Goal: Communication & Community: Answer question/provide support

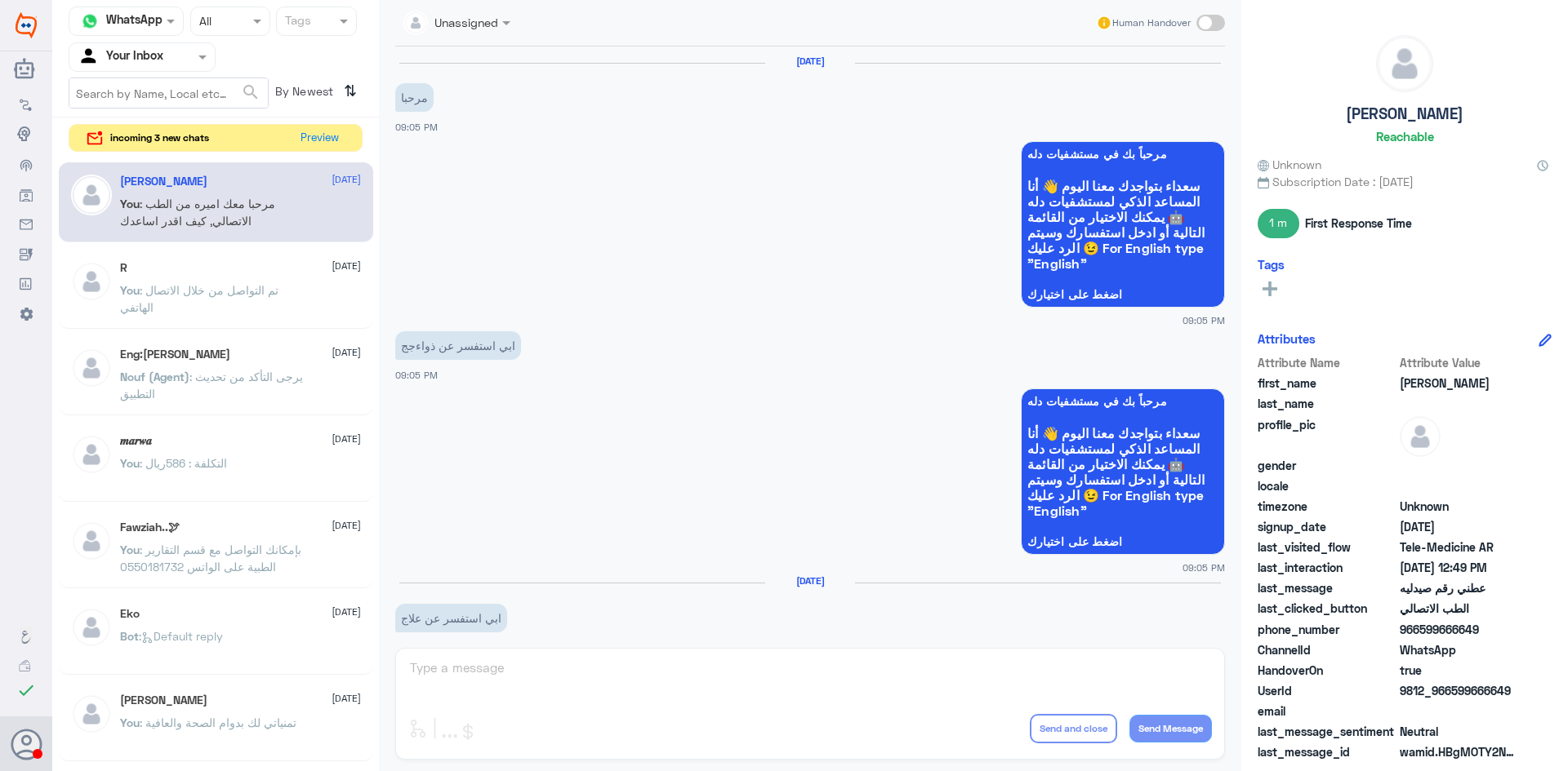
scroll to position [1065, 0]
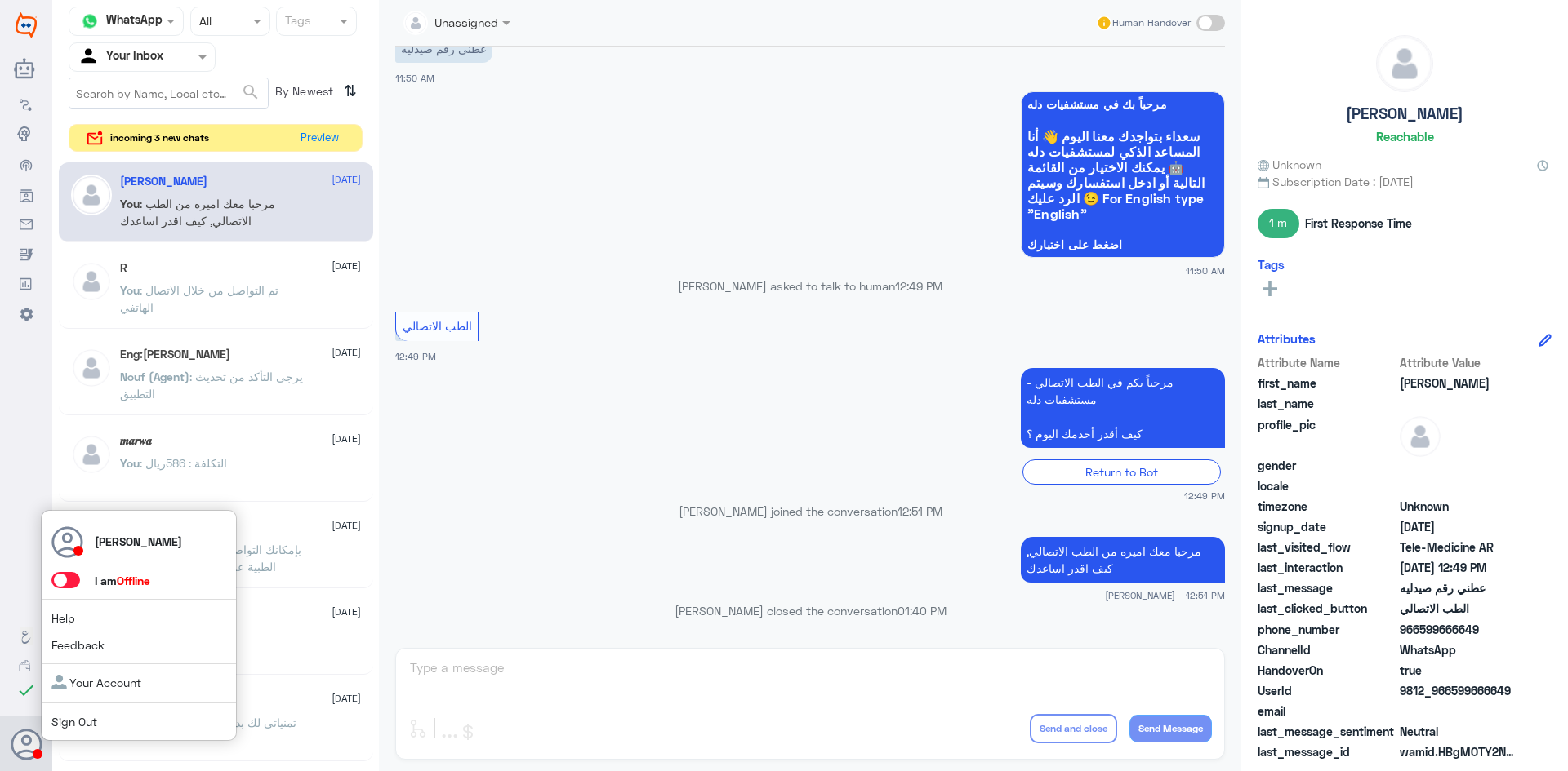
click at [41, 744] on icon at bounding box center [27, 746] width 33 height 33
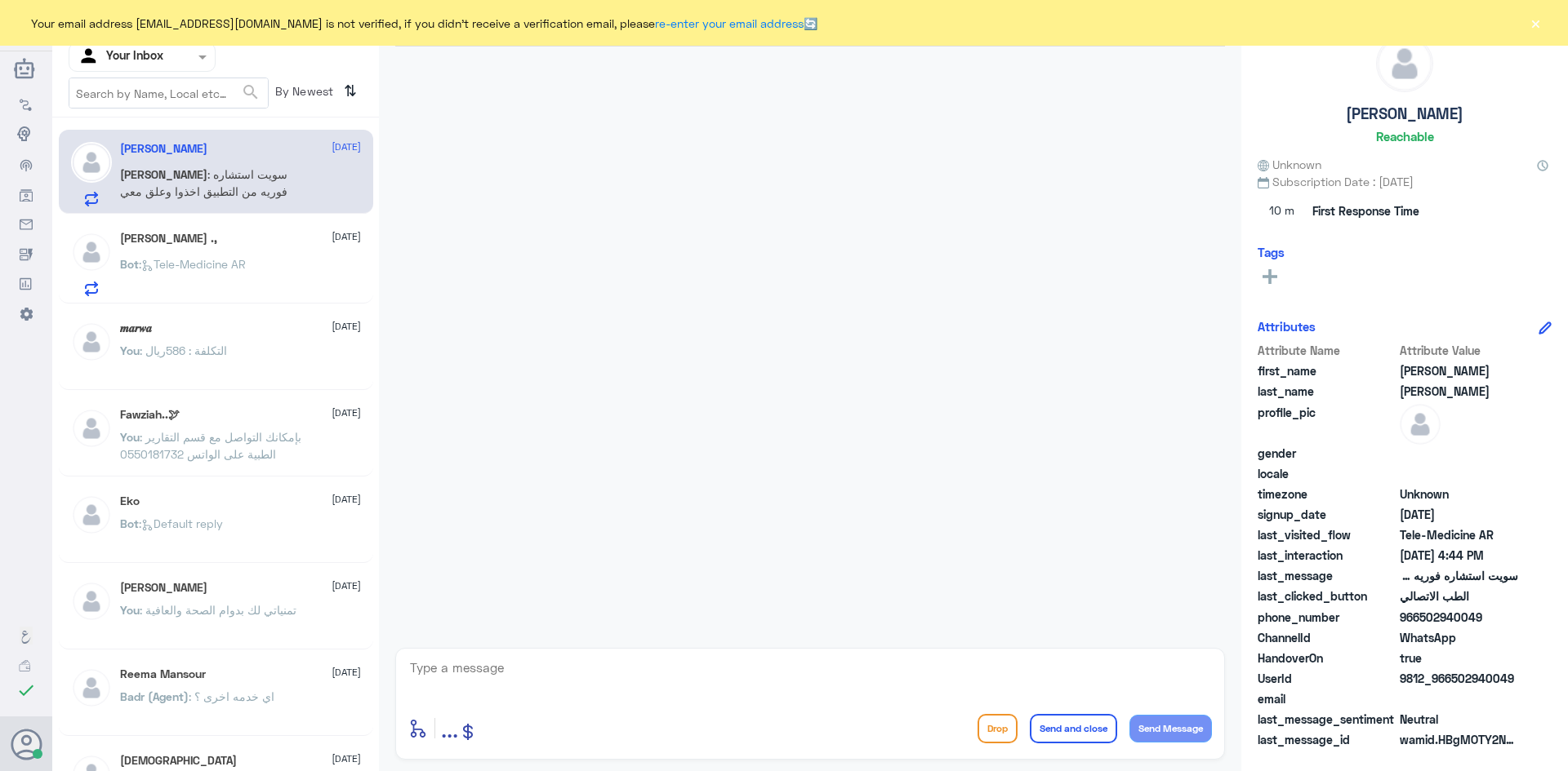
click at [231, 181] on span ": سويت استشاره فوريه من التطبيق اخذوا وعلق معي" at bounding box center [203, 183] width 167 height 31
click at [227, 267] on span ": Tele-Medicine AR" at bounding box center [192, 264] width 107 height 14
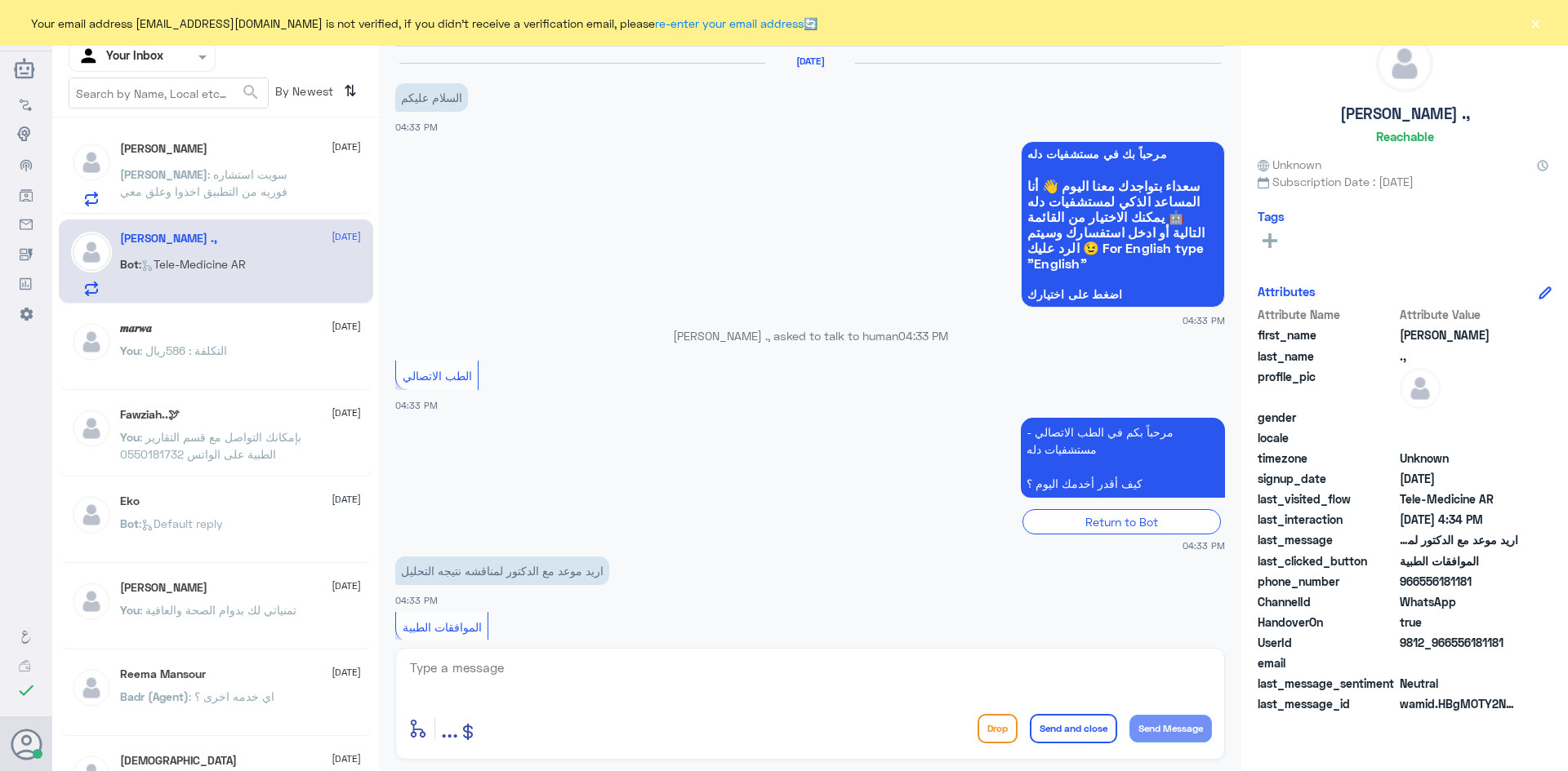
scroll to position [87, 0]
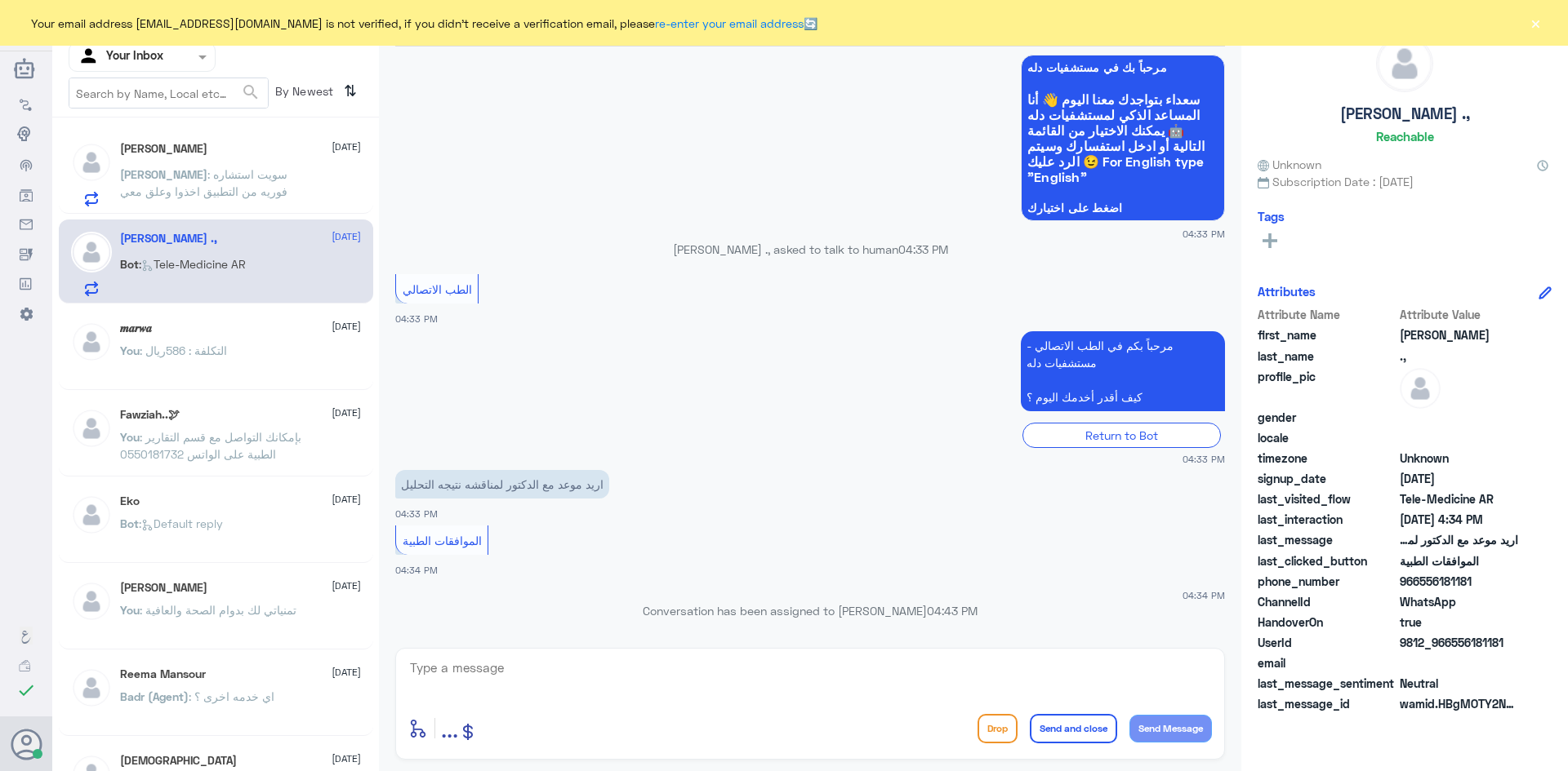
click at [1526, 22] on div "Your email address A_almasou@dallahhealth.com is not verified, if you didn't re…" at bounding box center [784, 23] width 1568 height 46
click at [180, 356] on span ": التكلفة : 586ريال" at bounding box center [183, 350] width 88 height 14
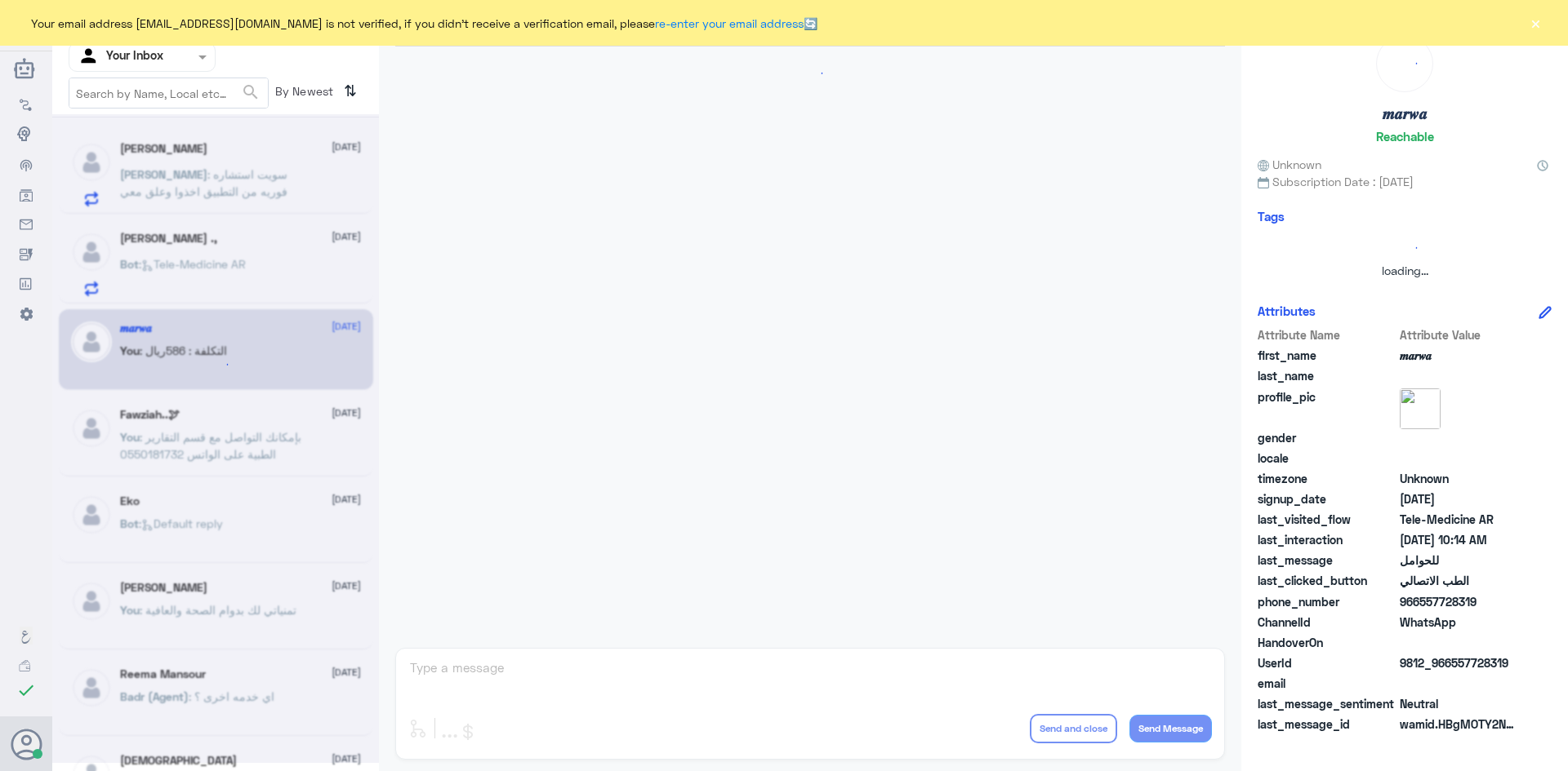
scroll to position [826, 0]
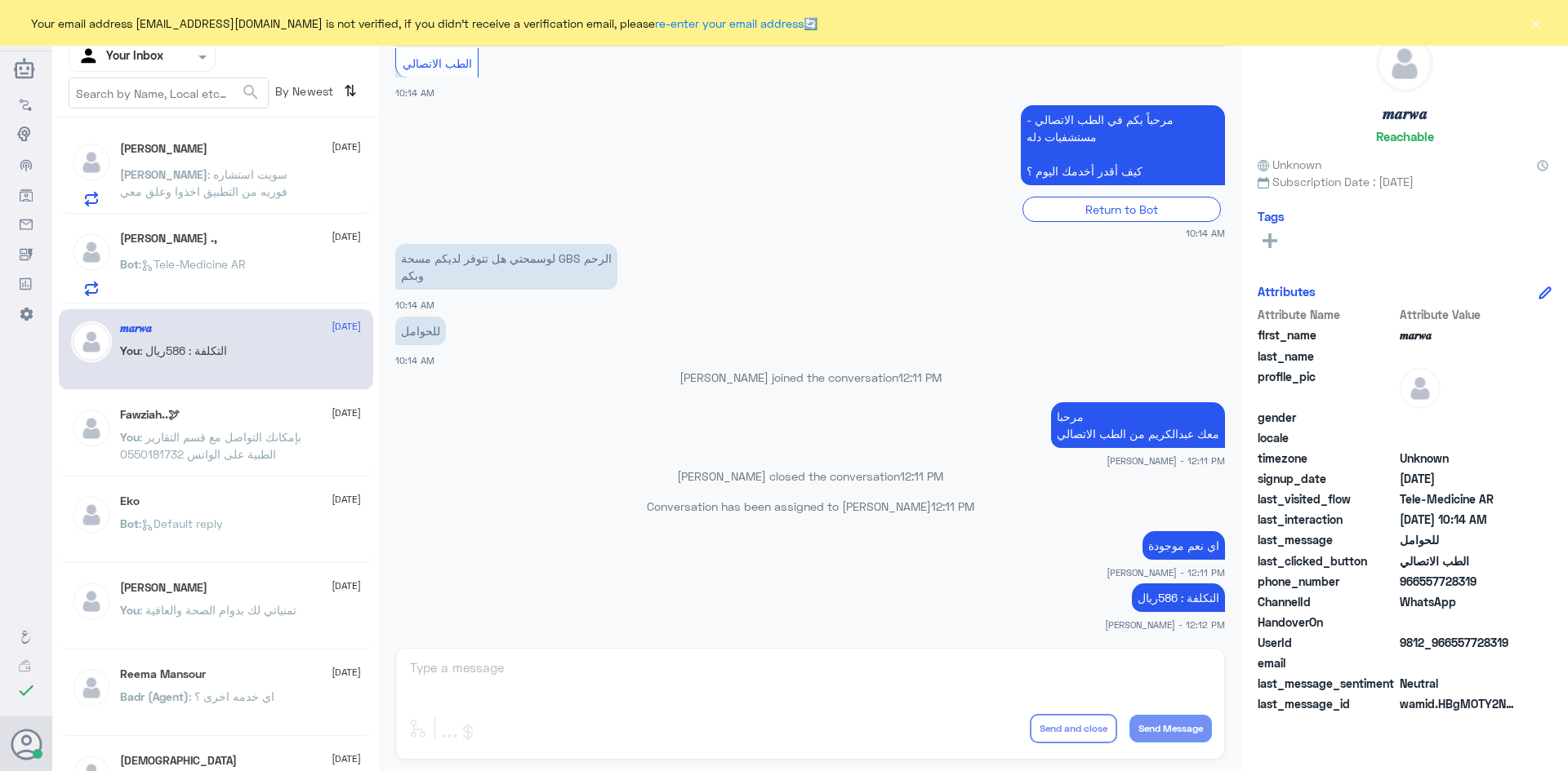
click at [246, 258] on span ": Tele-Medicine AR" at bounding box center [192, 264] width 107 height 14
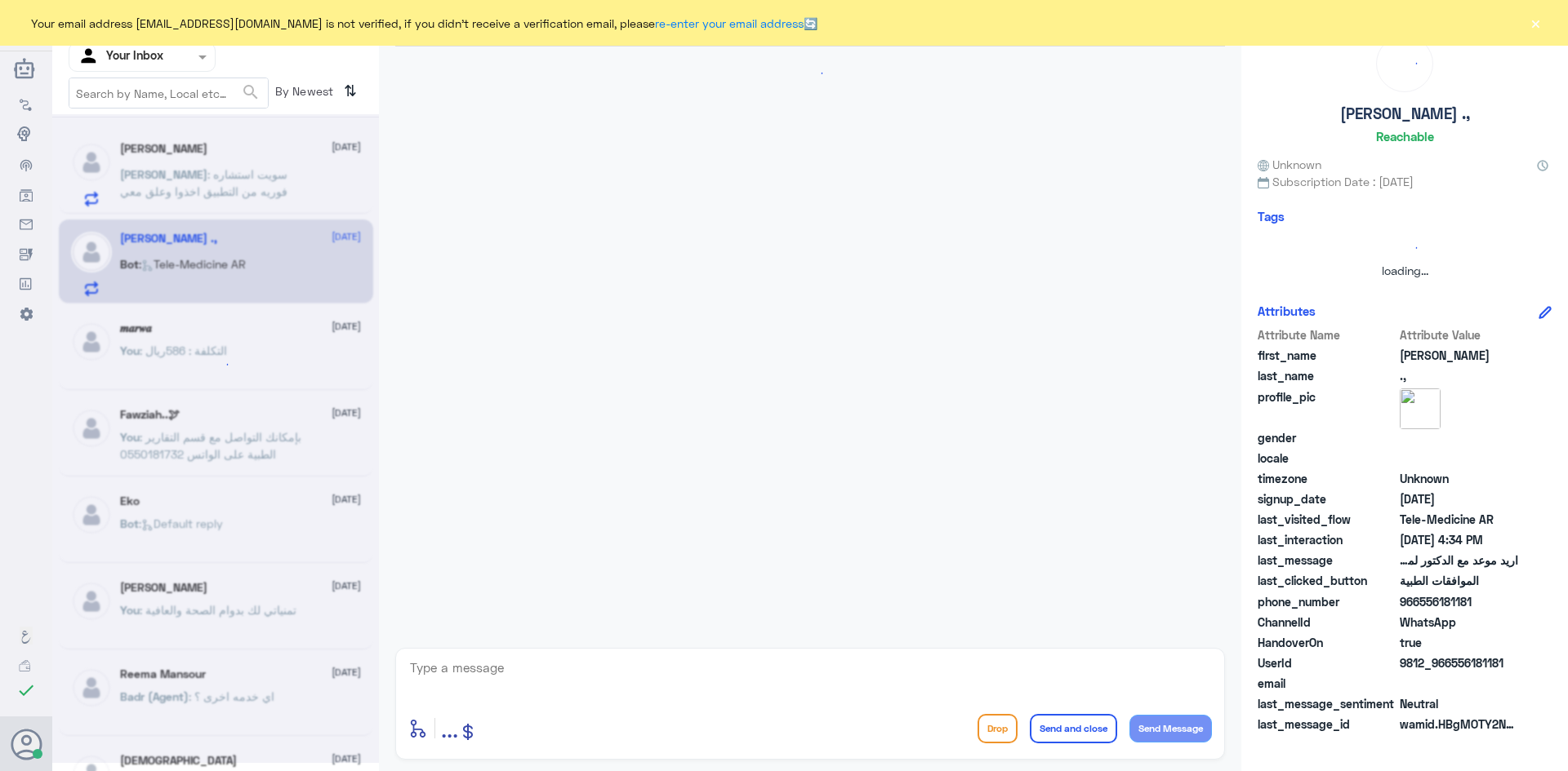
scroll to position [87, 0]
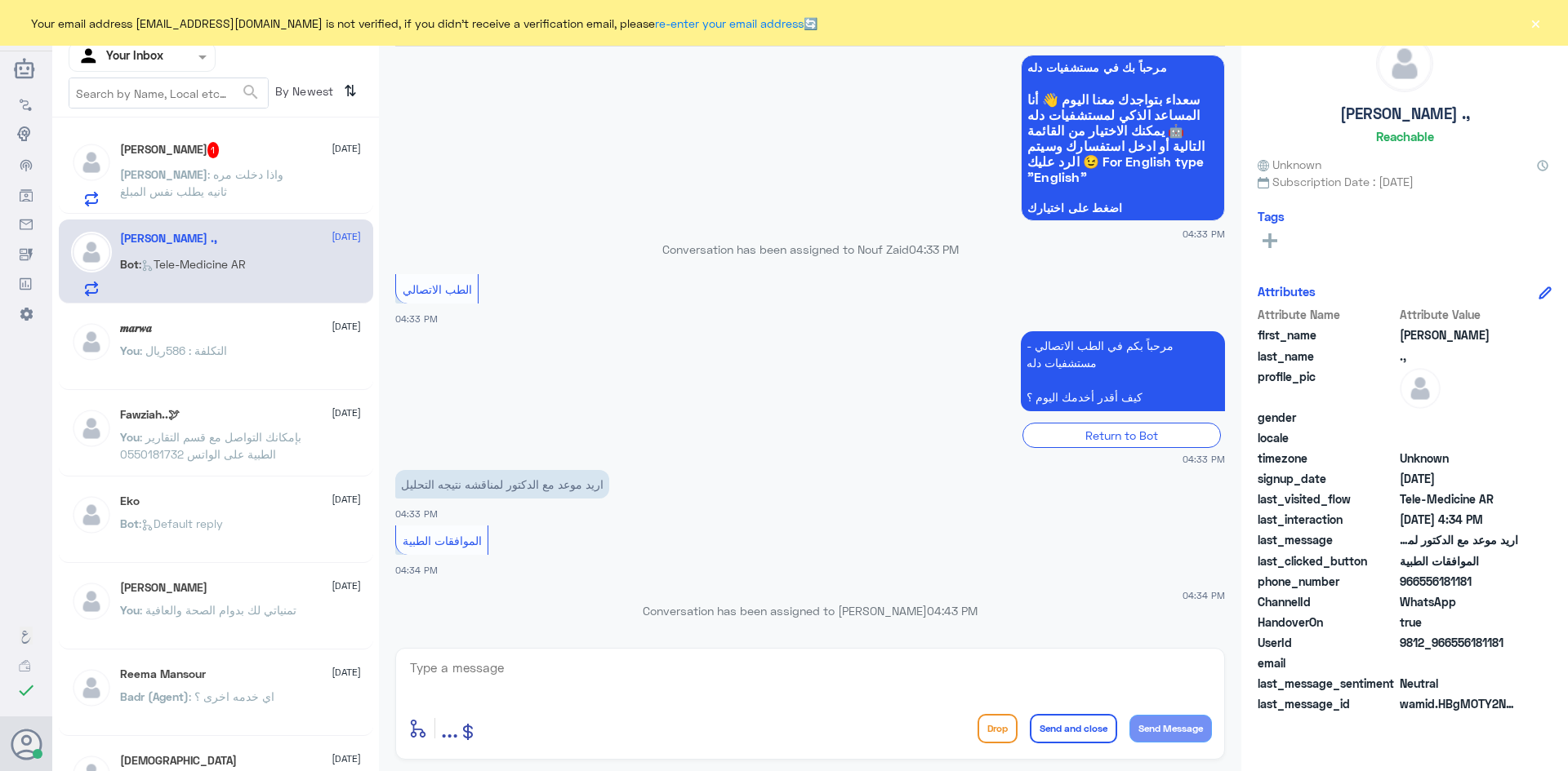
click at [628, 697] on div at bounding box center [810, 679] width 804 height 44
click at [606, 676] on textarea at bounding box center [810, 677] width 804 height 40
paste textarea "0569503404"
type textarea "0569503404"
drag, startPoint x: 353, startPoint y: 657, endPoint x: 269, endPoint y: 646, distance: 84.7
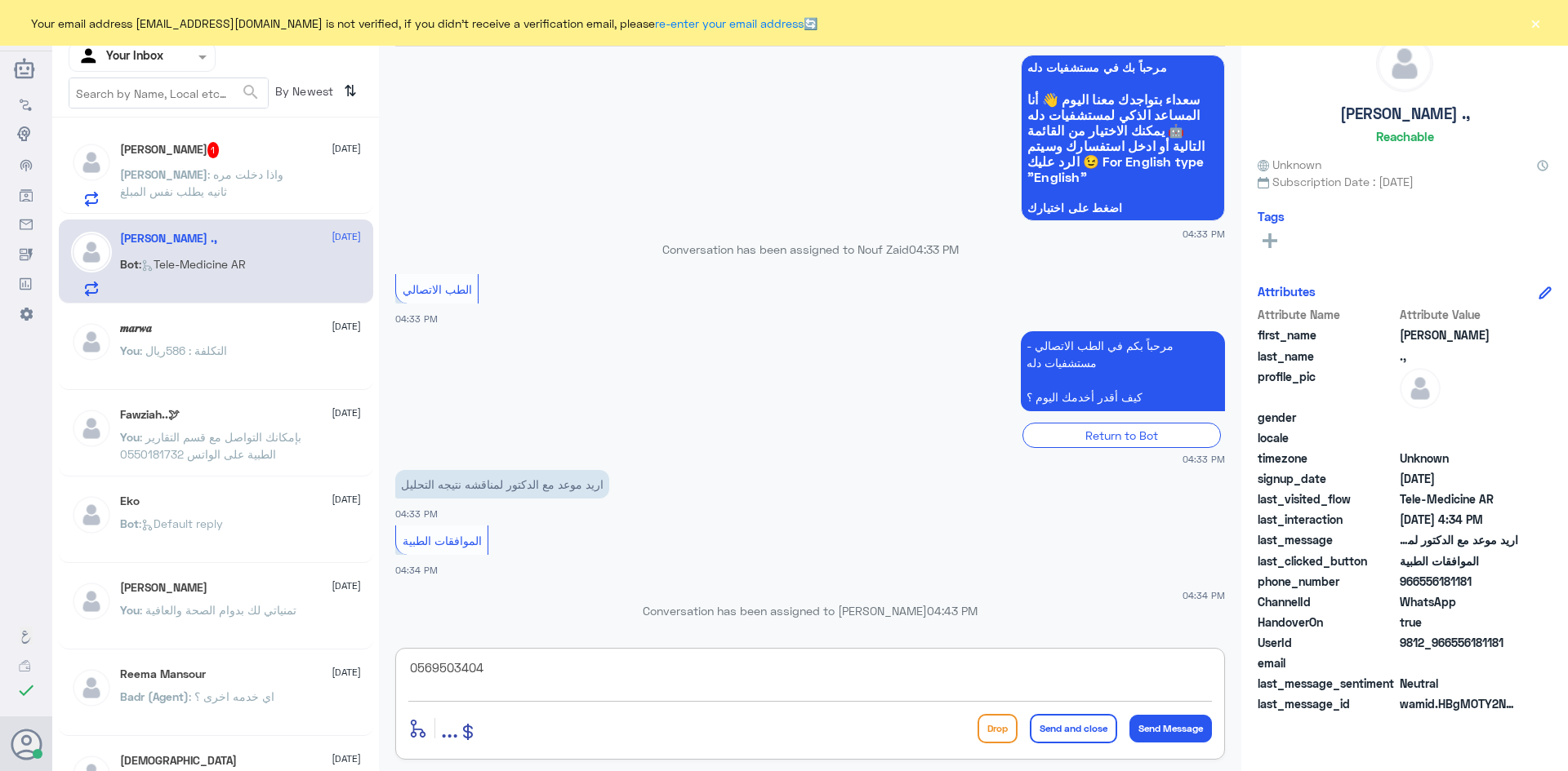
click at [269, 646] on div "Channel WhatsApp Status × All Tags Agent Filter Your Inbox search By Newest ⇅ ن…" at bounding box center [810, 388] width 1516 height 776
paste textarea "مرحبا، معك اميره من الطب الاتصالي"
type textarea "مرحبا، معك اميره من الطب الاتصالي"
click at [1160, 729] on button "Send Message" at bounding box center [1171, 729] width 82 height 28
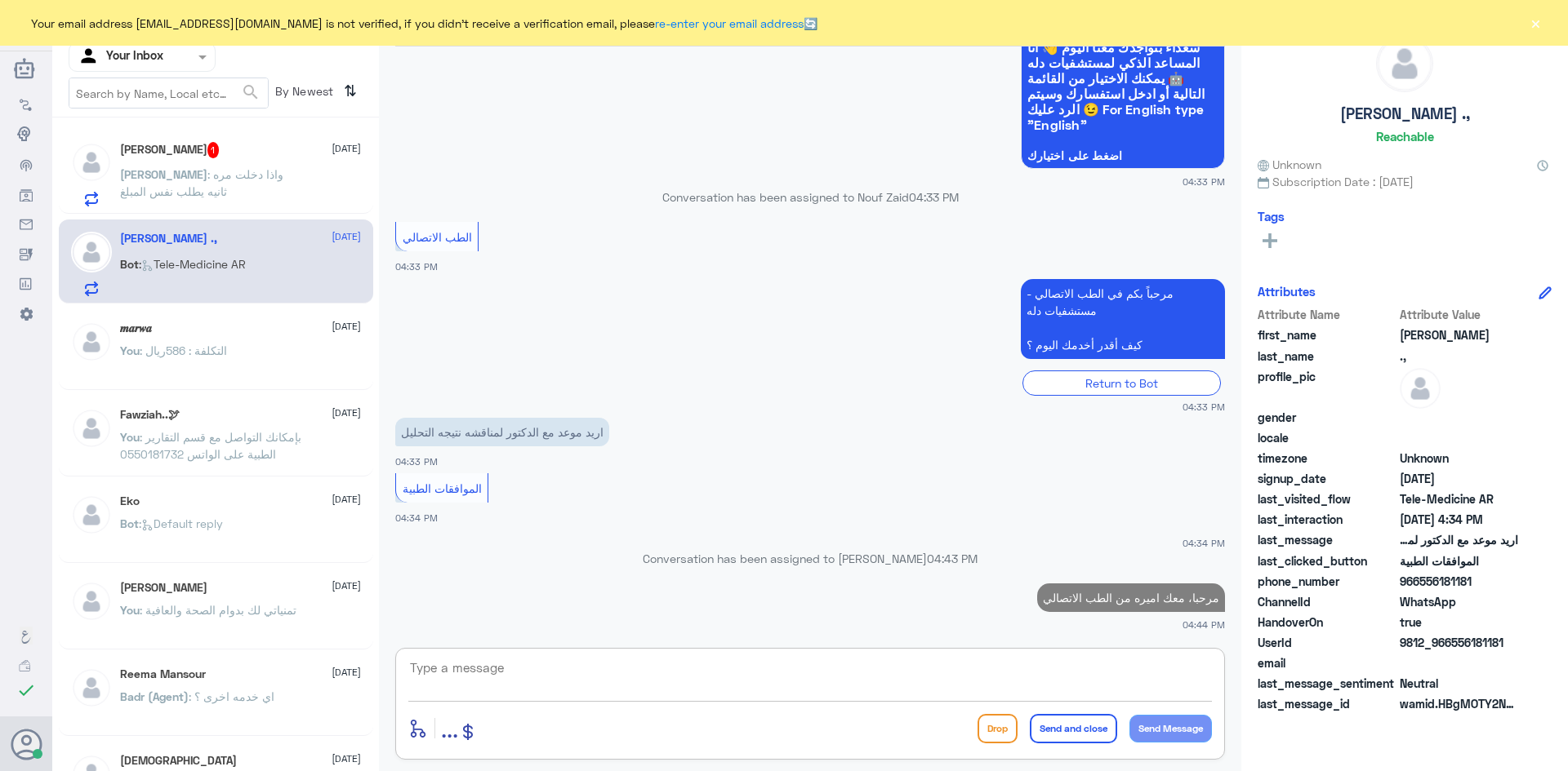
click at [482, 682] on textarea at bounding box center [810, 677] width 804 height 40
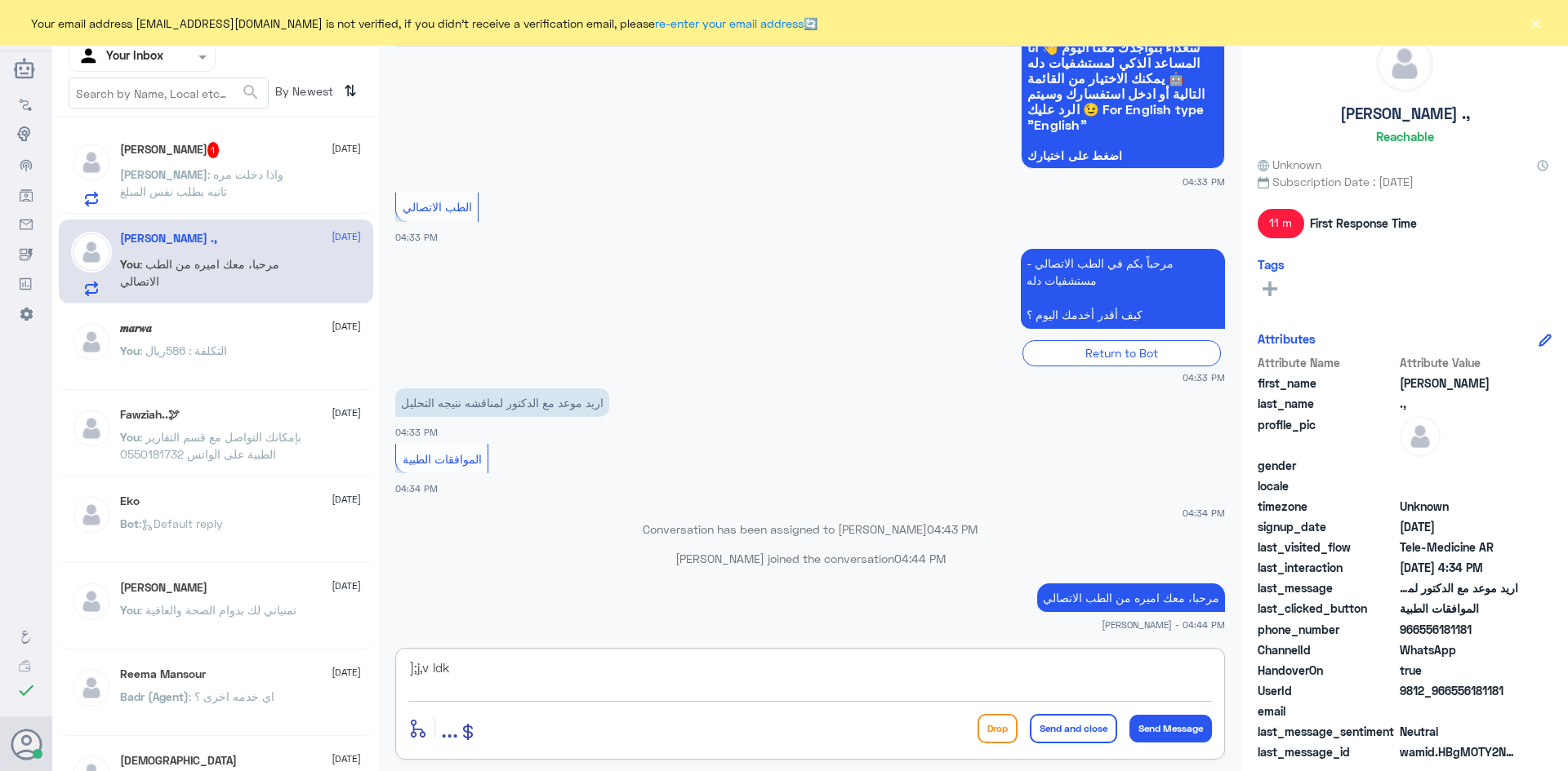
type textarea "];j,v ldk ?"
drag, startPoint x: 523, startPoint y: 673, endPoint x: 265, endPoint y: 633, distance: 261.1
click at [265, 633] on div "Channel WhatsApp Status × All Tags Agent Filter Your Inbox search By Newest ⇅ ن…" at bounding box center [810, 388] width 1516 height 776
type textarea "دكتور مين؟"
click at [1187, 733] on button "Send Message" at bounding box center [1171, 729] width 82 height 28
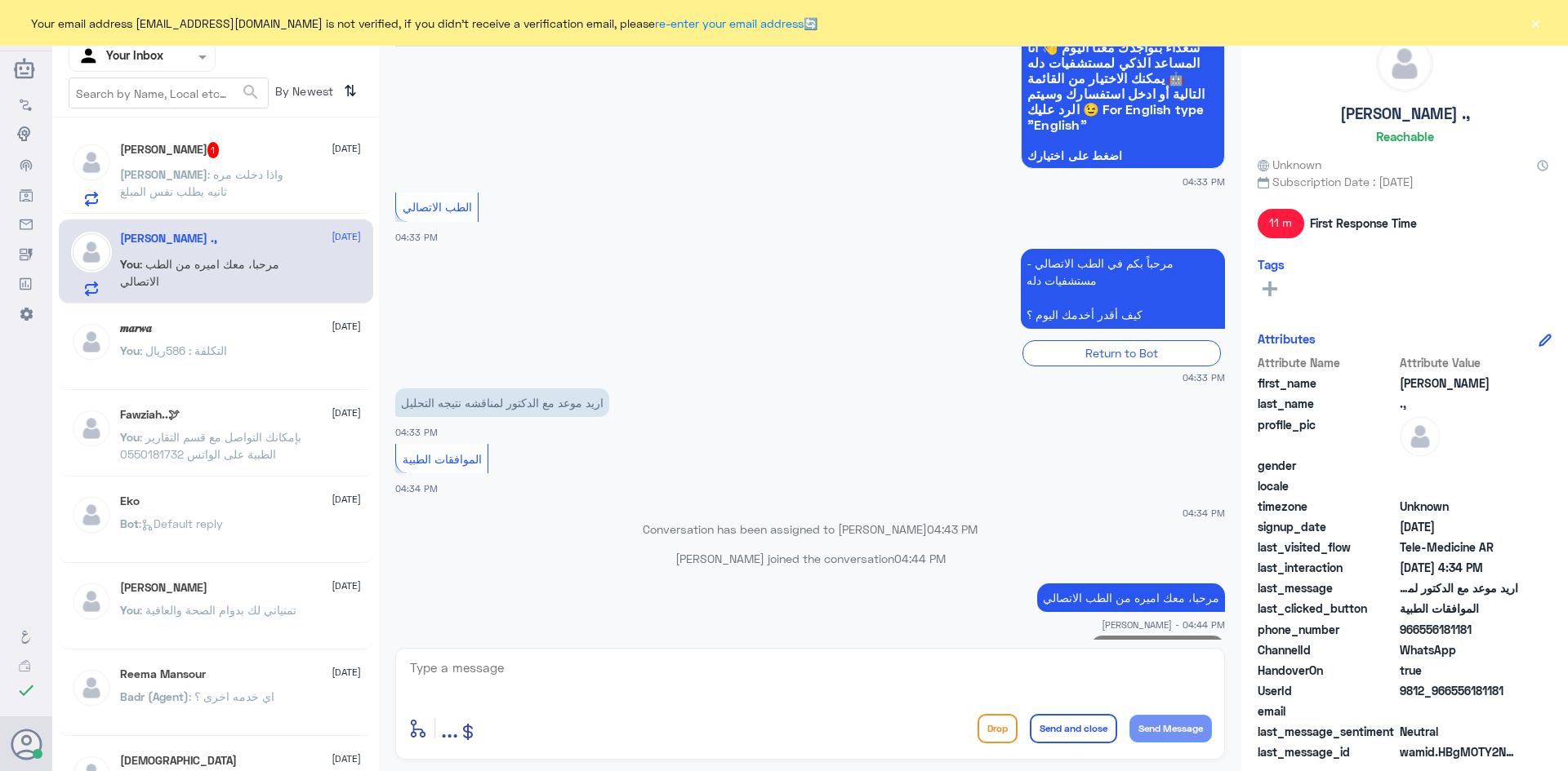
scroll to position [192, 0]
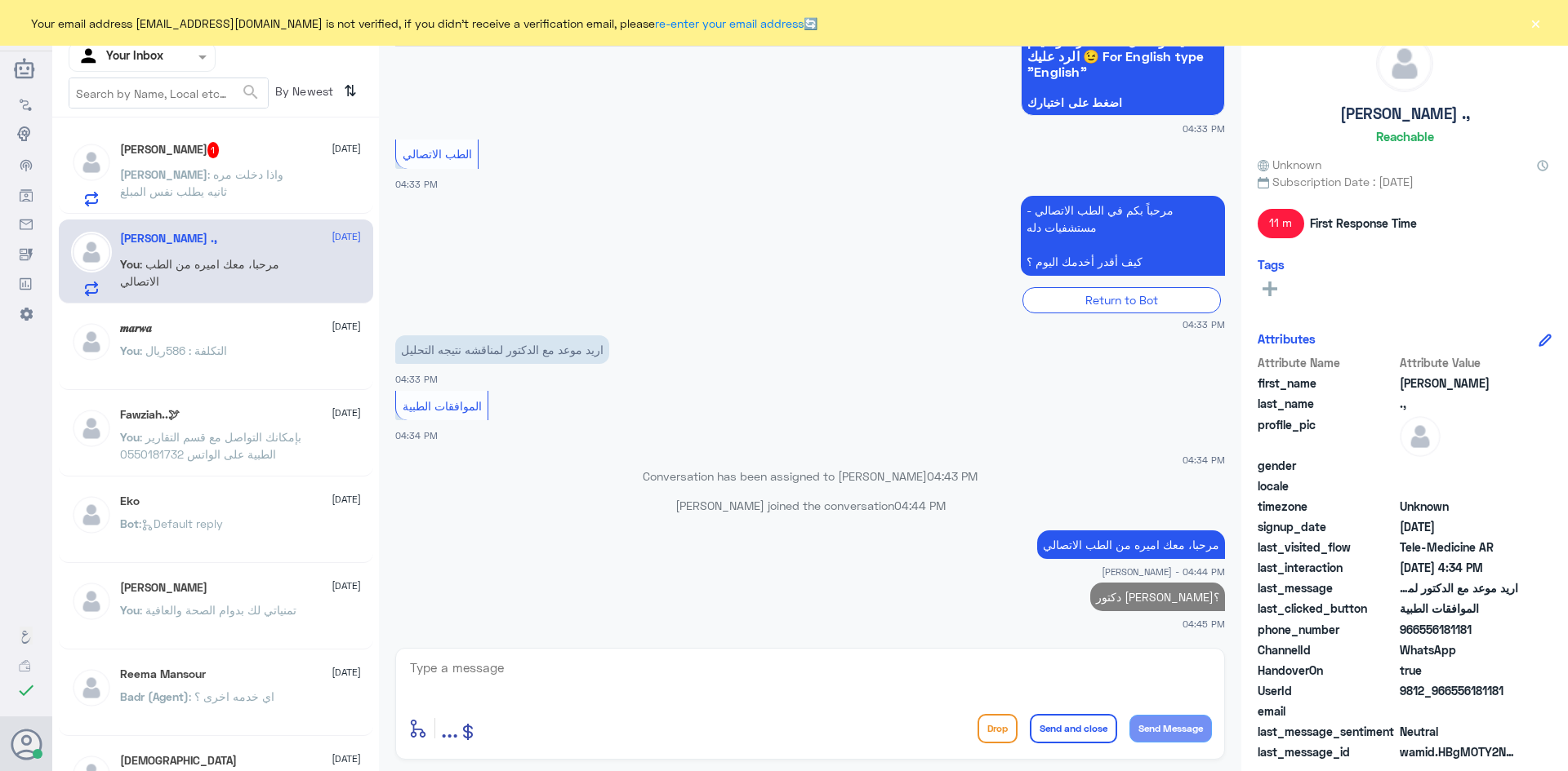
click at [251, 147] on div "ناصر بن راشد العمره 1 12 October" at bounding box center [240, 150] width 241 height 16
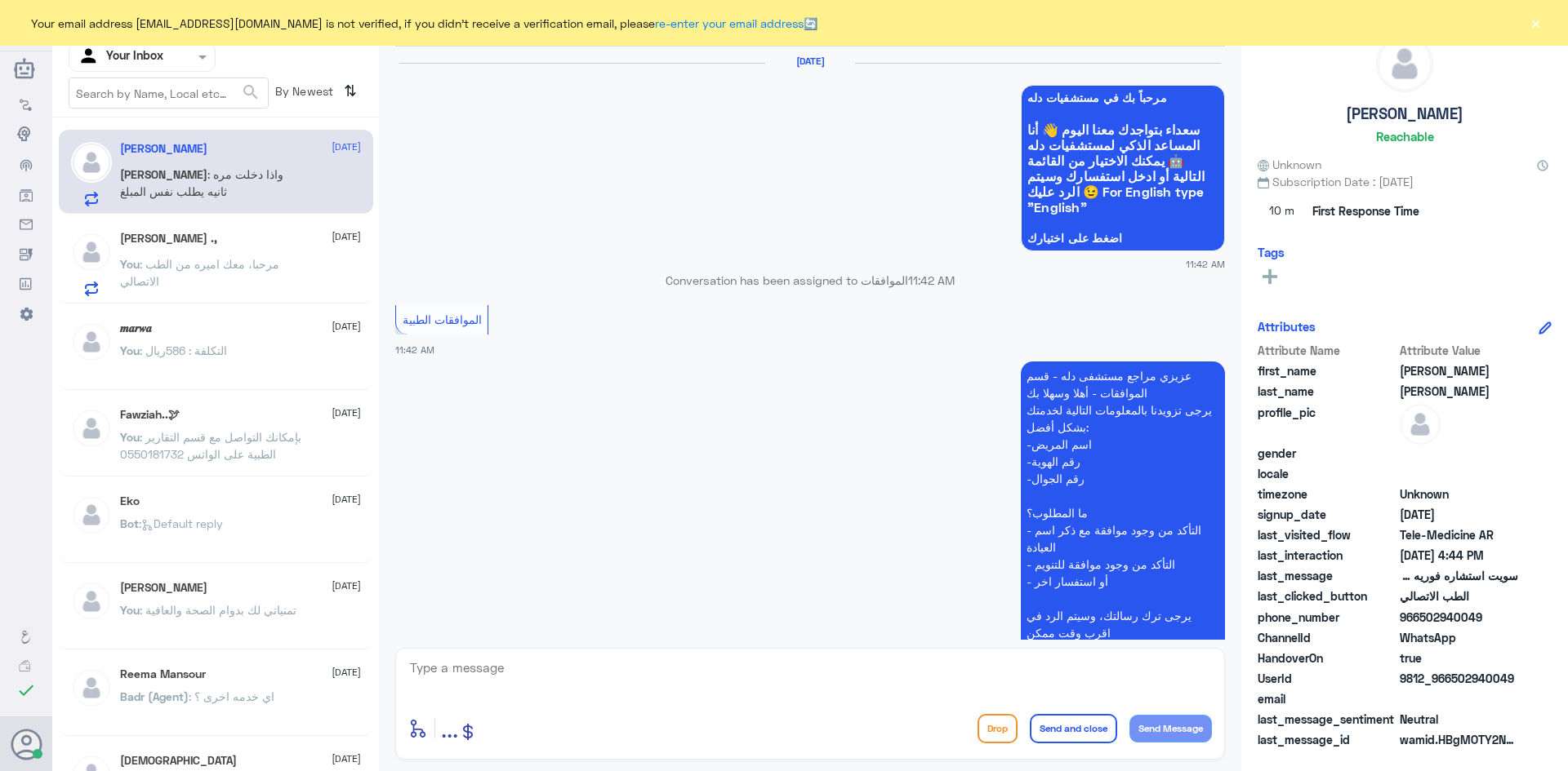
scroll to position [1208, 0]
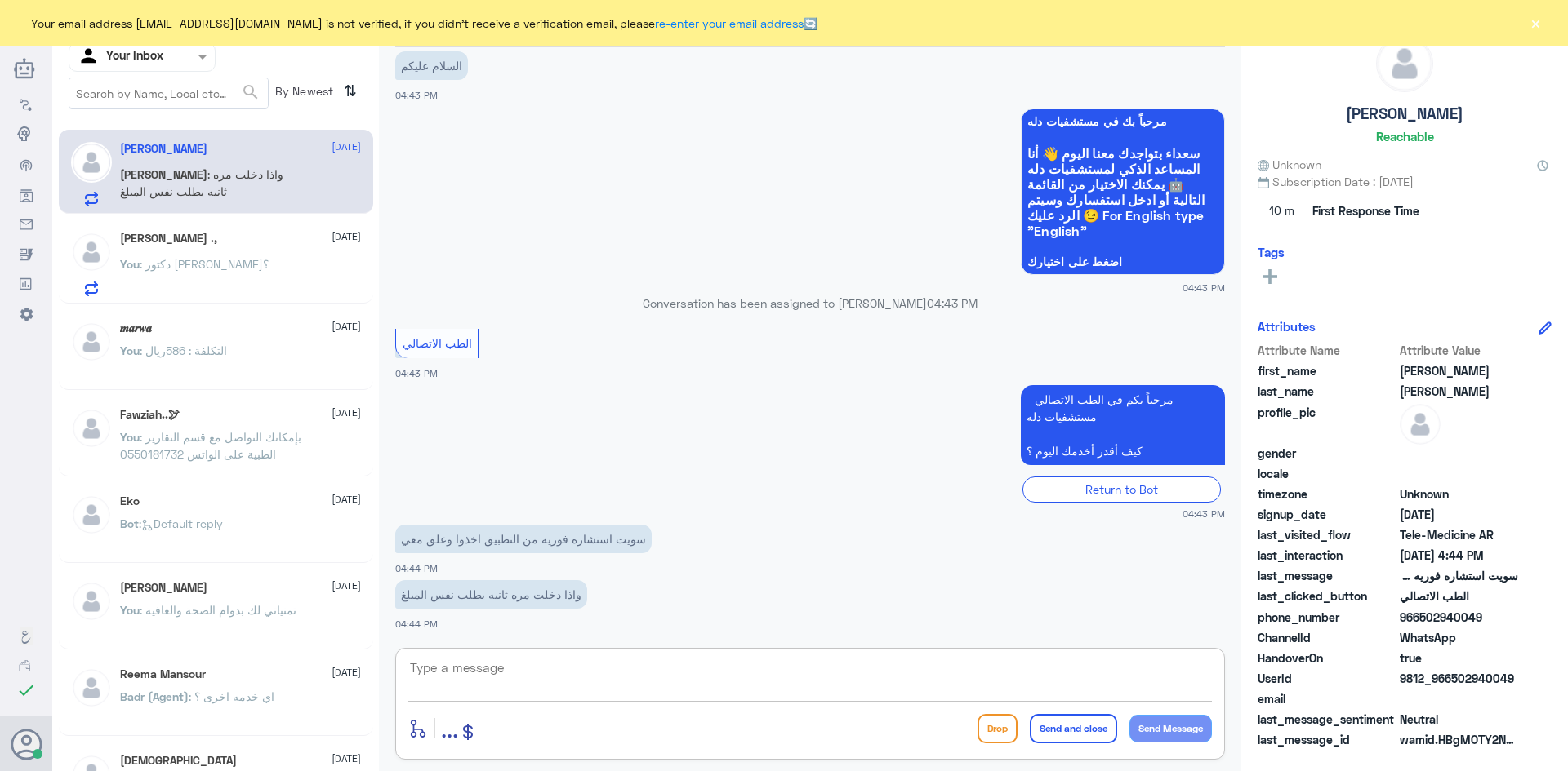
click at [493, 677] on textarea at bounding box center [810, 677] width 804 height 40
click at [543, 674] on textarea at bounding box center [810, 677] width 804 height 40
click at [528, 670] on textarea at bounding box center [810, 677] width 804 height 40
paste textarea "مرحبا معك اميره من الطب الاتصالي, كيف اقدر اساعدك"
type textarea "مرحبا معك اميره من الطب الاتصالي, كيف اقدر اساعدك"
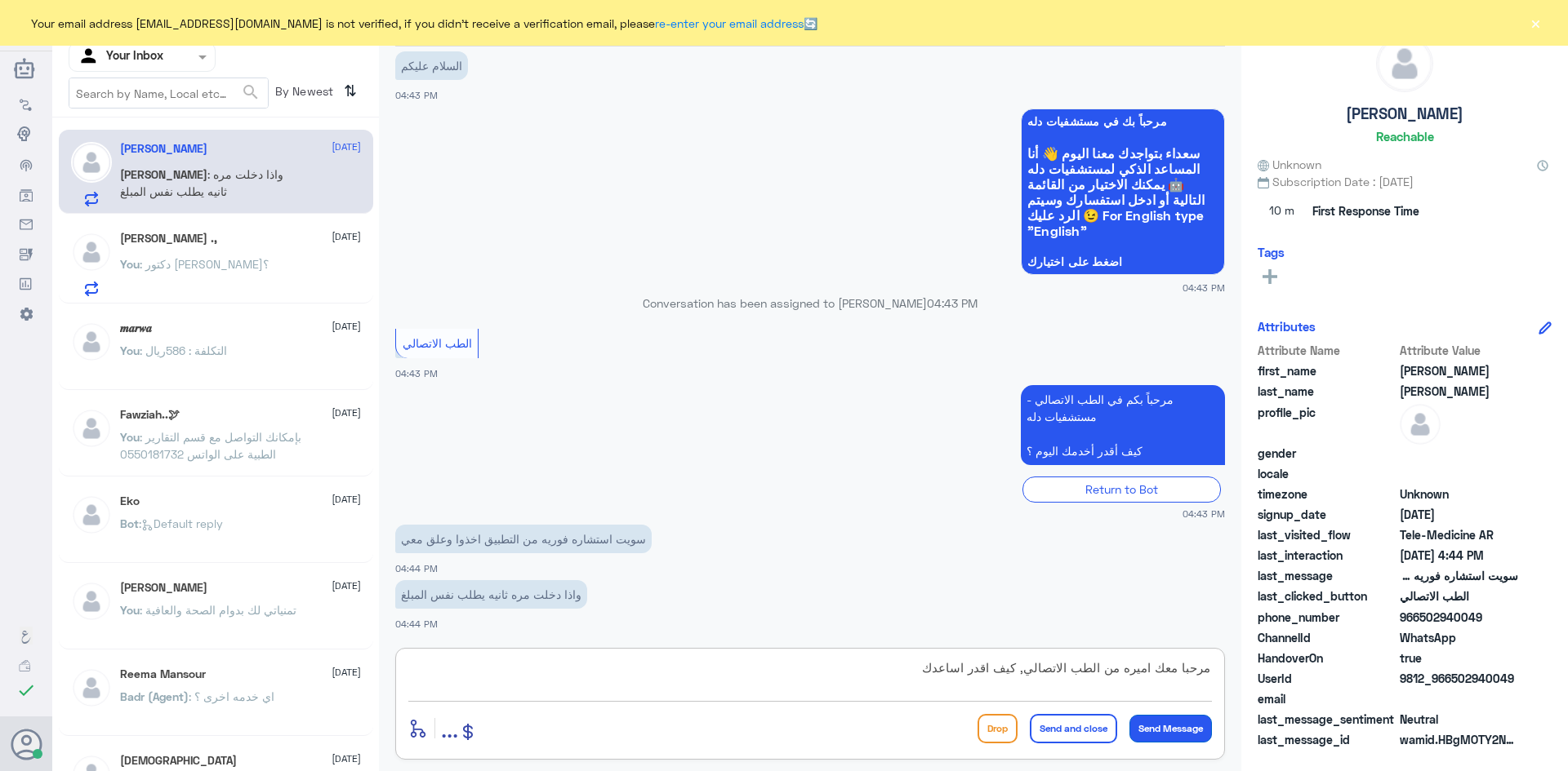
click at [1182, 739] on button "Send Message" at bounding box center [1171, 729] width 82 height 28
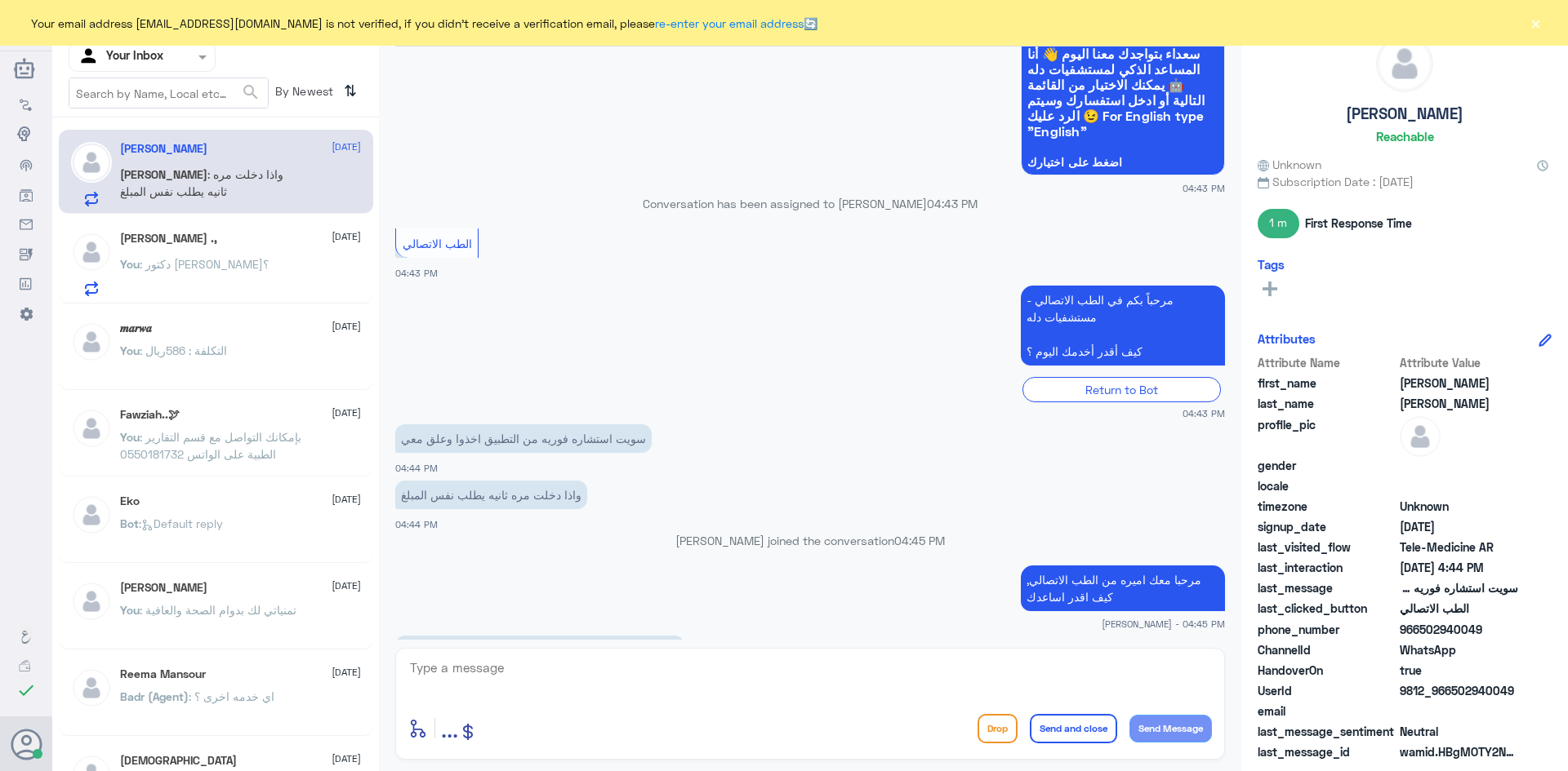
scroll to position [1389, 0]
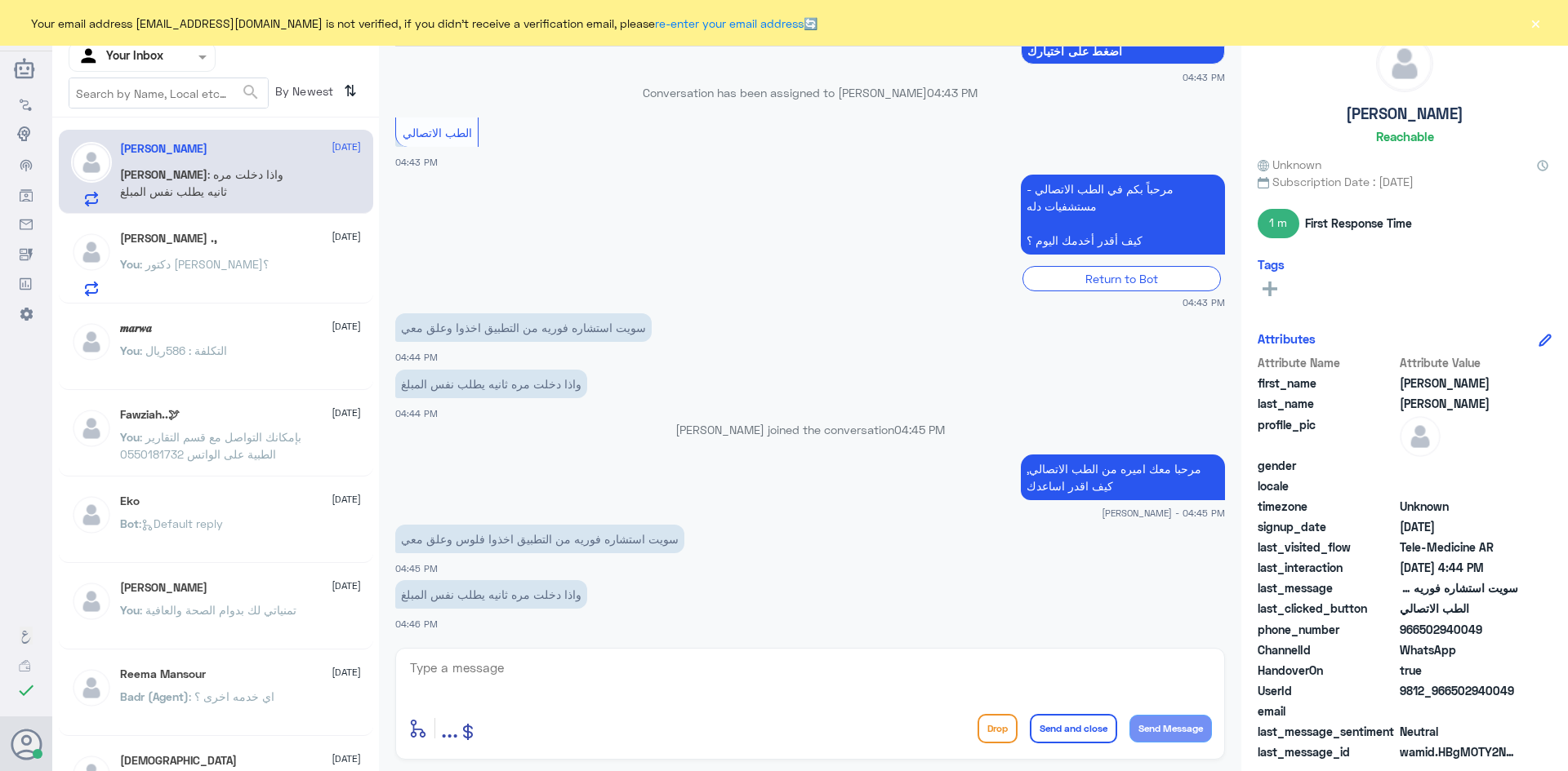
click at [448, 677] on textarea at bounding box center [810, 677] width 804 height 40
click at [449, 674] on textarea at bounding box center [810, 677] width 804 height 40
click at [458, 668] on textarea at bounding box center [810, 677] width 804 height 40
click at [457, 663] on textarea at bounding box center [810, 677] width 804 height 40
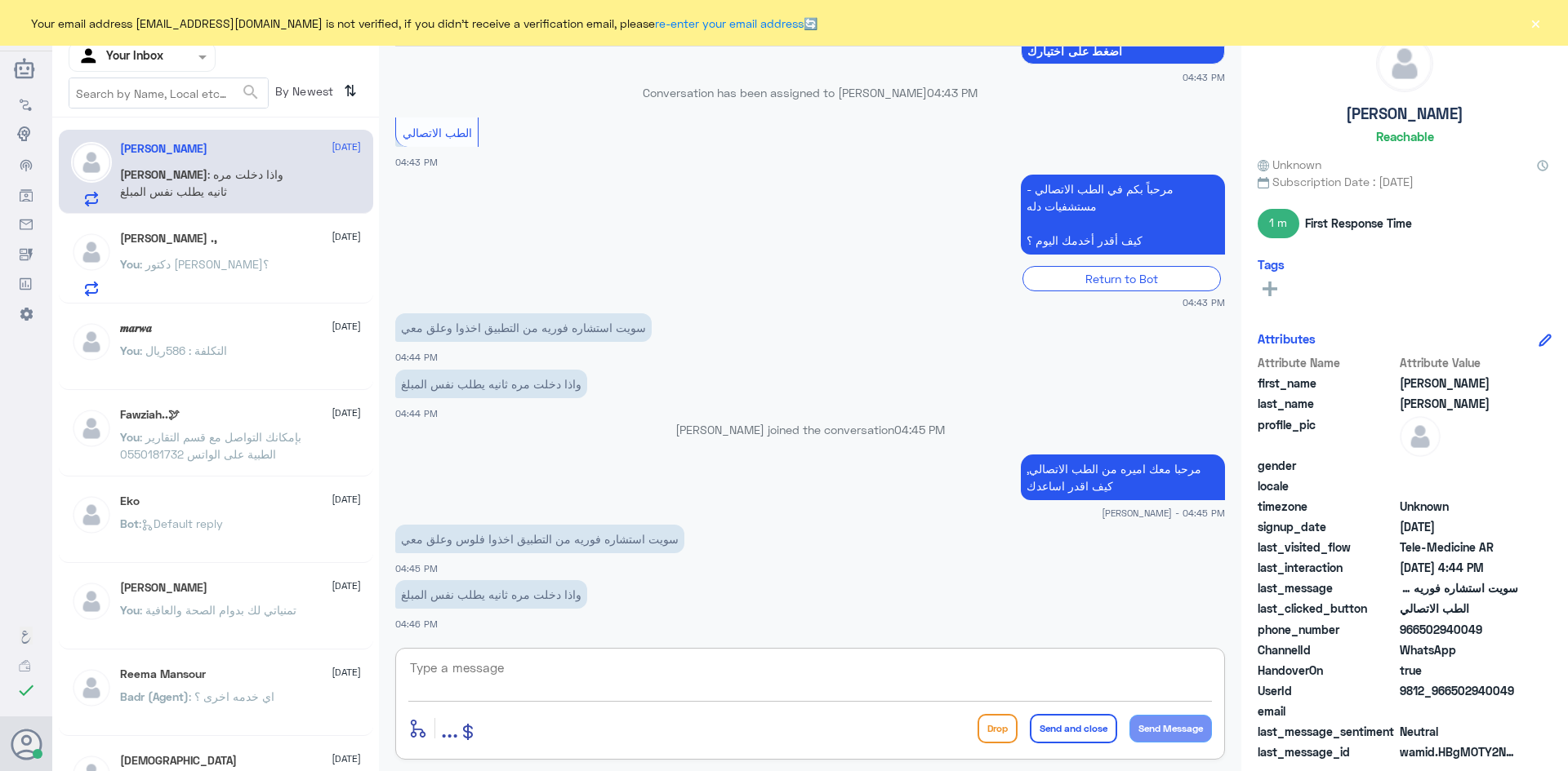
click at [451, 670] on textarea at bounding box center [810, 677] width 804 height 40
click at [461, 654] on div "enter flow name ... Drop Send and close Send Message" at bounding box center [810, 703] width 830 height 112
click at [461, 670] on textarea at bounding box center [810, 677] width 804 height 40
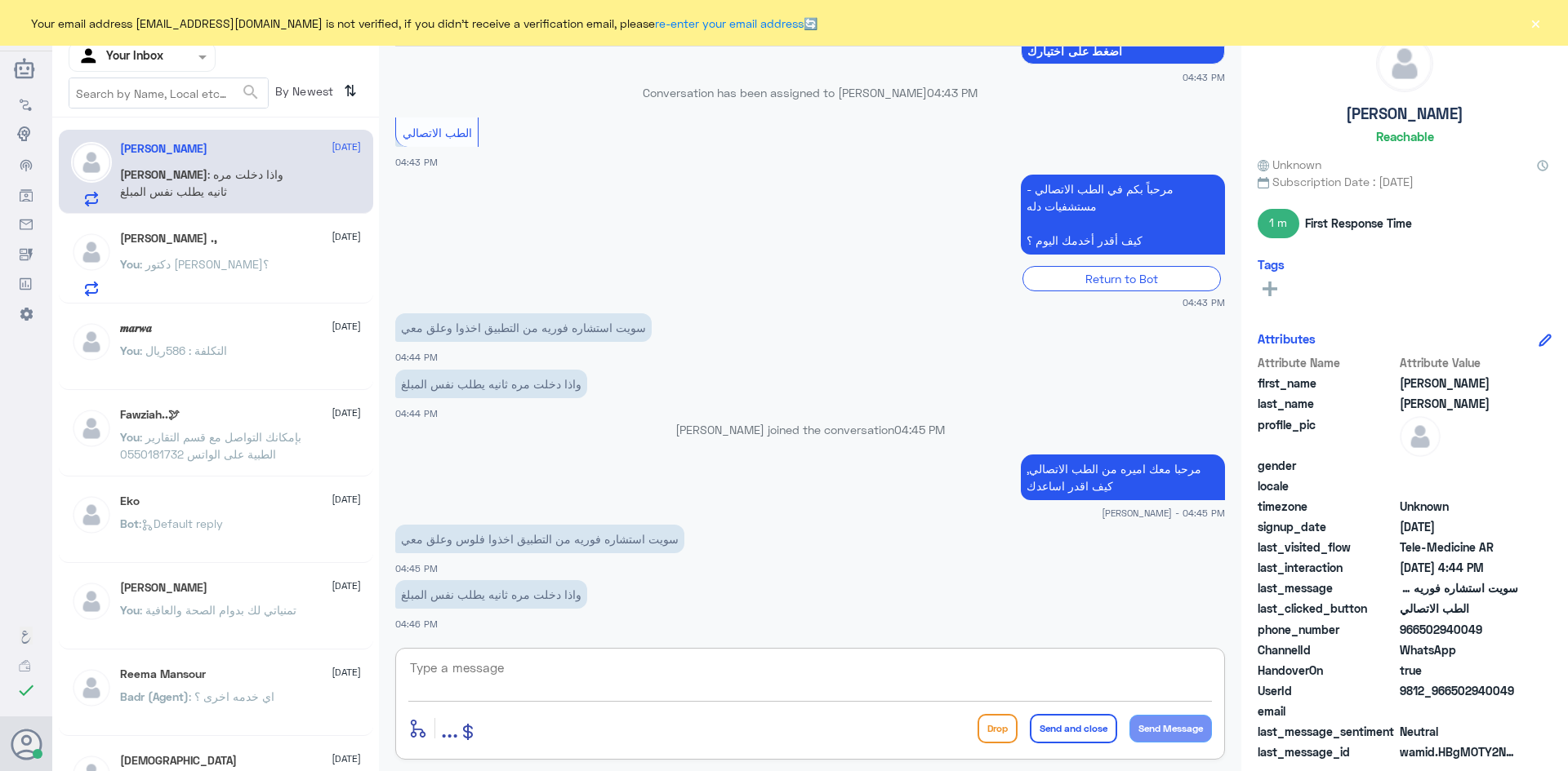
click at [463, 670] on textarea at bounding box center [810, 677] width 804 height 40
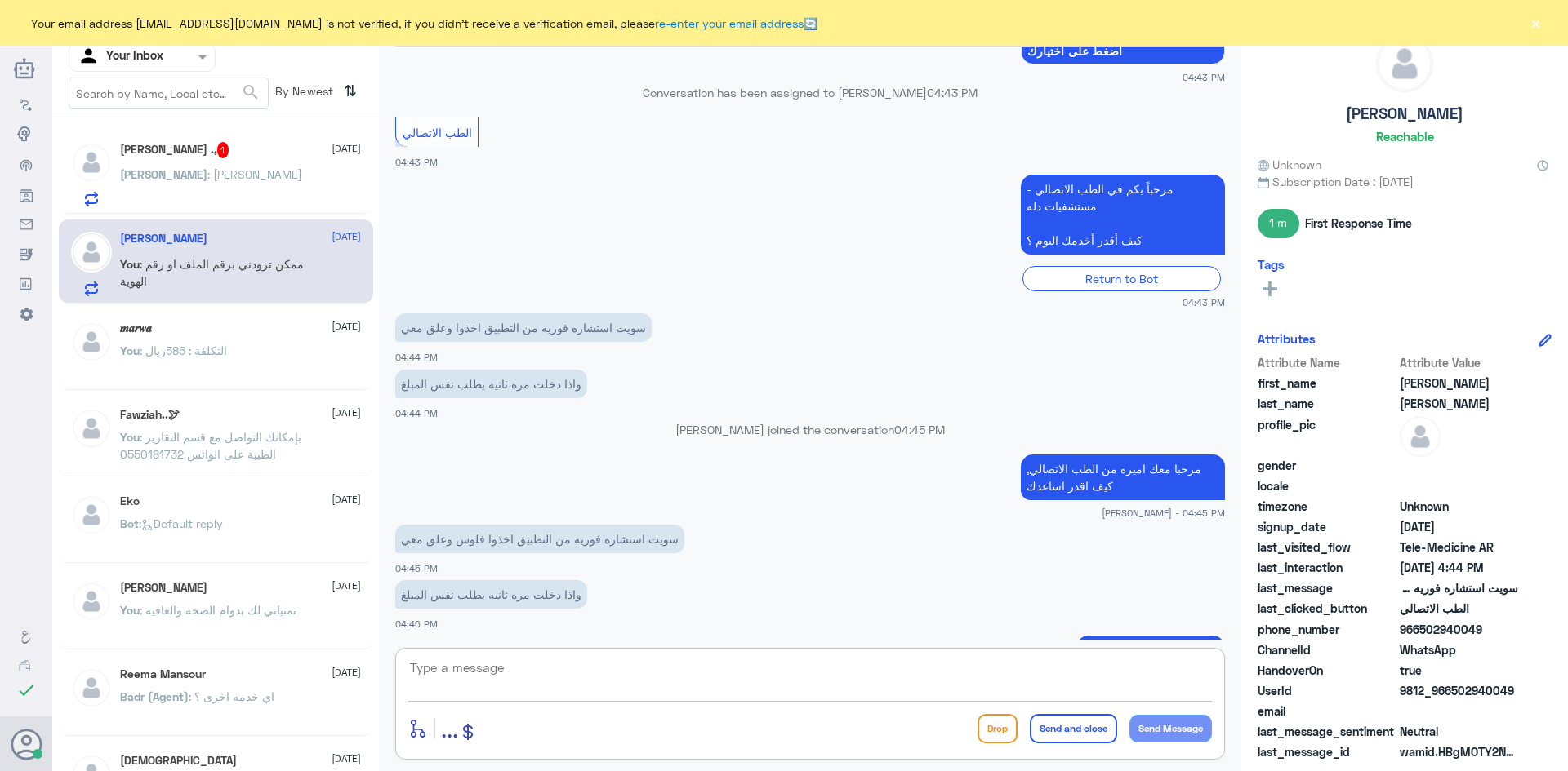
scroll to position [1512, 0]
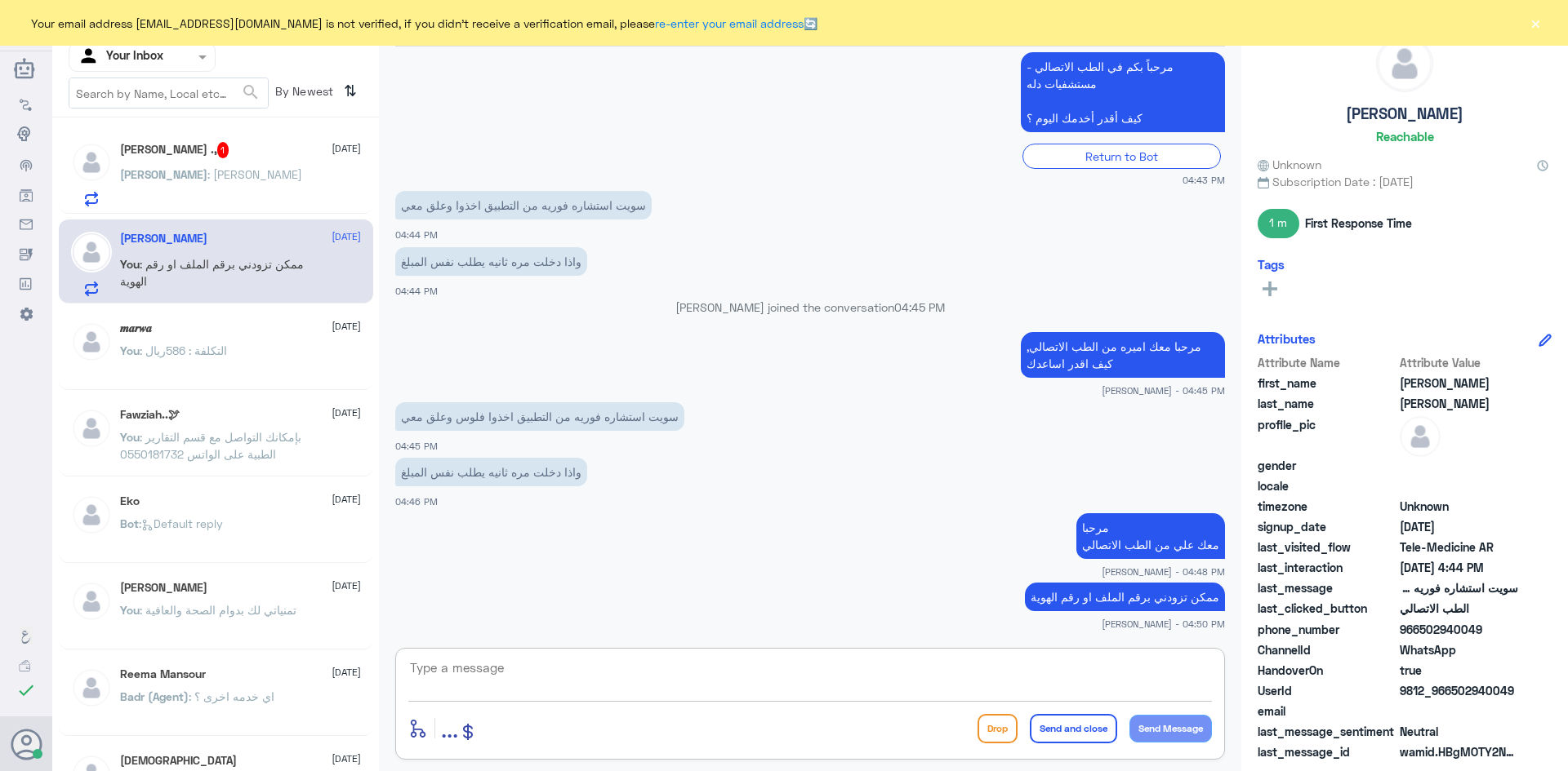
click at [251, 167] on div "Sara ., 1 12 October Sara : عبدالرحمن القحطاني" at bounding box center [240, 174] width 241 height 64
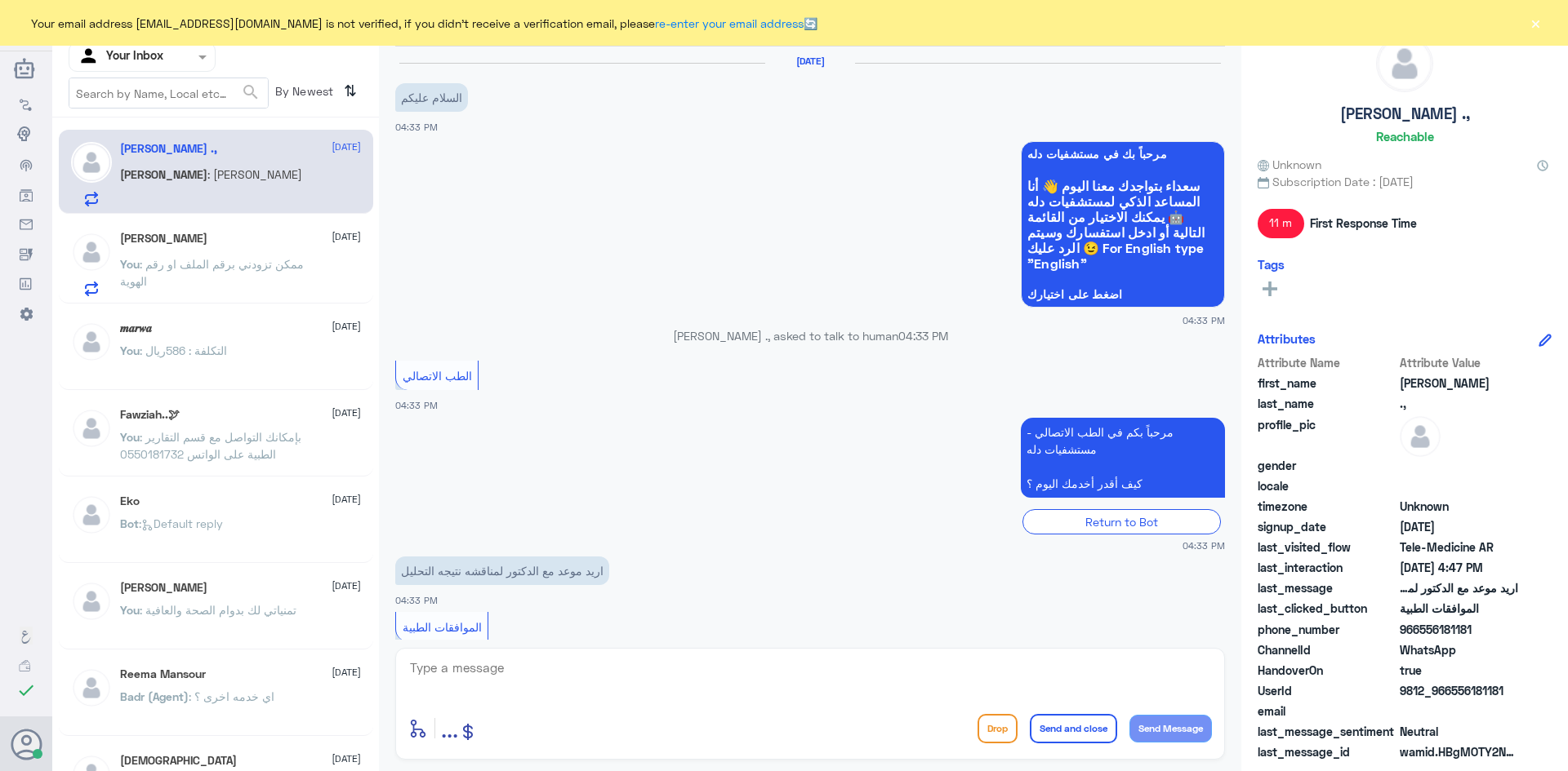
scroll to position [277, 0]
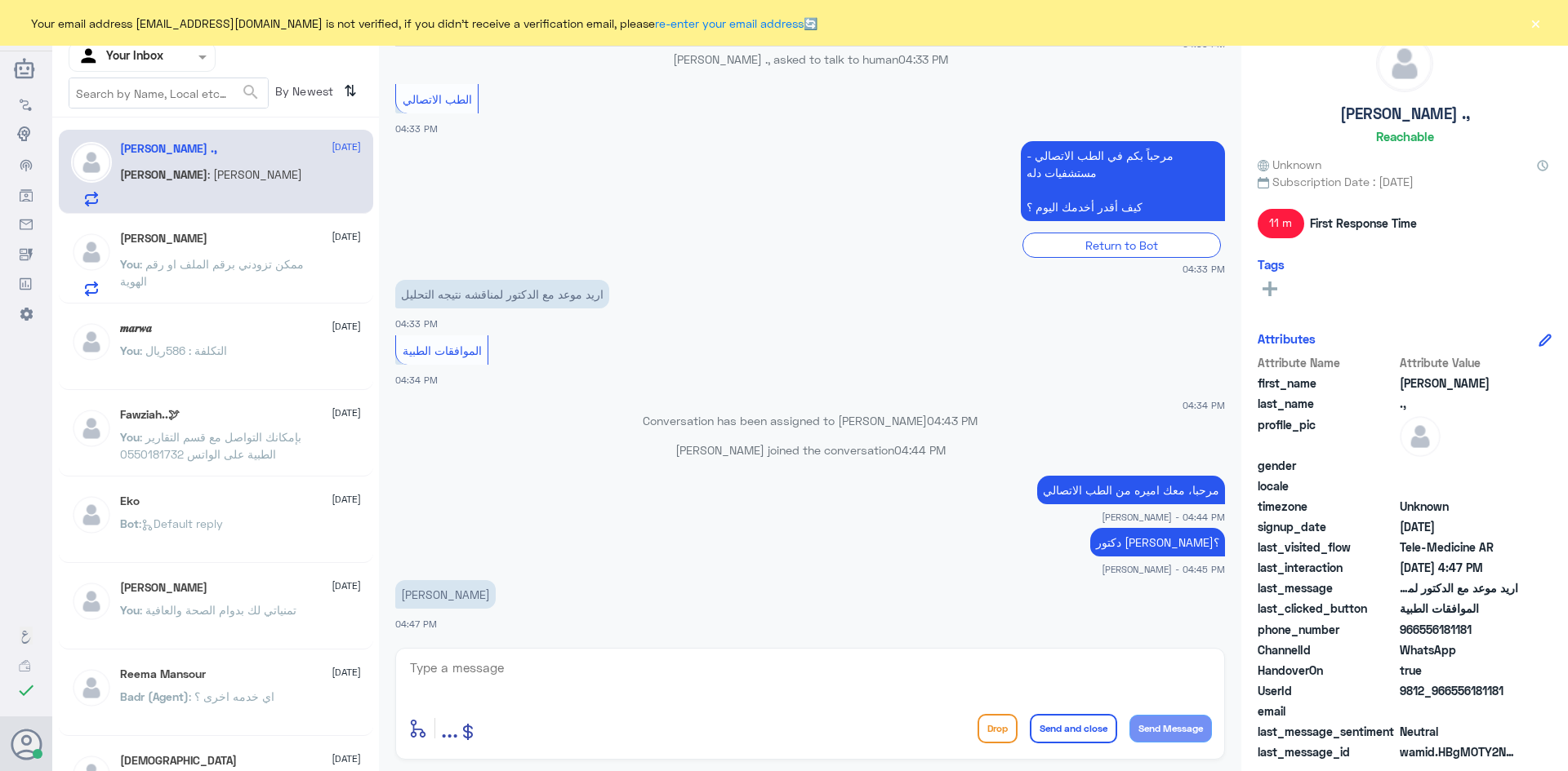
click at [240, 281] on p "You : ممكن تزودني برقم الملف او رقم الهوية" at bounding box center [212, 276] width 184 height 41
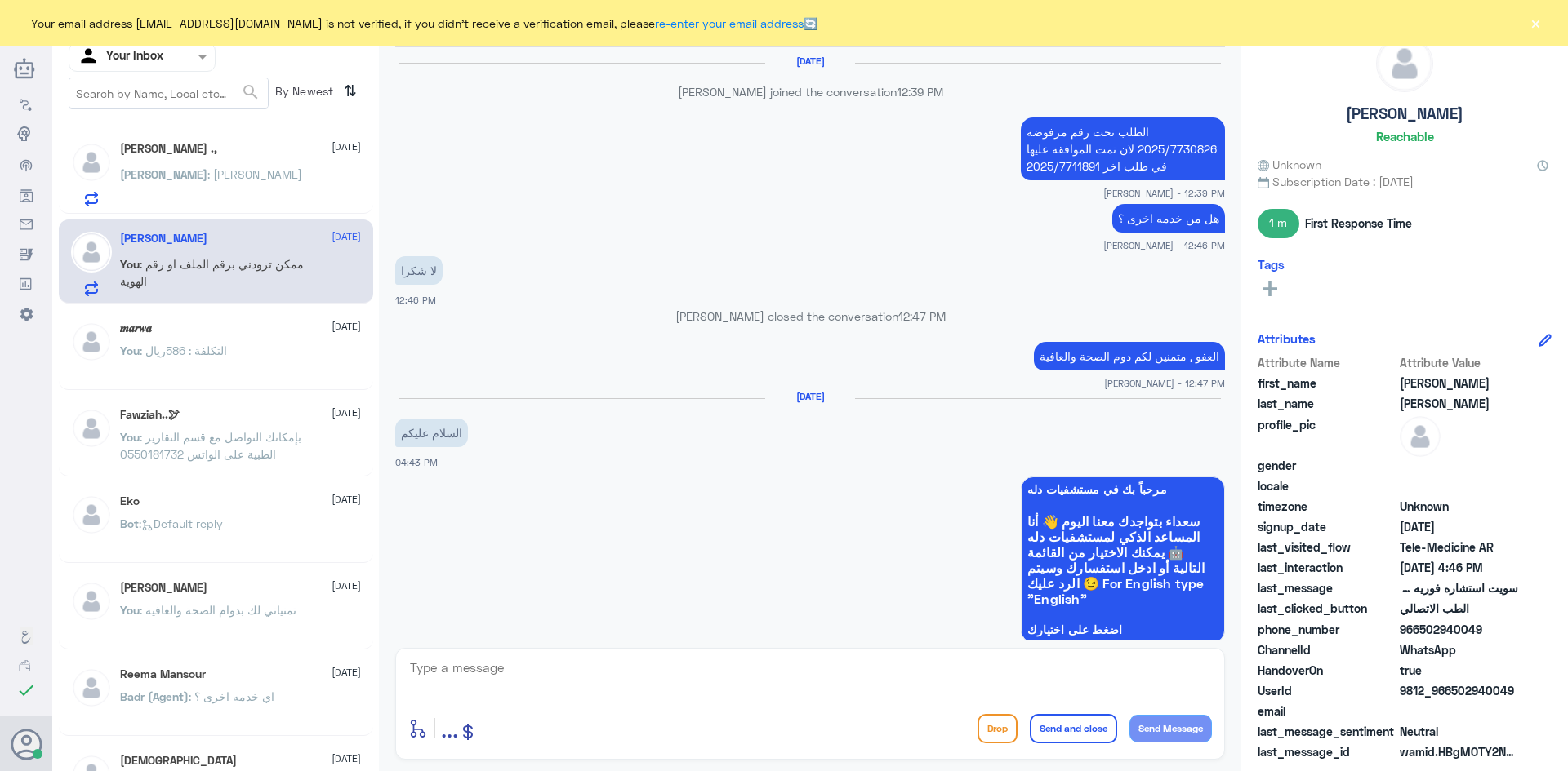
scroll to position [701, 0]
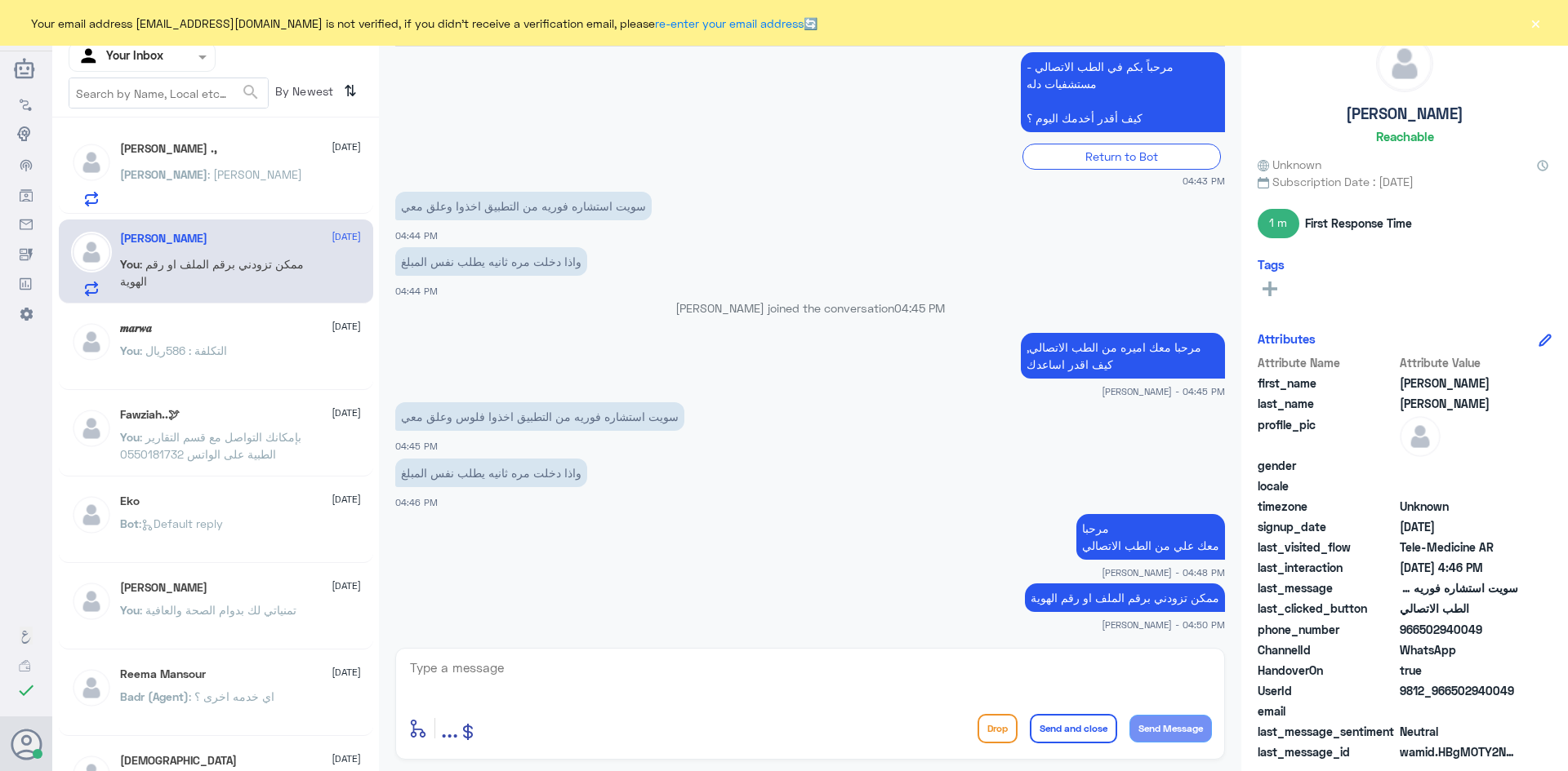
click at [1134, 534] on p "مرحبا معك علي من الطب الاتصالي" at bounding box center [1151, 537] width 148 height 46
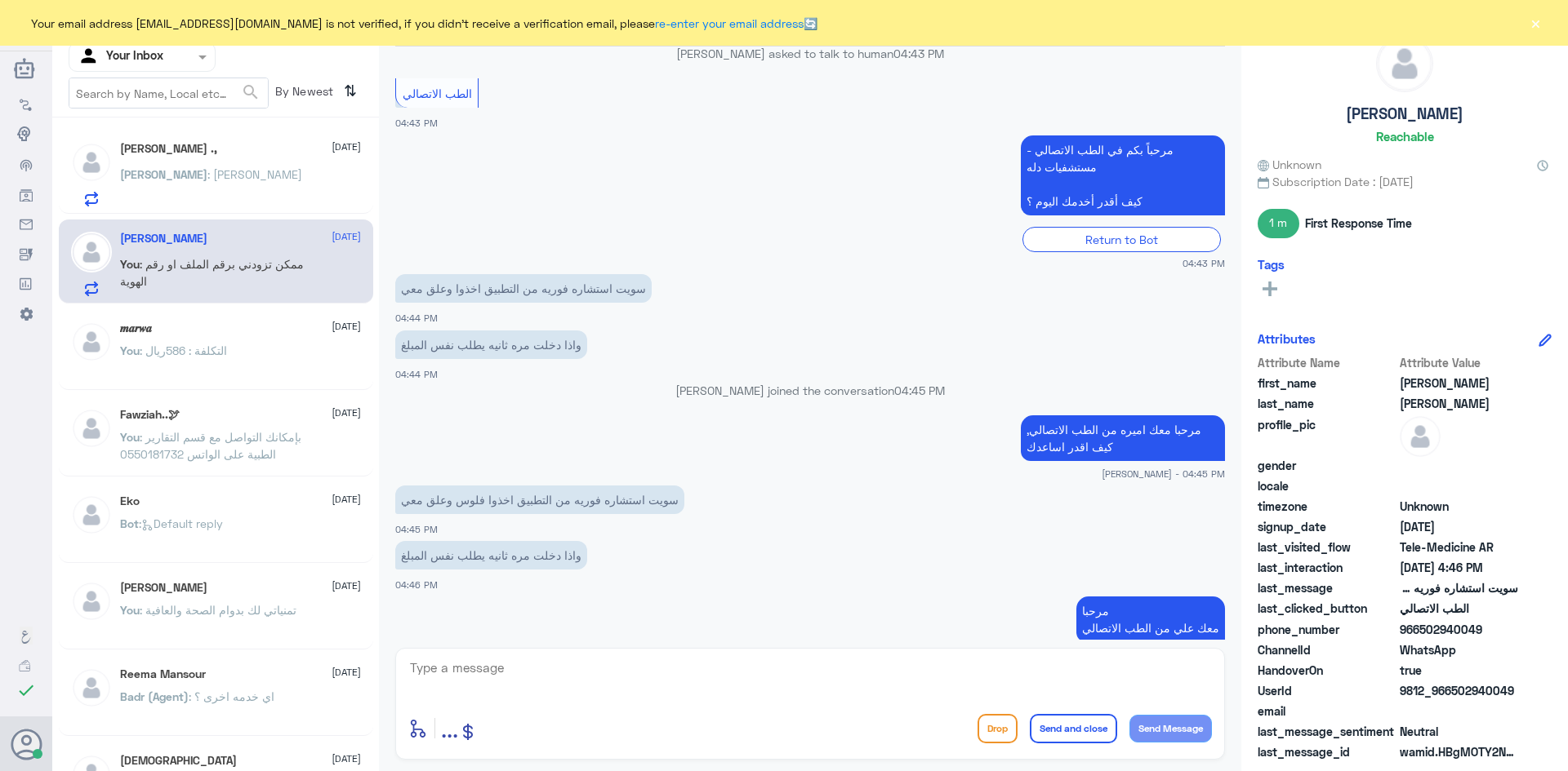
scroll to position [2859, 0]
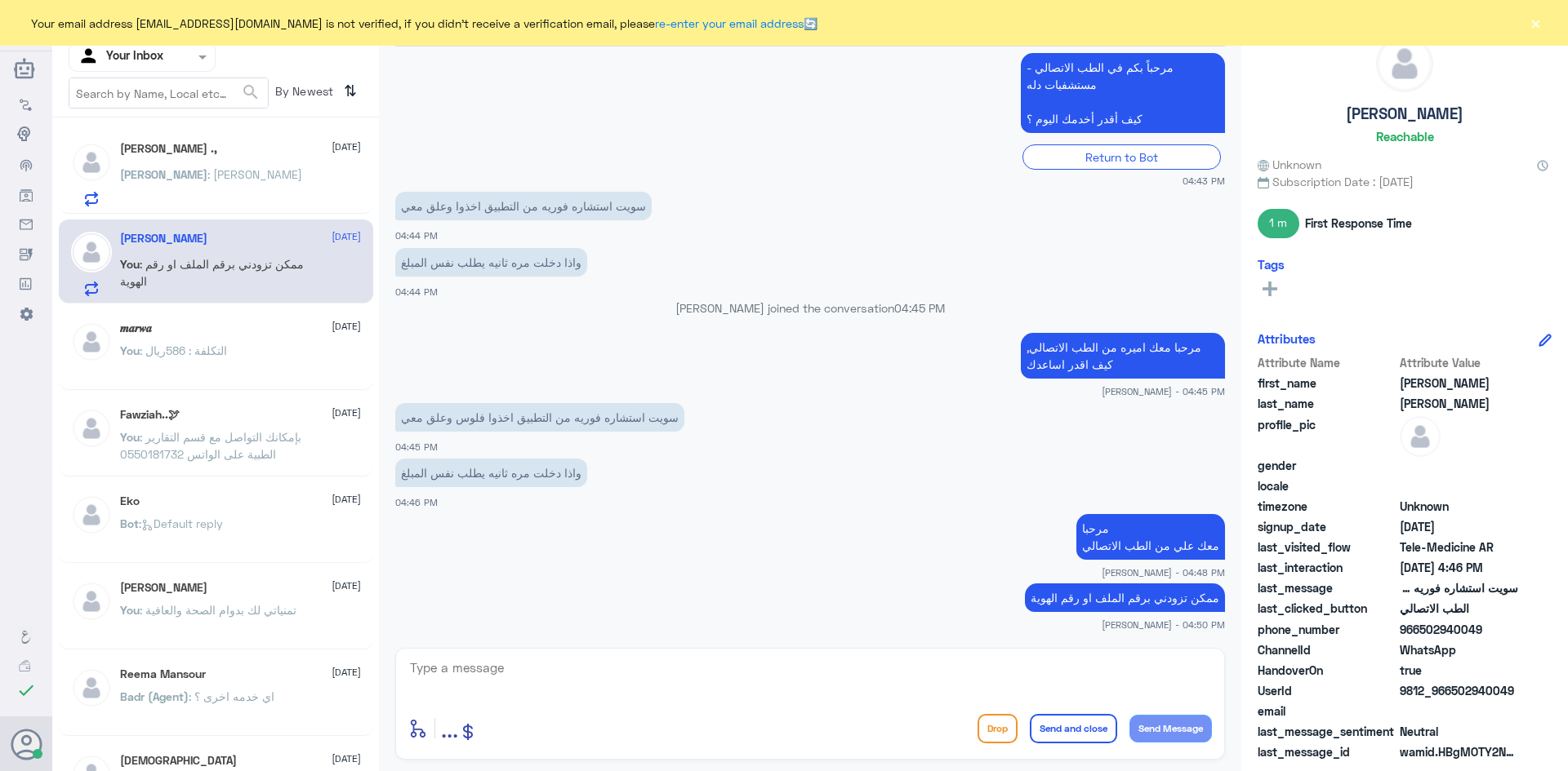
click at [217, 159] on div "Sara ., 12 October Sara : عبدالرحمن القحطاني" at bounding box center [240, 174] width 241 height 64
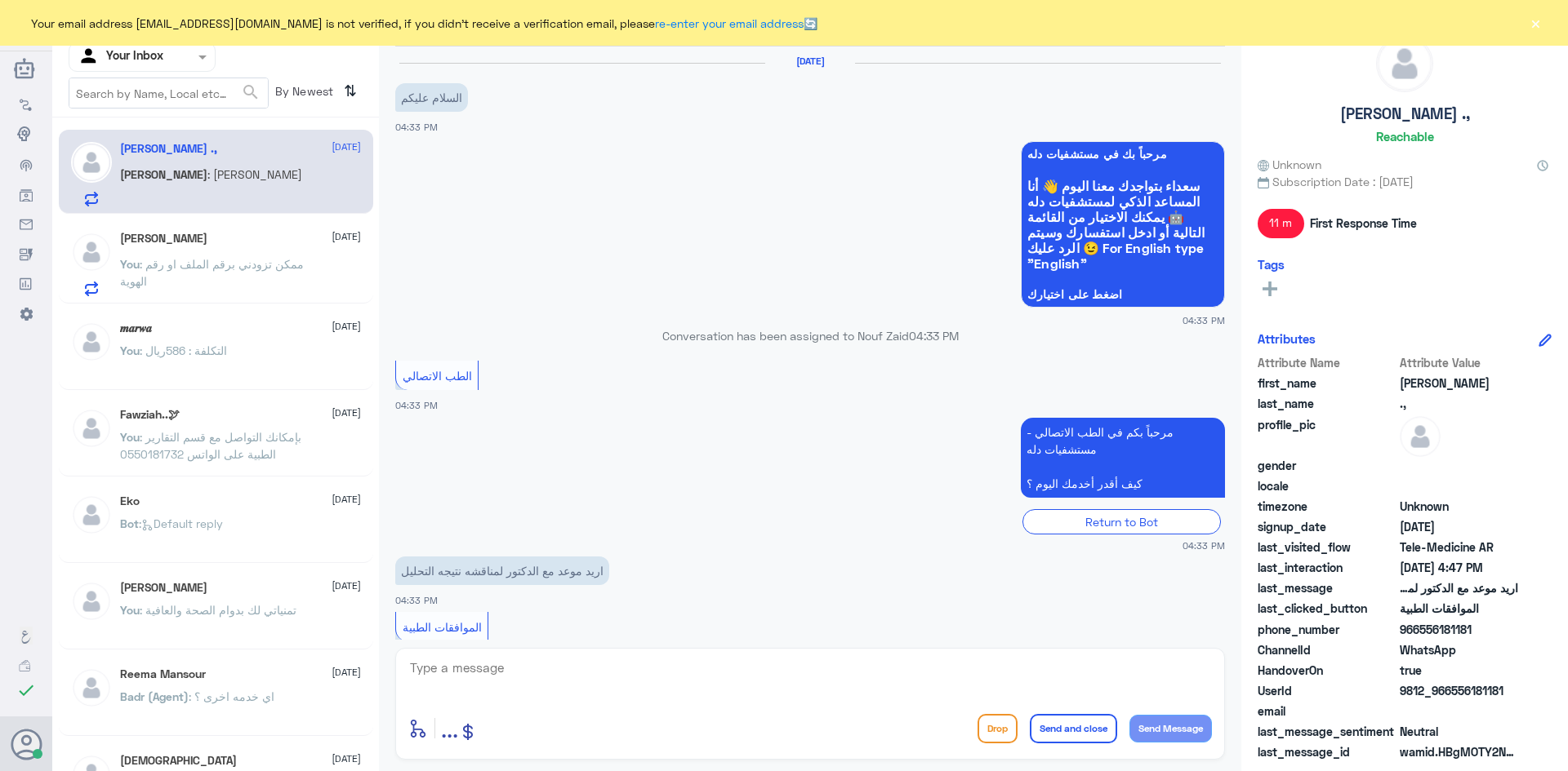
scroll to position [277, 0]
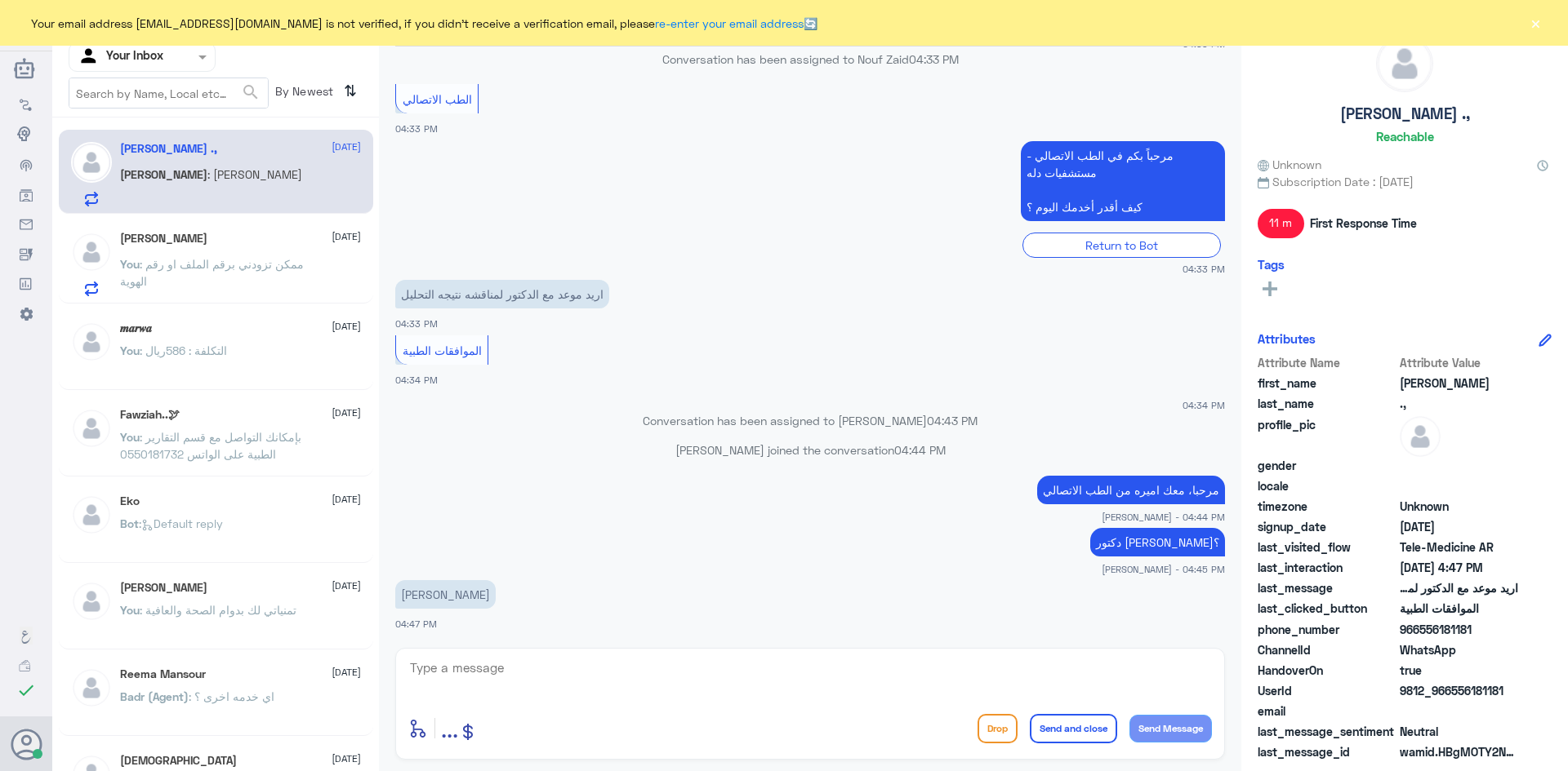
click at [479, 667] on textarea at bounding box center [810, 677] width 804 height 40
click at [525, 684] on textarea at bounding box center [810, 677] width 804 height 40
click at [522, 672] on textarea at bounding box center [810, 677] width 804 height 40
drag, startPoint x: 1486, startPoint y: 630, endPoint x: 1422, endPoint y: 638, distance: 64.5
click at [1422, 638] on div "phone_number 966556181181" at bounding box center [1404, 631] width 294 height 21
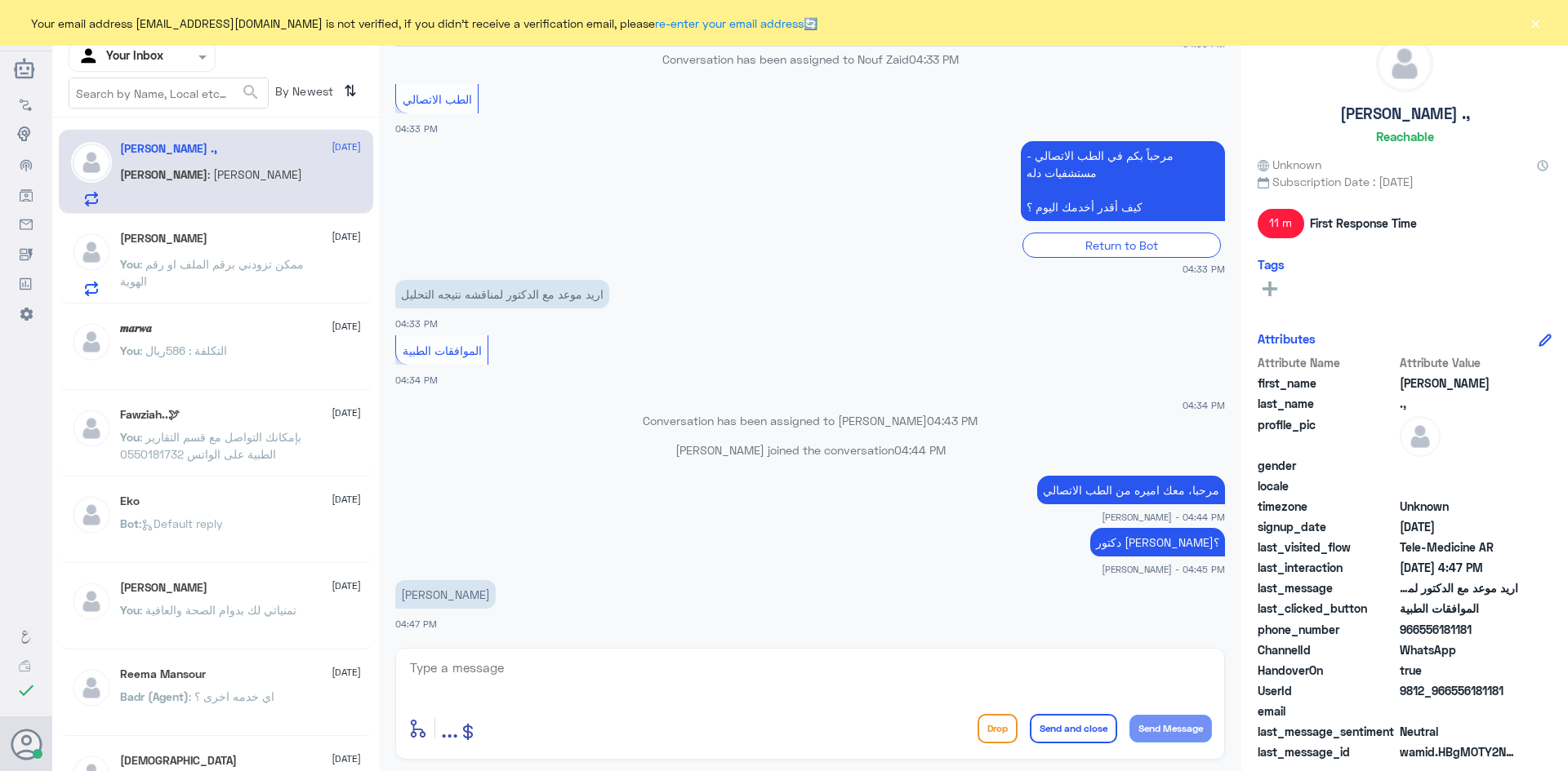
click at [866, 499] on app-msgs-text "مرحبا، معك اميره من الطب الاتصالي" at bounding box center [810, 491] width 830 height 30
drag, startPoint x: 1501, startPoint y: 607, endPoint x: 1490, endPoint y: 629, distance: 24.6
click at [1490, 629] on div "Attribute Name Attribute Value first_name Sara last_name ., profile_pic gender …" at bounding box center [1404, 559] width 294 height 409
click at [1473, 631] on span "966556181181" at bounding box center [1459, 630] width 118 height 17
drag, startPoint x: 1488, startPoint y: 637, endPoint x: 1422, endPoint y: 633, distance: 66.1
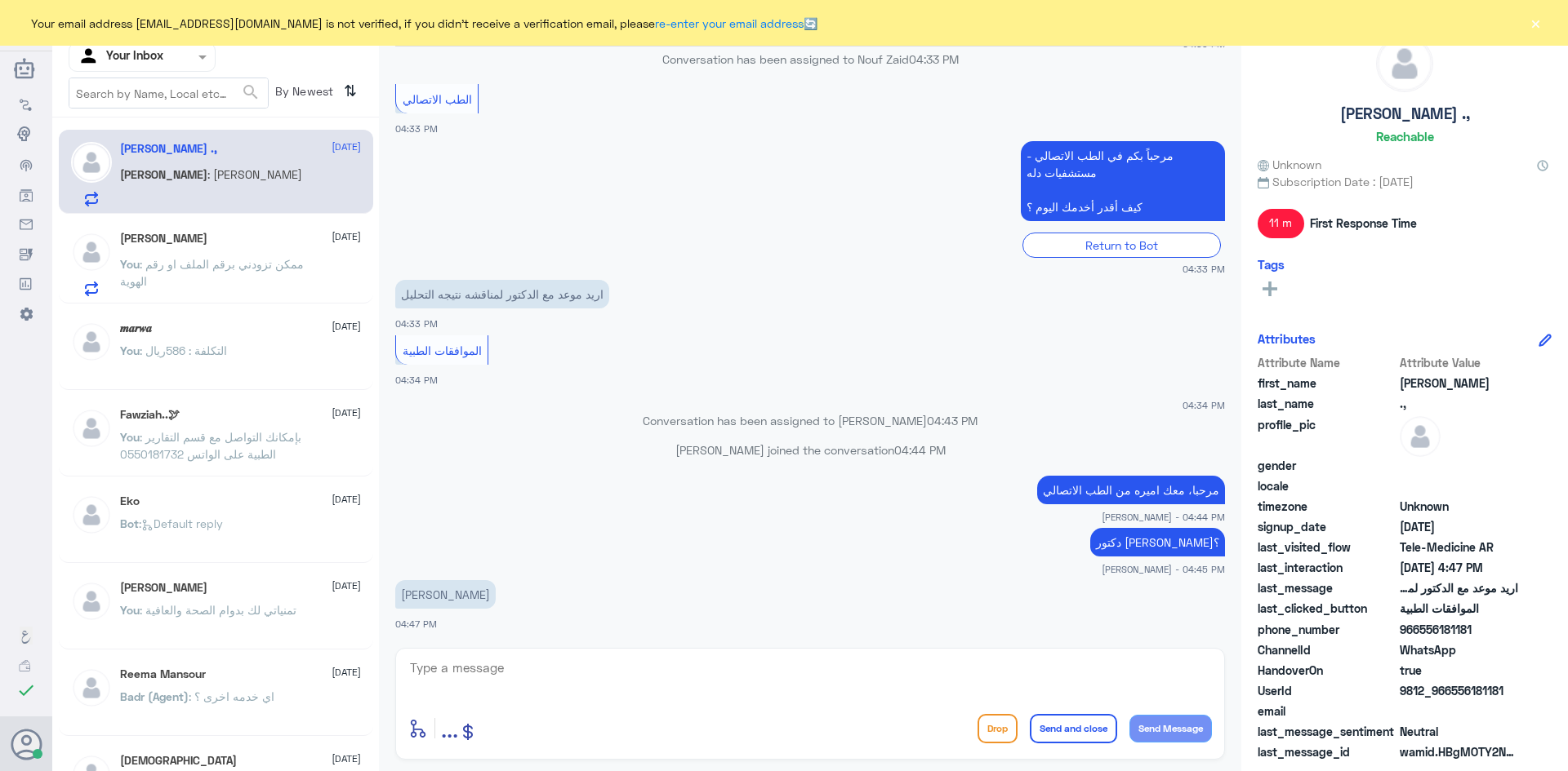
click at [1422, 633] on span "966556181181" at bounding box center [1459, 630] width 118 height 17
copy span "556181181"
click at [565, 676] on textarea at bounding box center [810, 677] width 804 height 40
click at [587, 311] on div "اريد موعد مع الدكتور لمناقشه نتيجه التحليل 04:33 PM" at bounding box center [810, 304] width 830 height 56
click at [537, 284] on p "اريد موعد مع الدكتور لمناقشه نتيجه التحليل" at bounding box center [502, 294] width 214 height 29
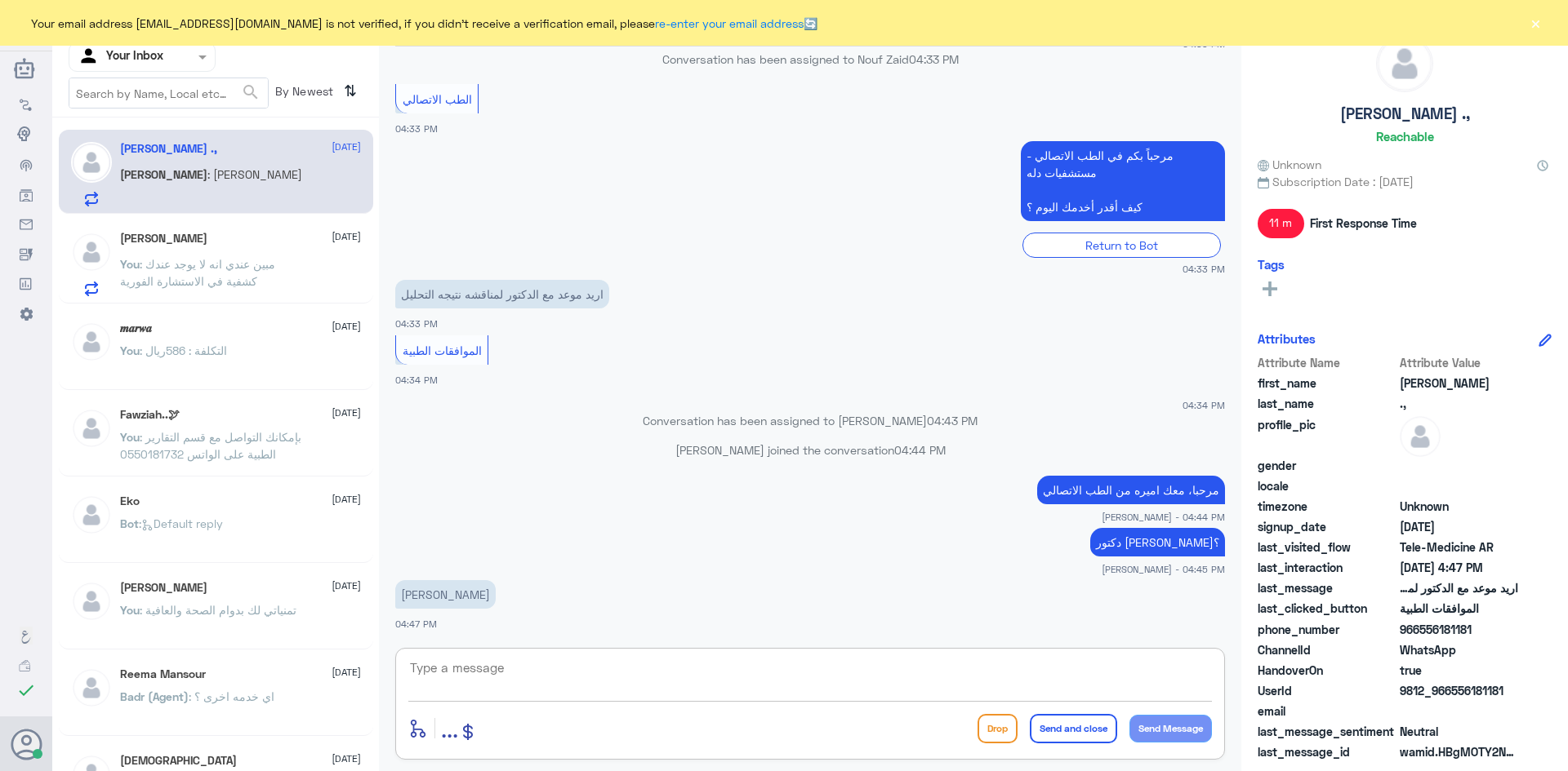
click at [516, 661] on textarea at bounding box center [810, 677] width 804 height 40
drag, startPoint x: 548, startPoint y: 674, endPoint x: 443, endPoint y: 680, distance: 105.2
click at [392, 674] on div "عبدالكريم الموسى Human Handover 12 Oct 2025 السلام عليكم 04:33 PM مرحباً بك في …" at bounding box center [810, 388] width 863 height 776
click at [462, 682] on textarea at bounding box center [810, 677] width 804 height 40
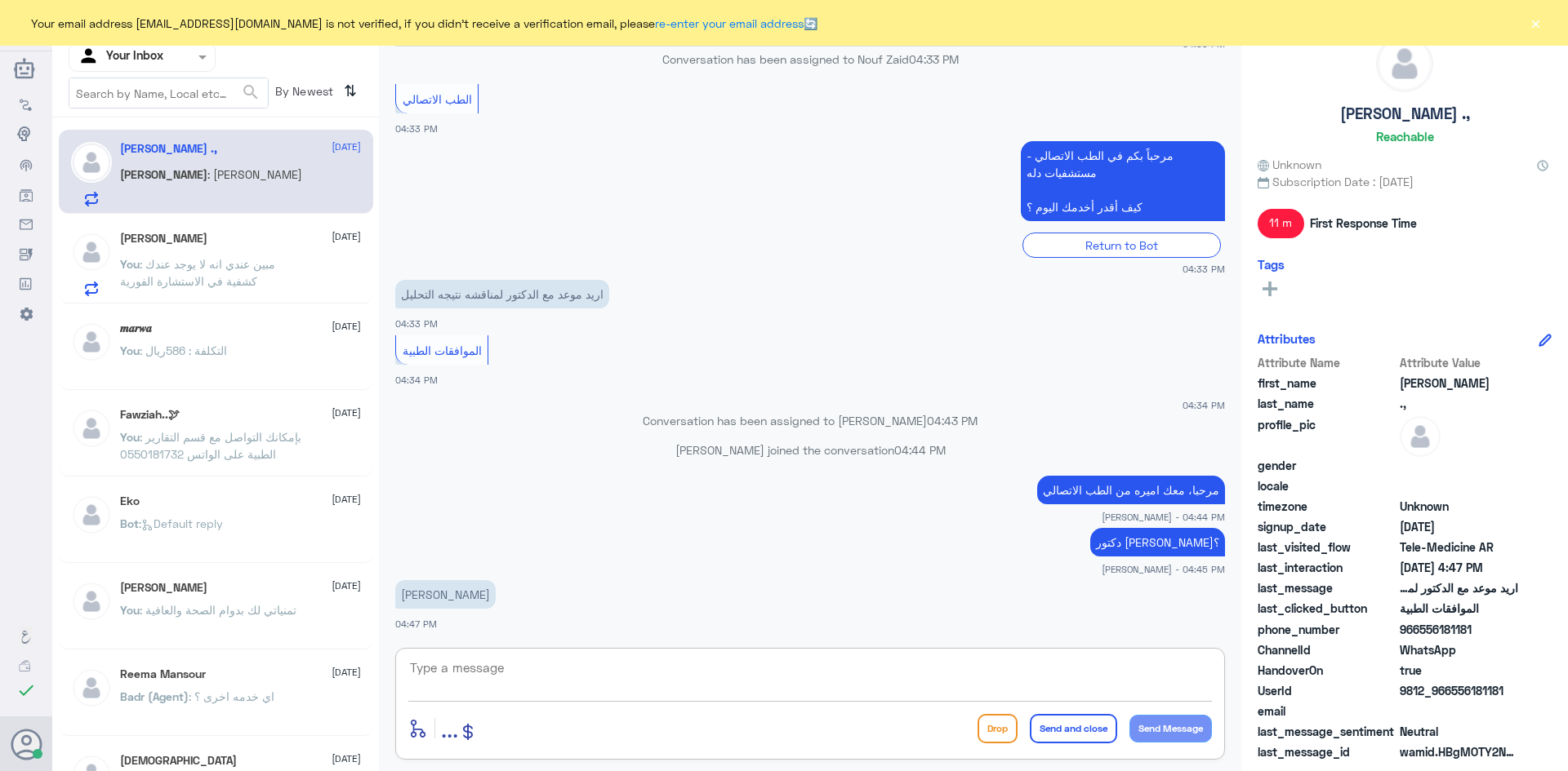
click at [462, 682] on textarea at bounding box center [810, 677] width 804 height 40
click at [463, 682] on textarea at bounding box center [810, 677] width 804 height 40
click at [468, 683] on textarea at bounding box center [810, 677] width 804 height 40
click at [487, 681] on textarea at bounding box center [810, 677] width 804 height 40
click at [486, 676] on textarea at bounding box center [810, 677] width 804 height 40
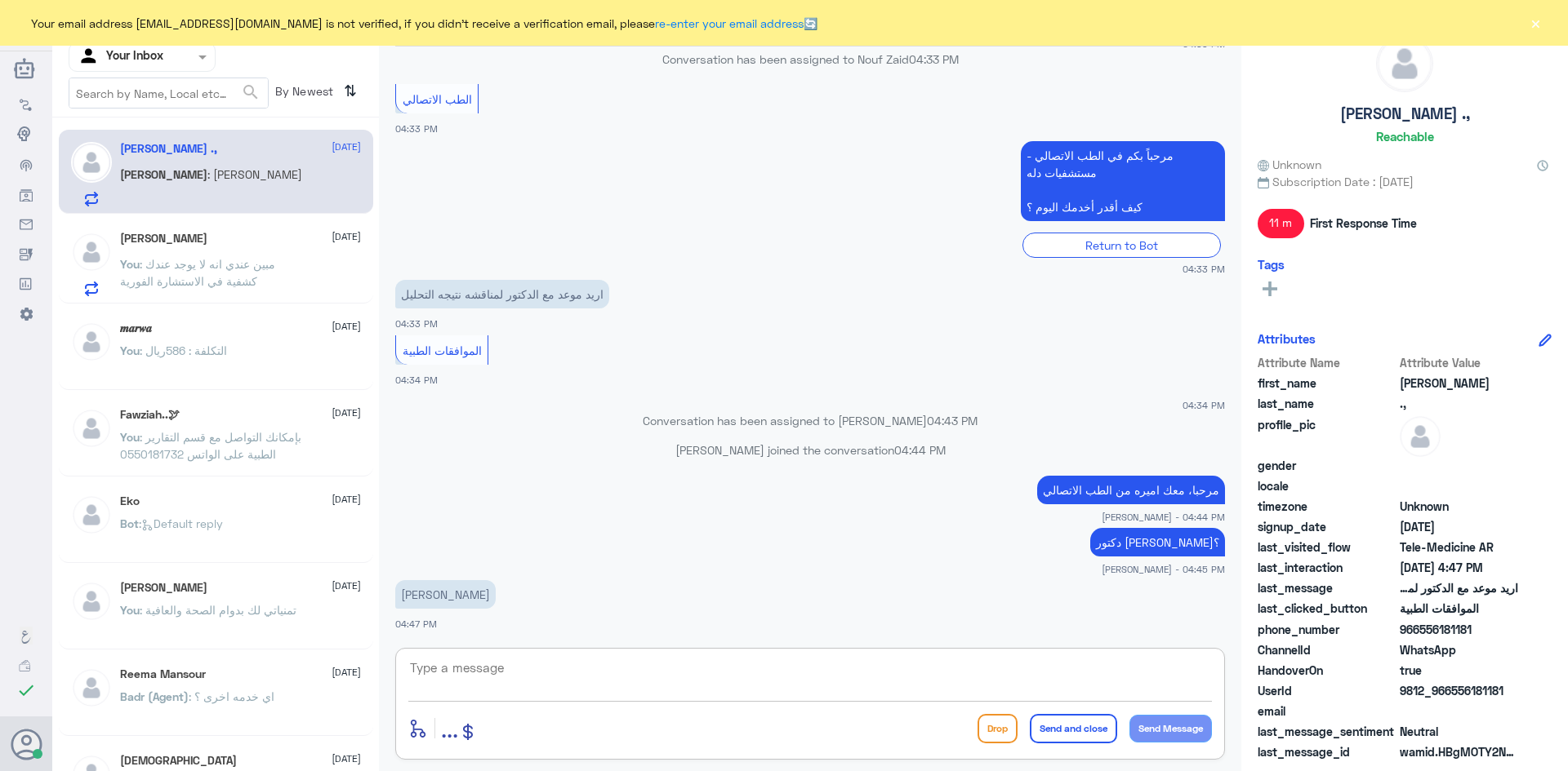
click at [485, 673] on textarea at bounding box center [810, 677] width 804 height 40
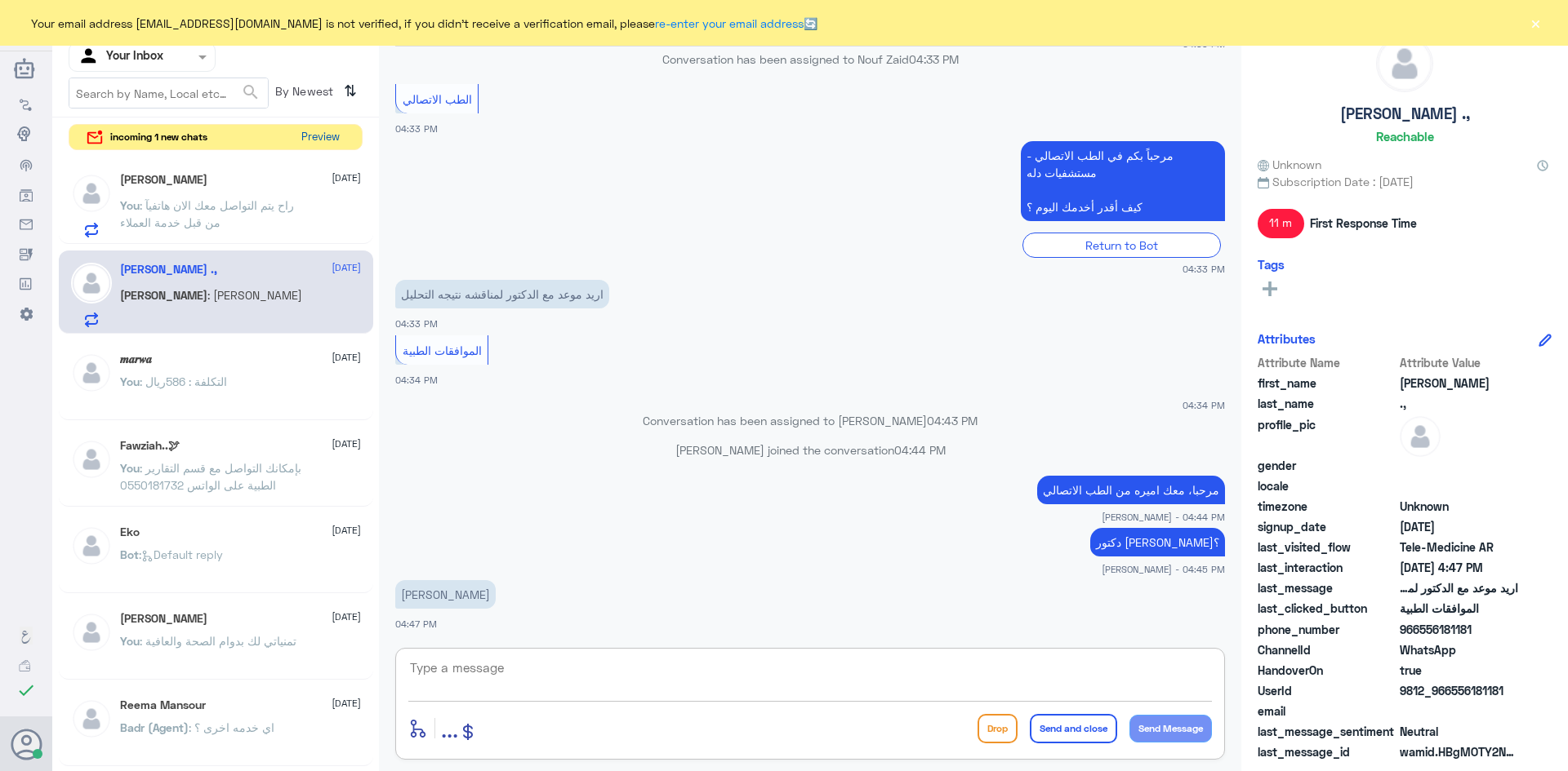
click at [314, 137] on button "Preview" at bounding box center [320, 137] width 50 height 25
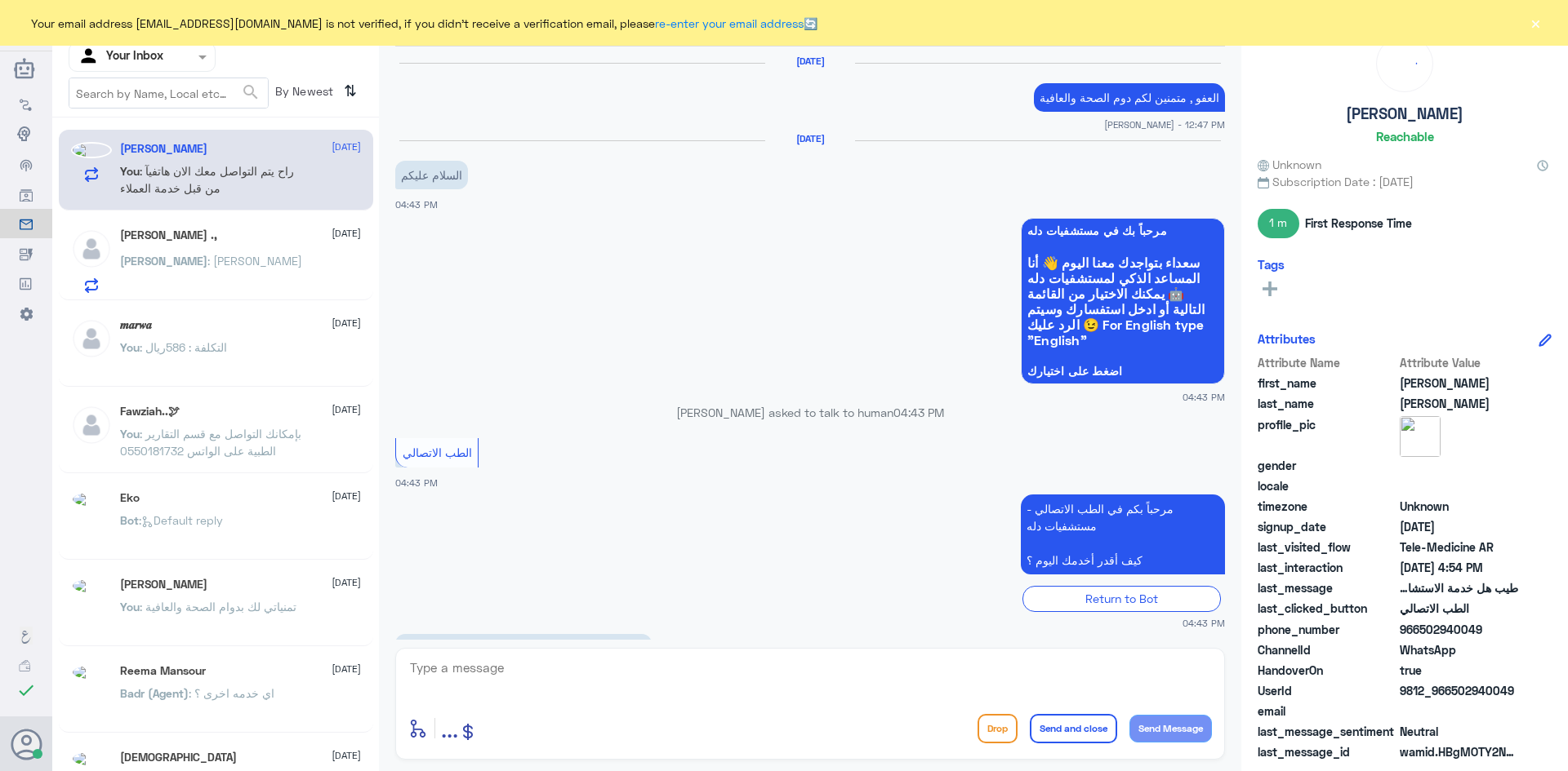
scroll to position [762, 0]
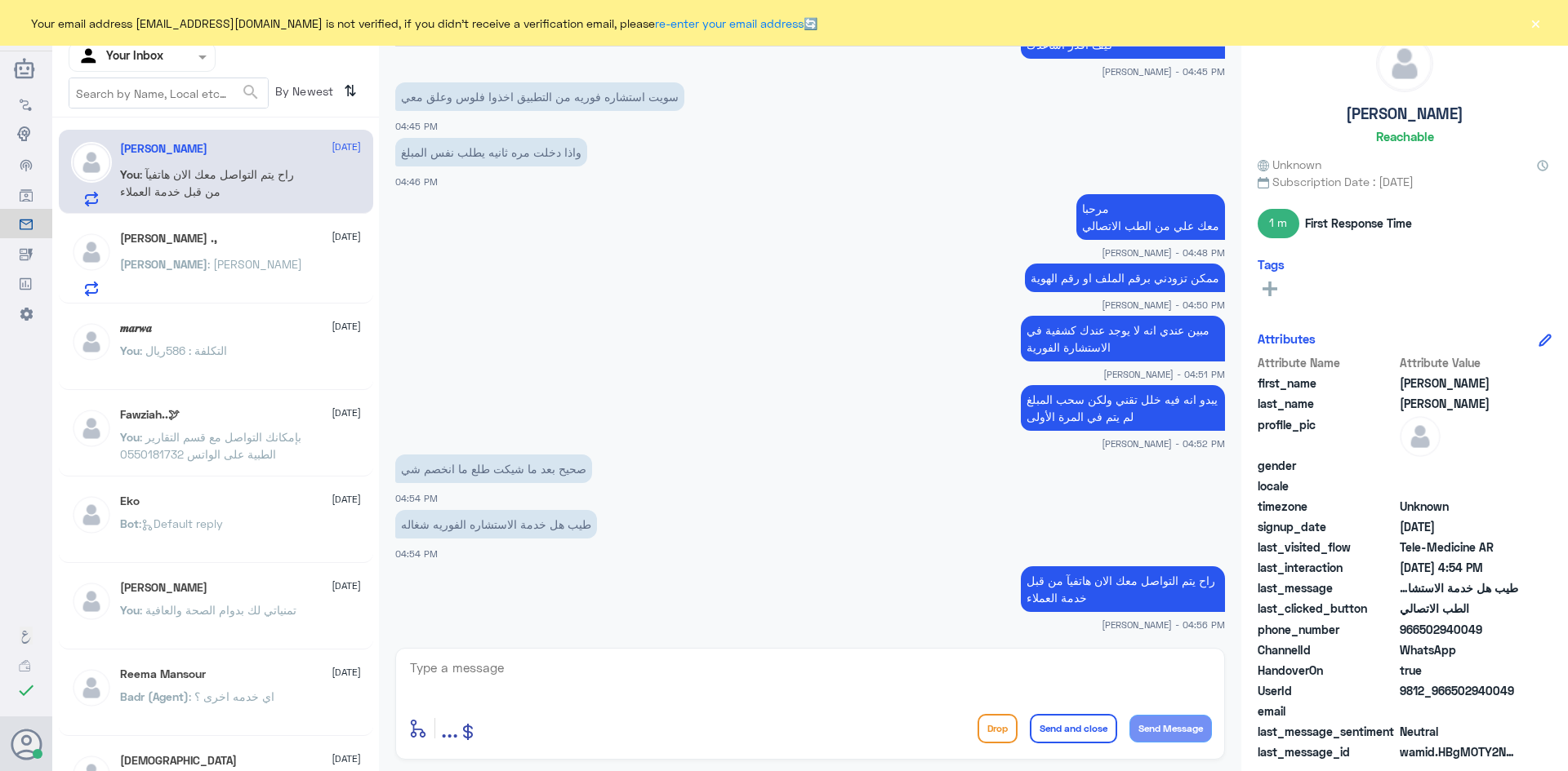
click at [207, 173] on span ": راح يتم التواصل معك الان هاتفيآ من قبل خدمة العملاء" at bounding box center [207, 183] width 174 height 31
click at [233, 254] on div "Sara ., 12 October Sara : عبدالرحمن القحطاني" at bounding box center [240, 264] width 241 height 64
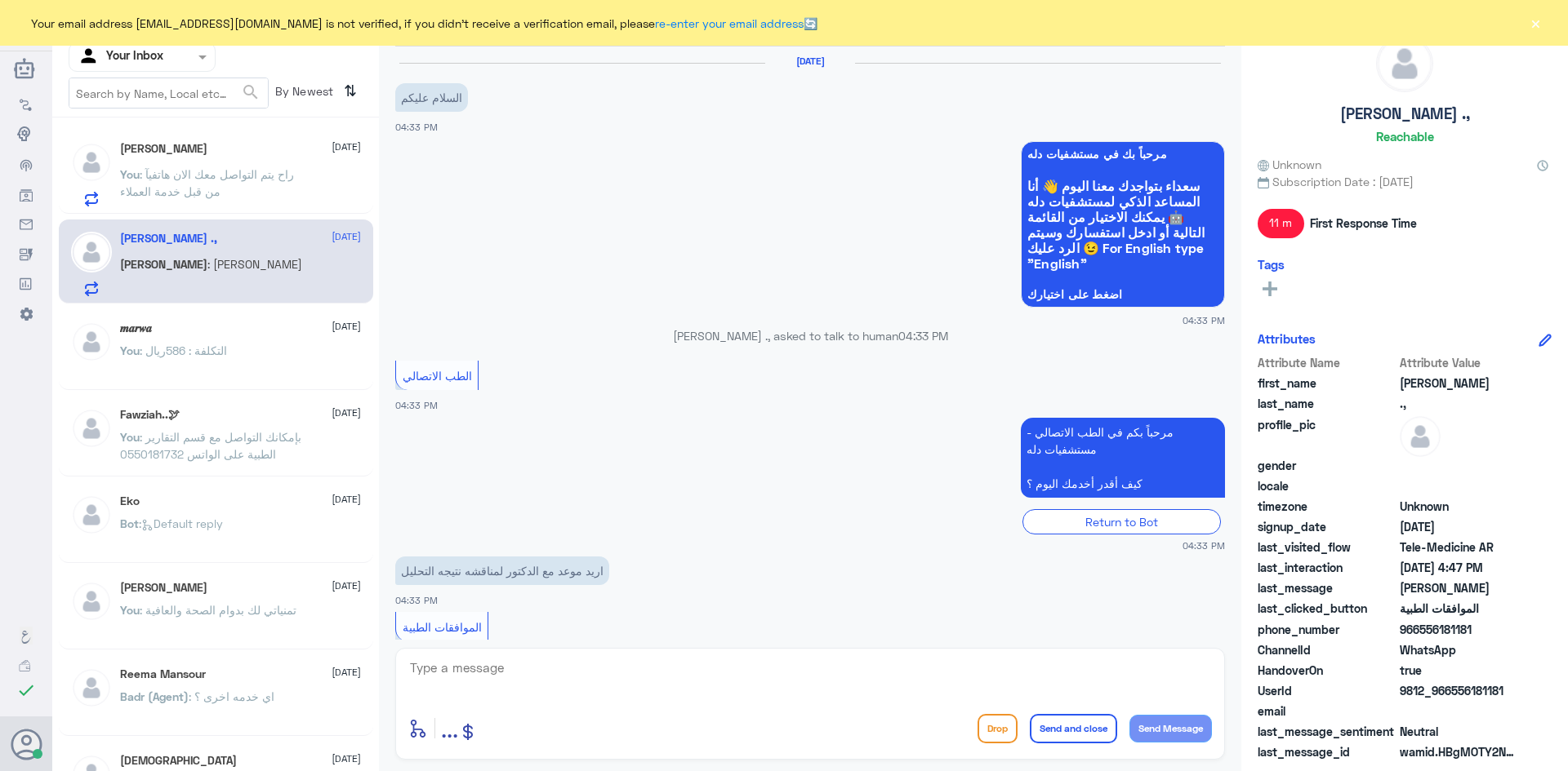
scroll to position [277, 0]
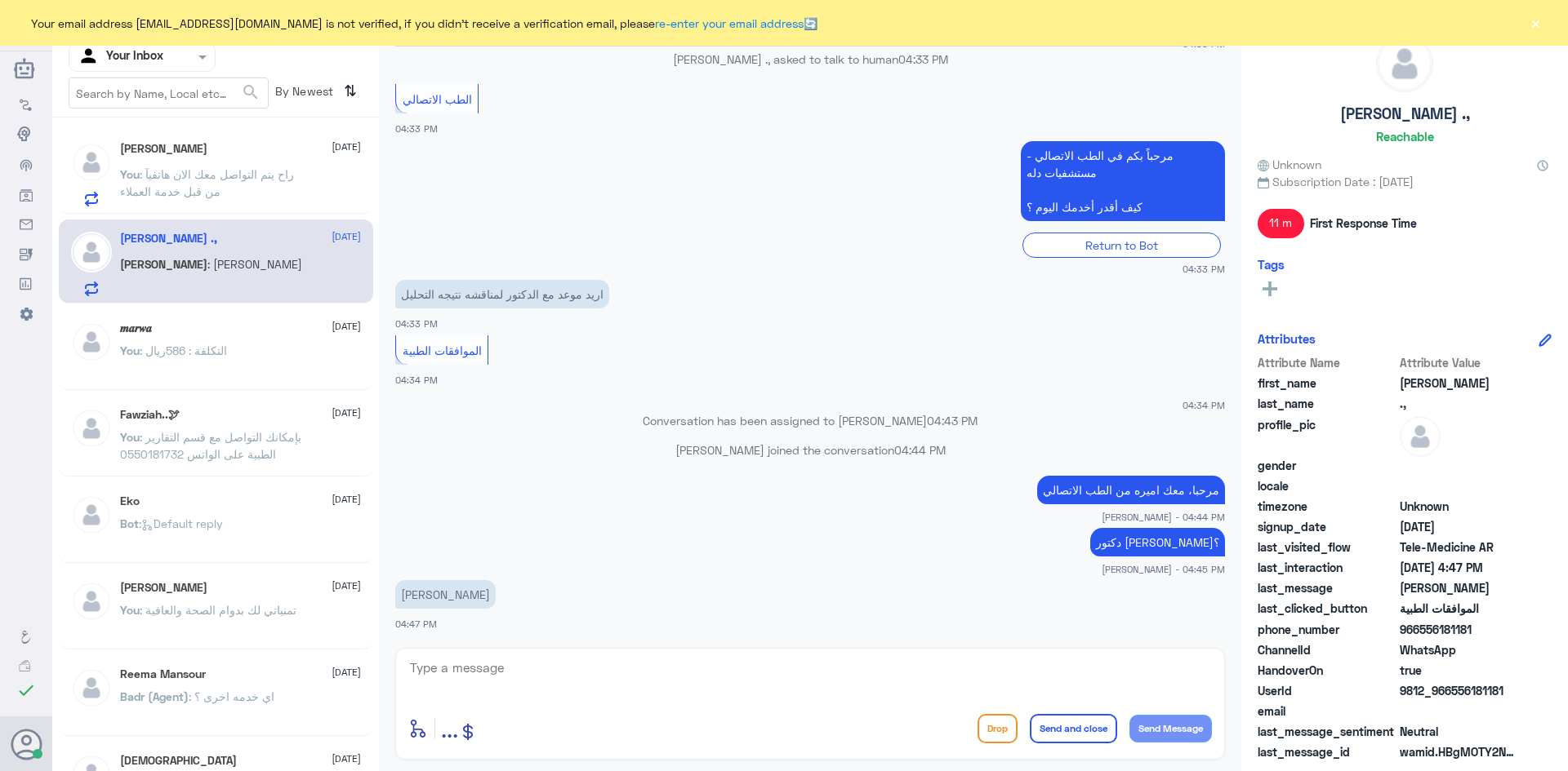
click at [690, 681] on textarea at bounding box center [810, 677] width 804 height 40
click at [512, 683] on textarea at bounding box center [810, 677] width 804 height 40
click at [508, 683] on textarea at bounding box center [810, 677] width 804 height 40
type textarea "j"
type textarea "تم التواصل من خلال الهاتف ، سعدنا بخدمتك"
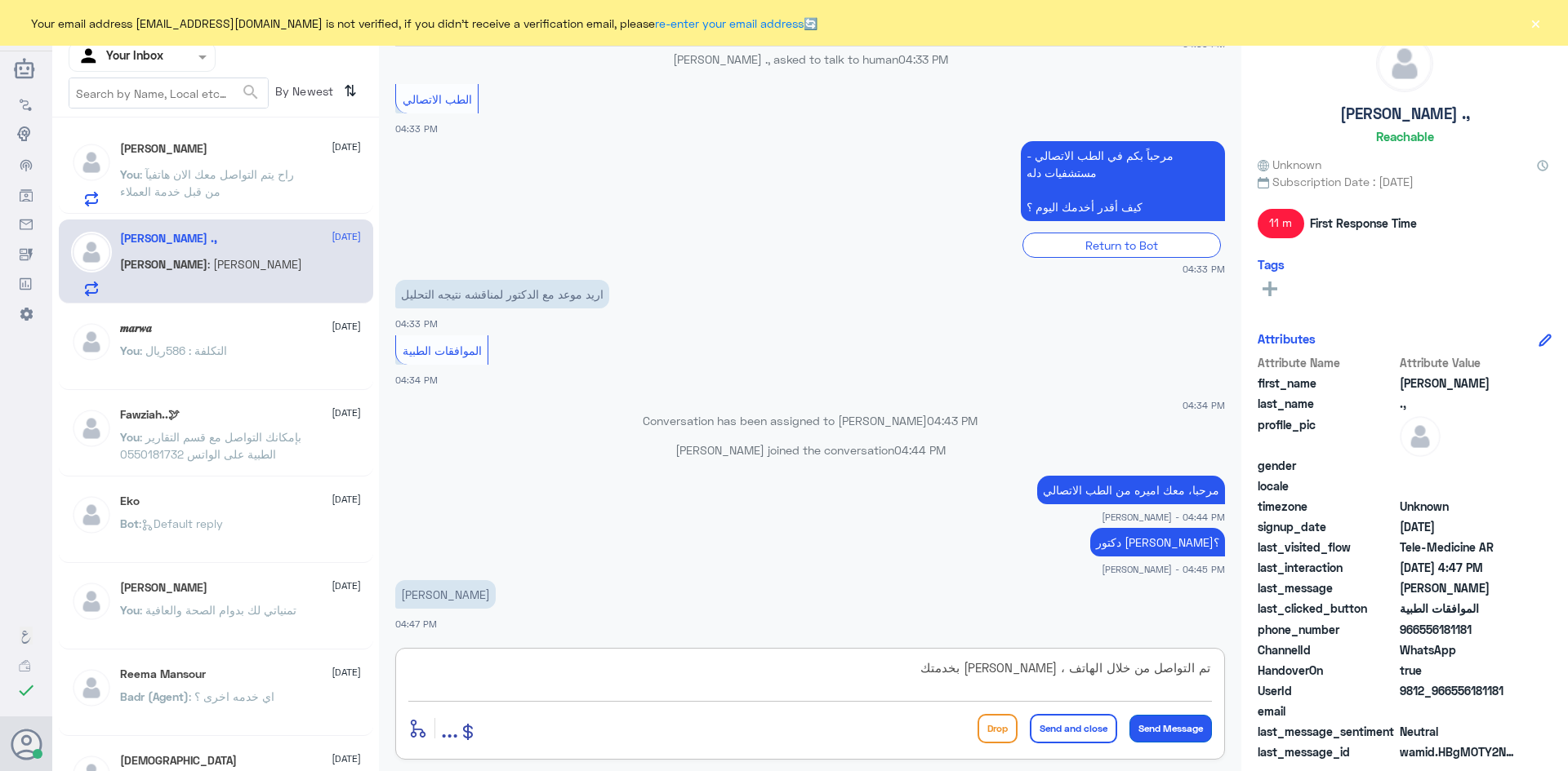
click at [1175, 735] on button "Send Message" at bounding box center [1171, 729] width 82 height 28
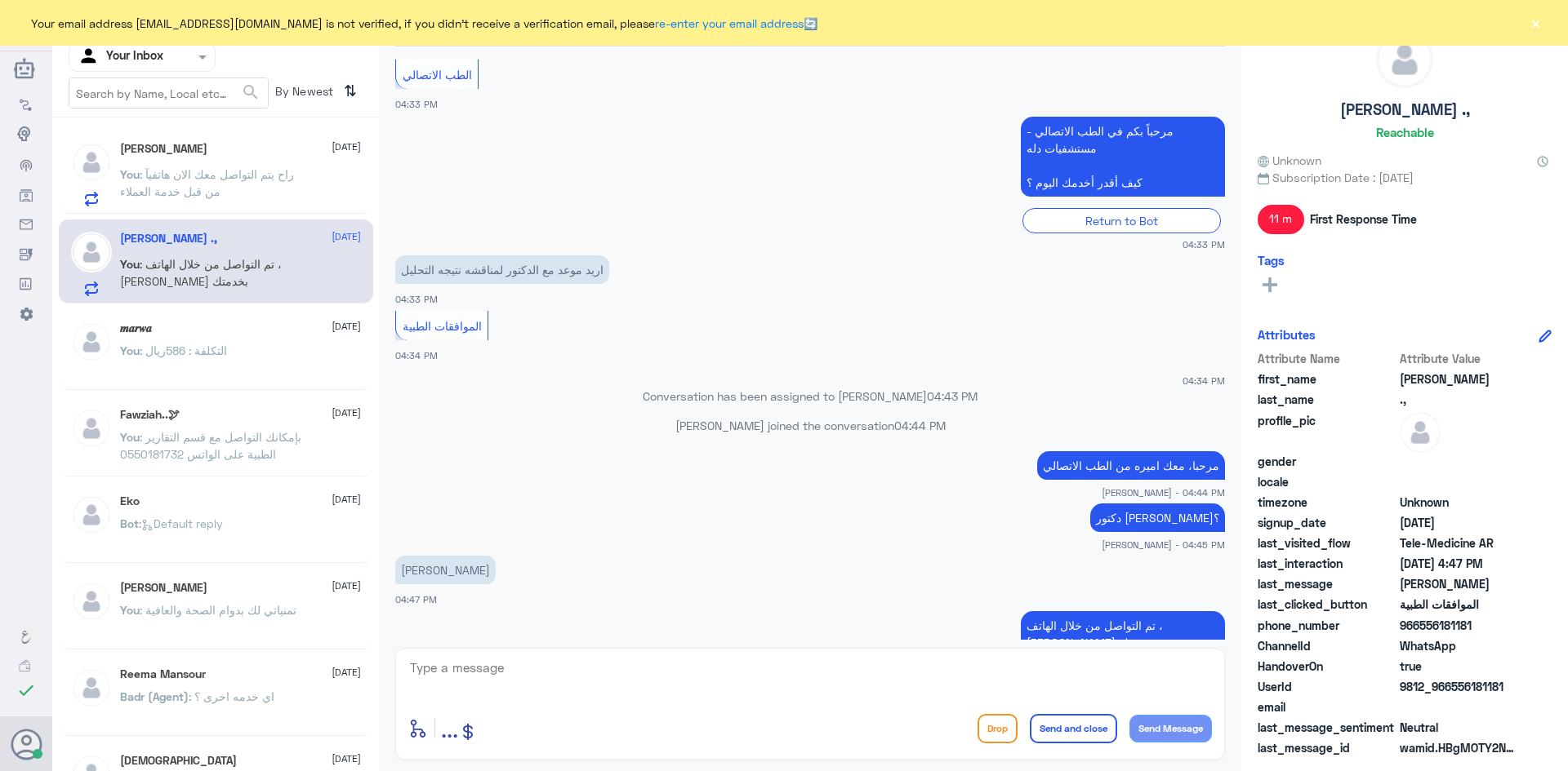
scroll to position [346, 0]
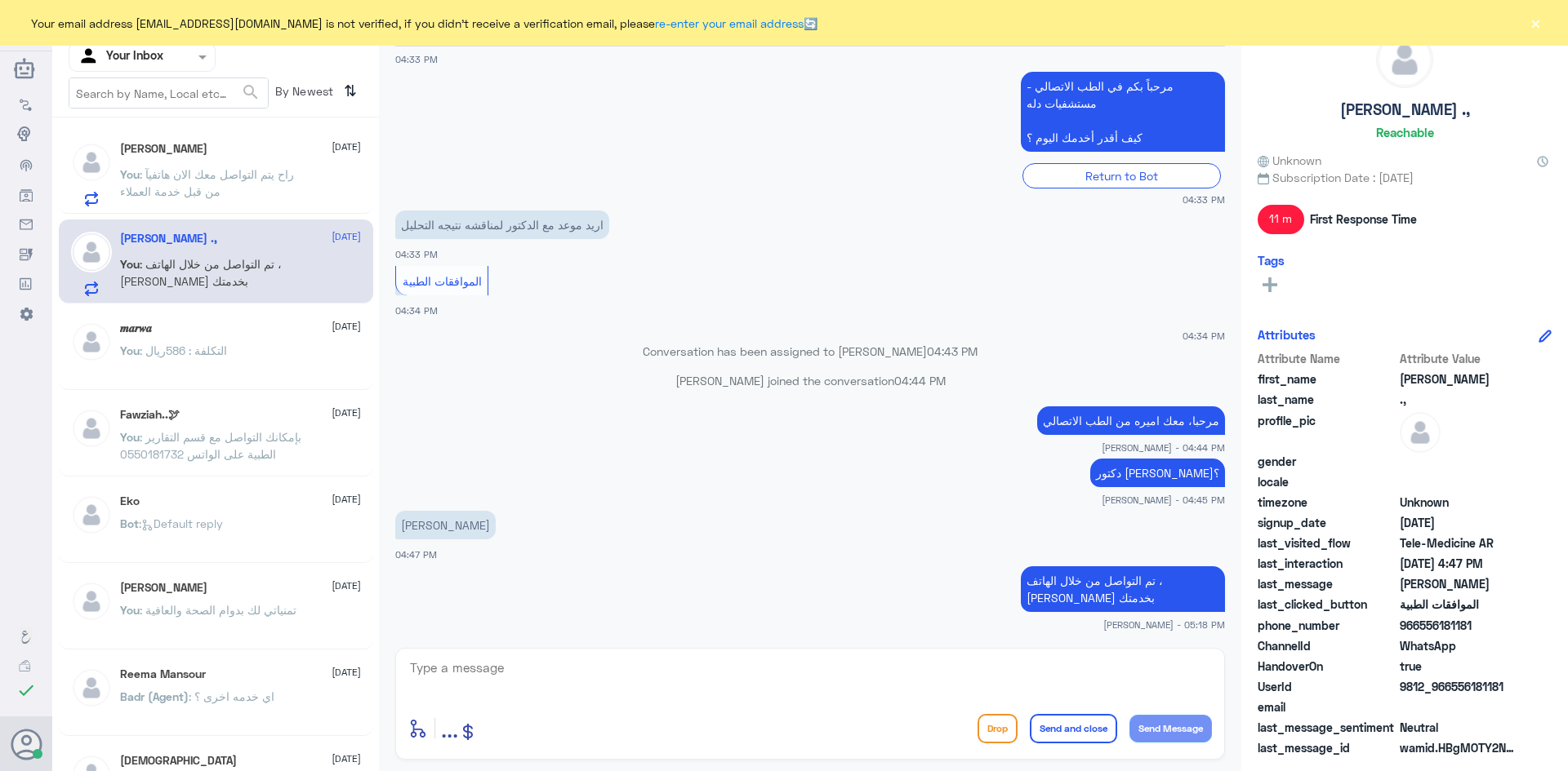
click at [1536, 23] on button "×" at bounding box center [1535, 23] width 16 height 16
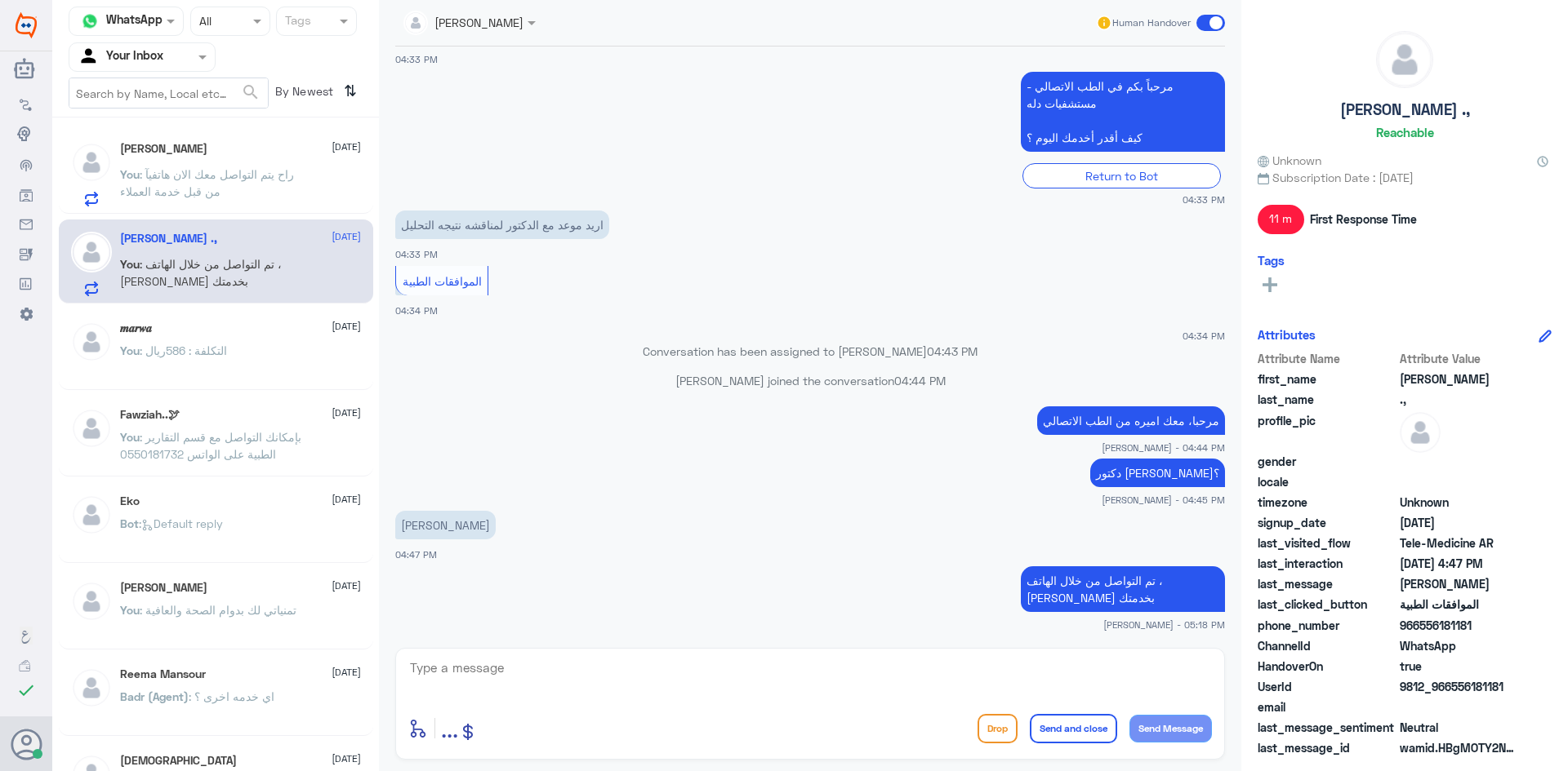
click at [1216, 20] on span at bounding box center [1210, 23] width 29 height 16
click at [0, 0] on input "checkbox" at bounding box center [0, 0] width 0 height 0
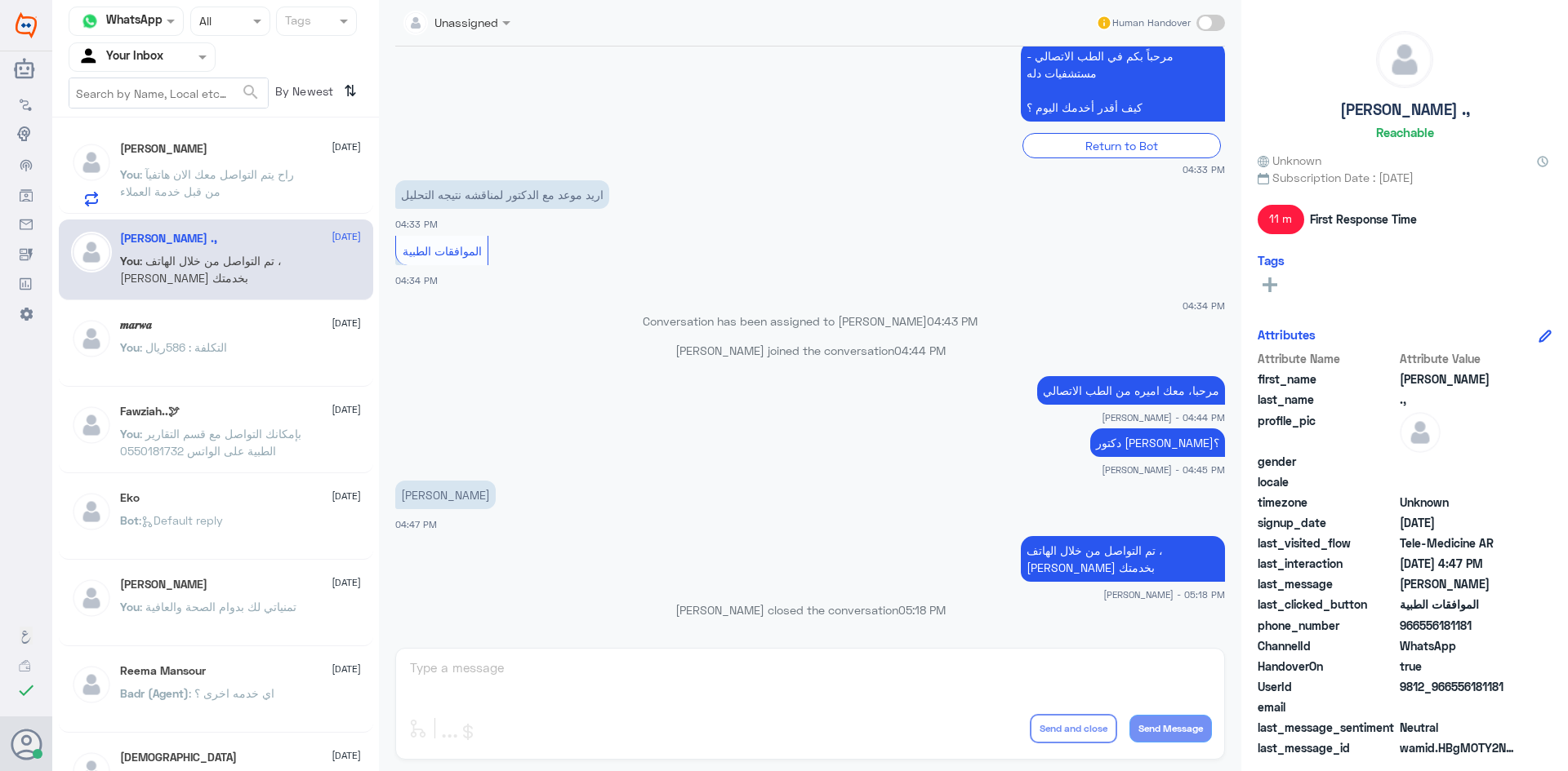
click at [256, 174] on span ": راح يتم التواصل معك الان هاتفيآ من قبل خدمة العملاء" at bounding box center [207, 183] width 174 height 31
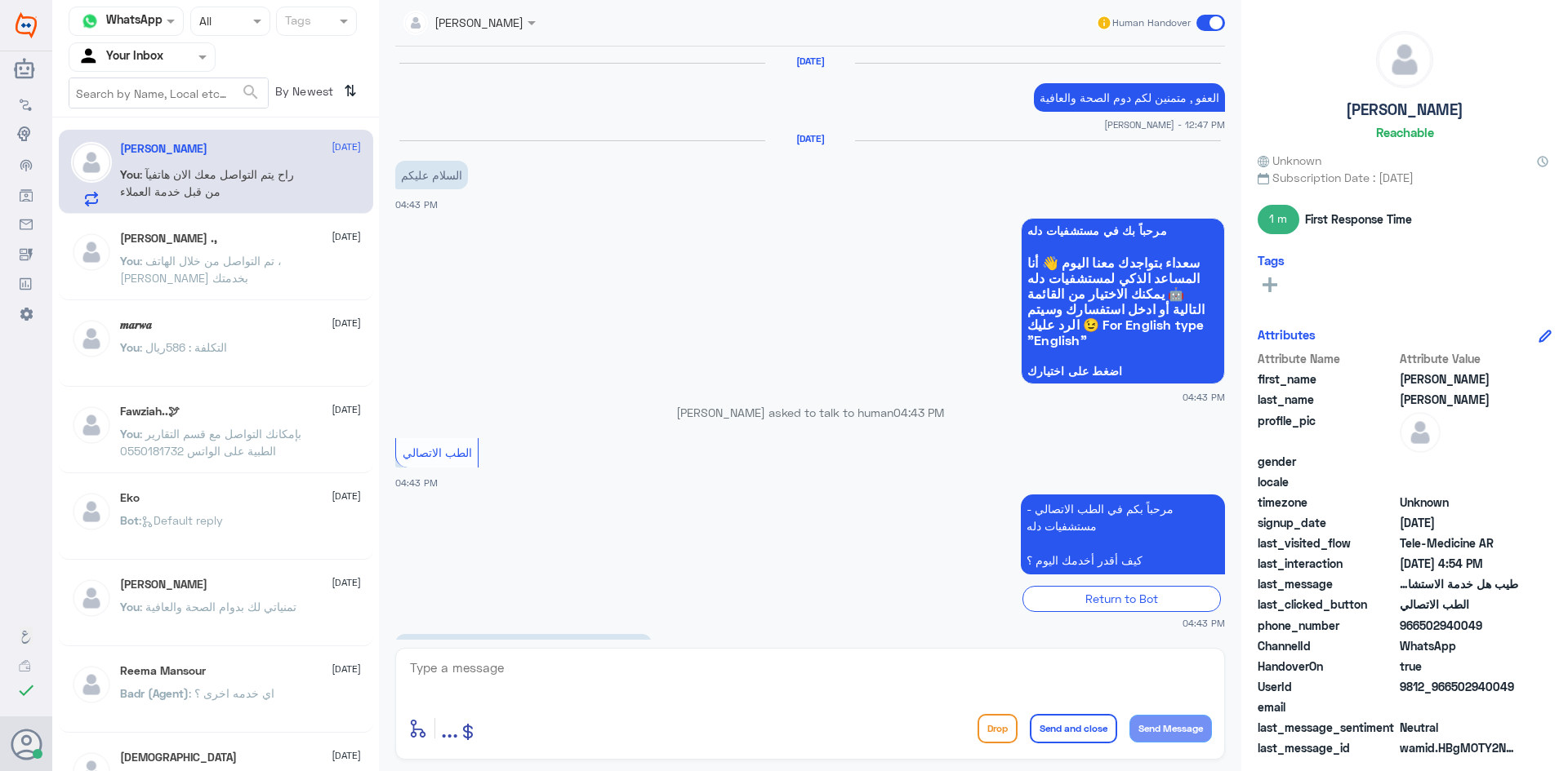
scroll to position [762, 0]
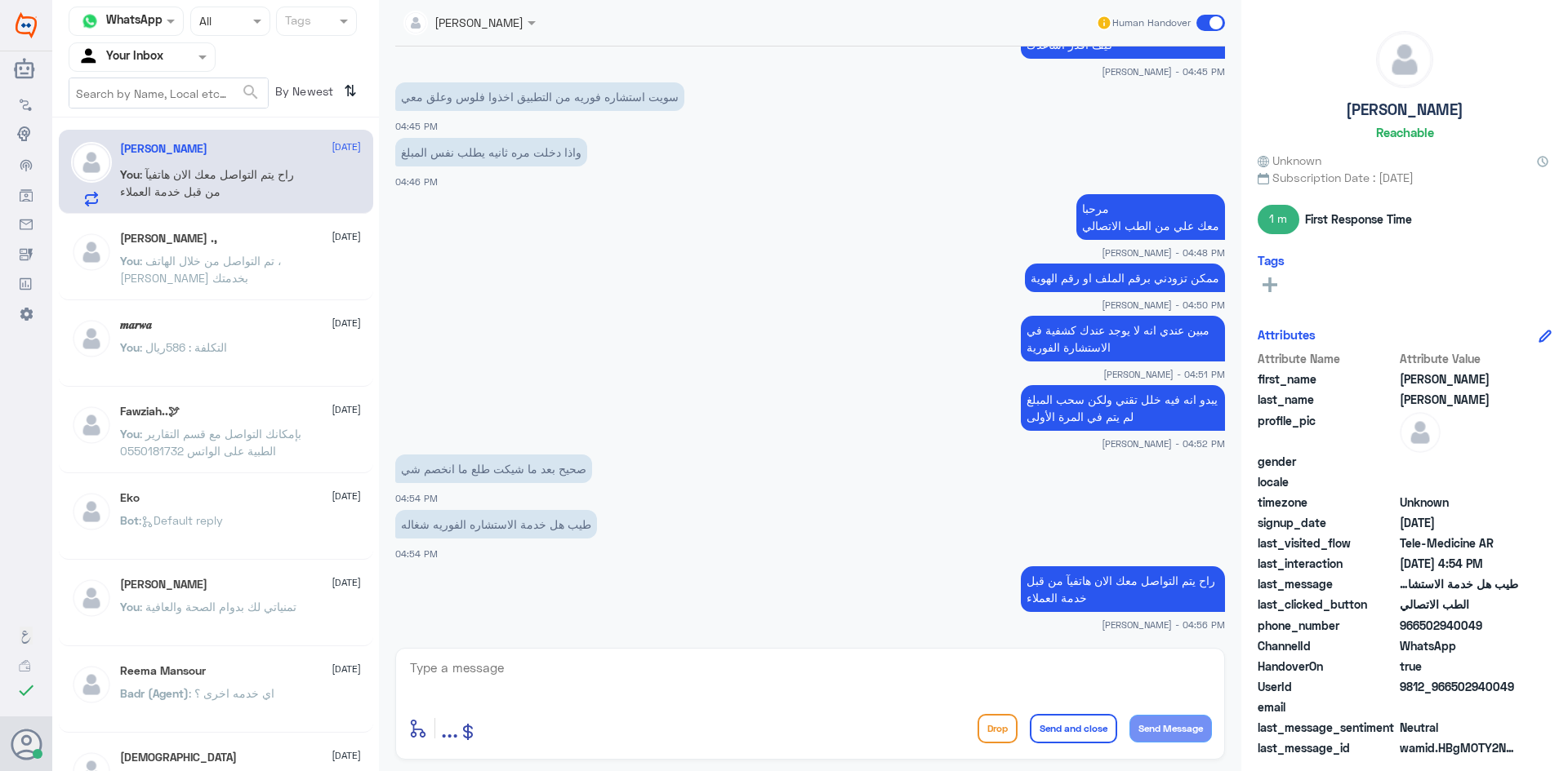
click at [1211, 27] on span at bounding box center [1210, 23] width 29 height 16
click at [0, 0] on input "checkbox" at bounding box center [0, 0] width 0 height 0
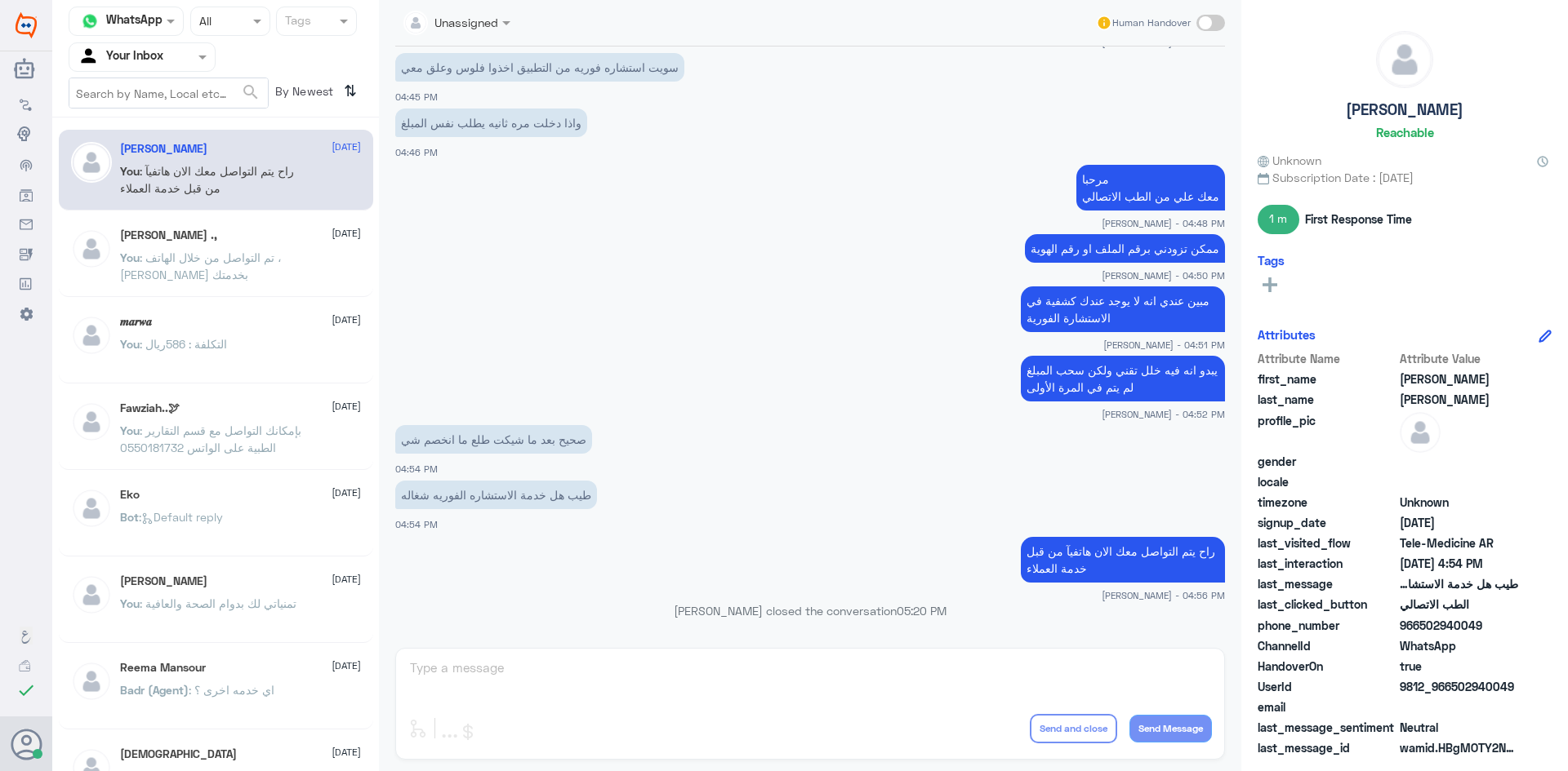
click at [265, 250] on p "You : تم التواصل من خلال الهاتف ، سعدنا بخدمتك" at bounding box center [212, 269] width 184 height 41
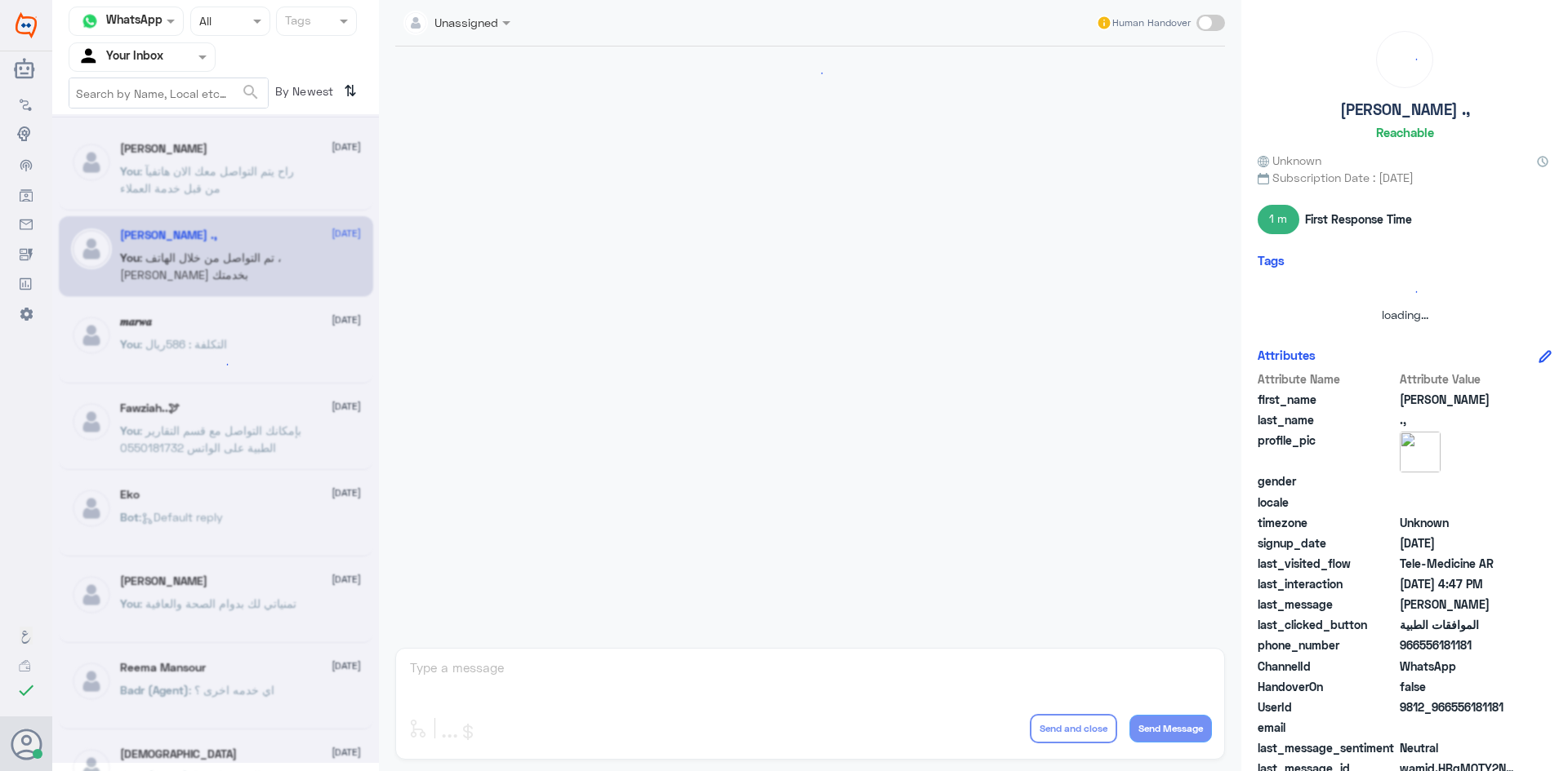
scroll to position [376, 0]
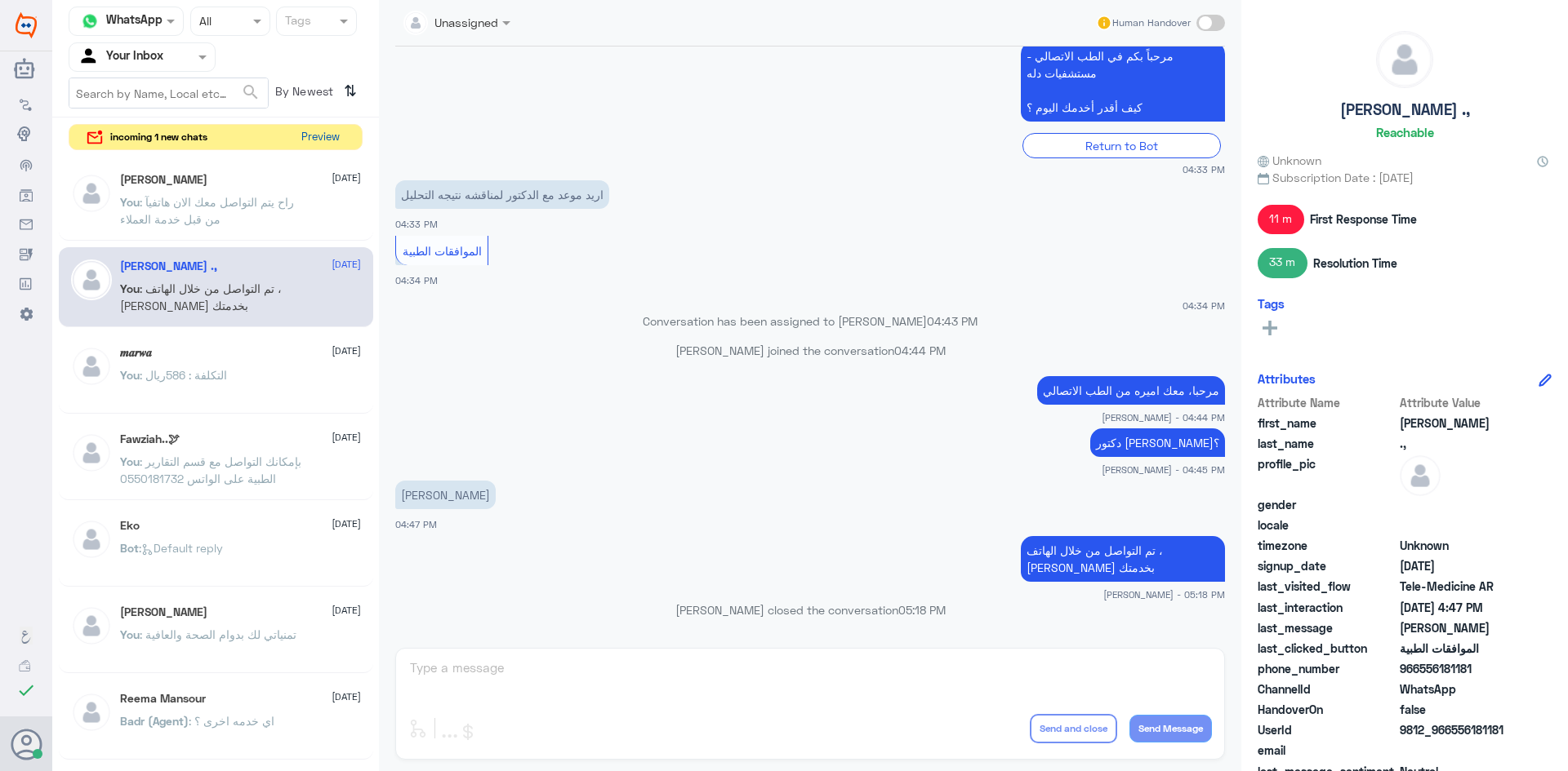
click at [331, 132] on button "Preview" at bounding box center [320, 137] width 50 height 25
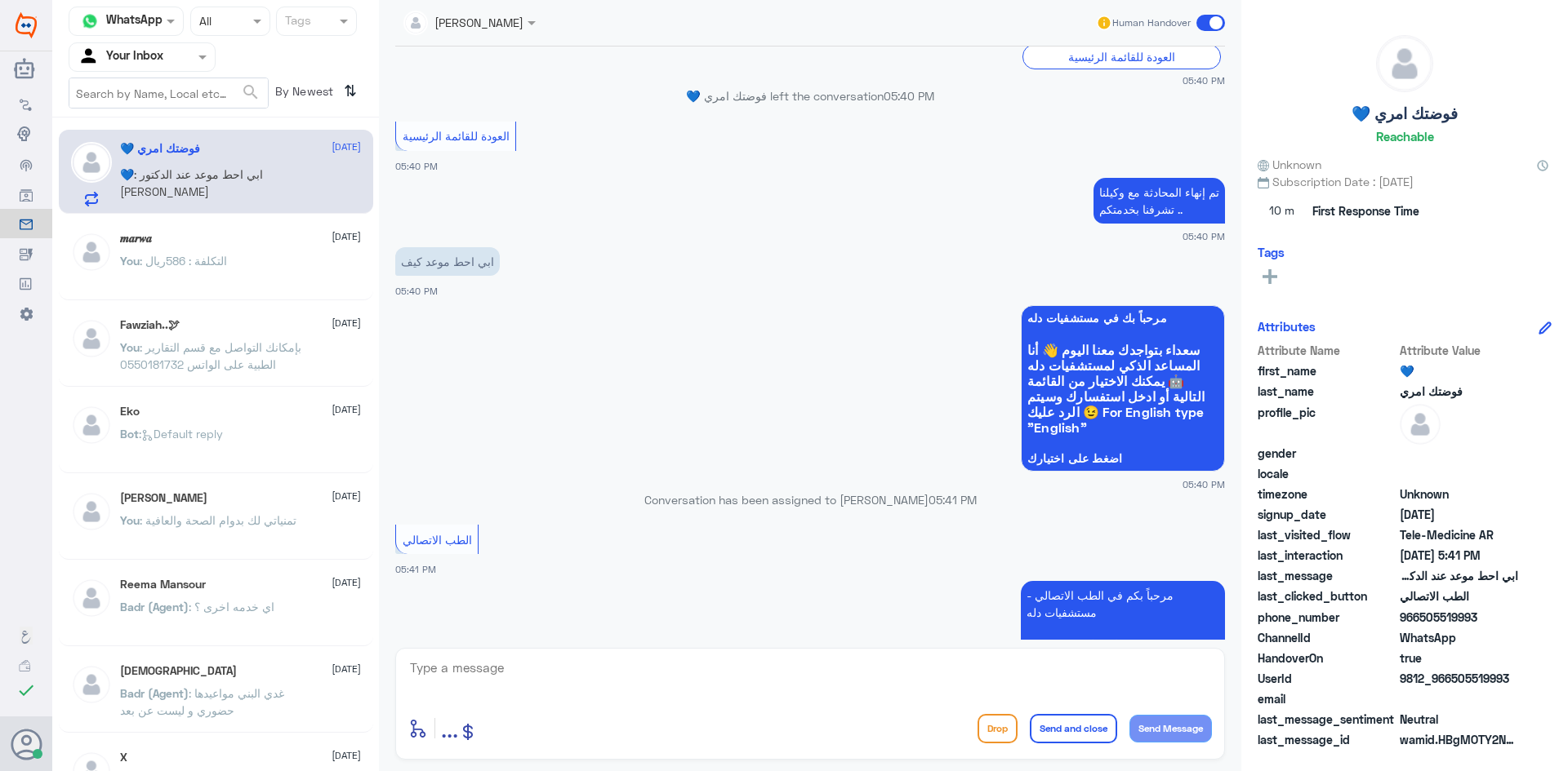
scroll to position [1103, 0]
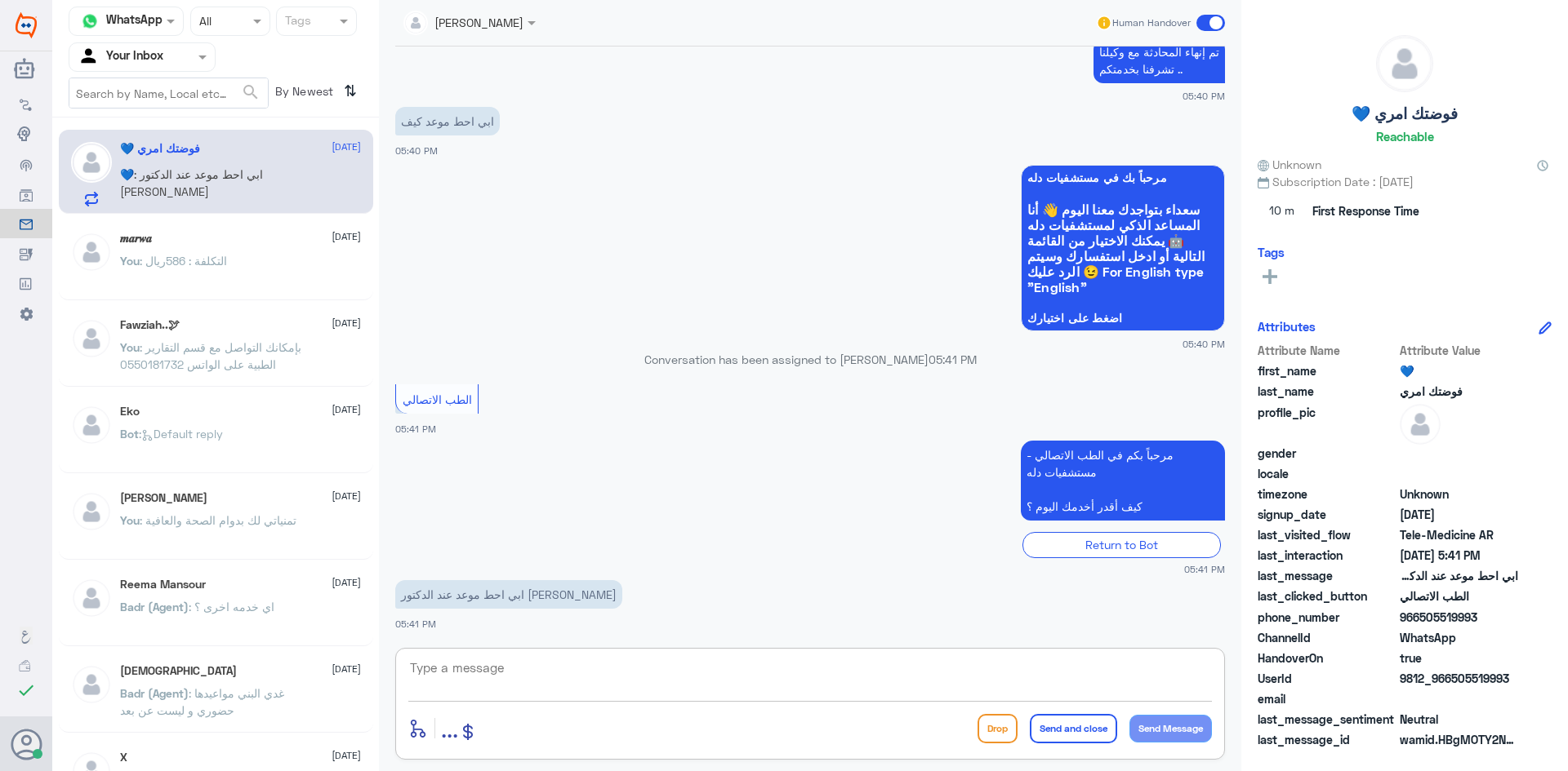
click at [477, 670] on textarea at bounding box center [810, 677] width 804 height 40
click at [493, 676] on textarea at bounding box center [810, 677] width 804 height 40
paste textarea "50 294 0049"
type textarea "50 294 0049"
click at [525, 670] on textarea "50 294 0049" at bounding box center [810, 677] width 804 height 40
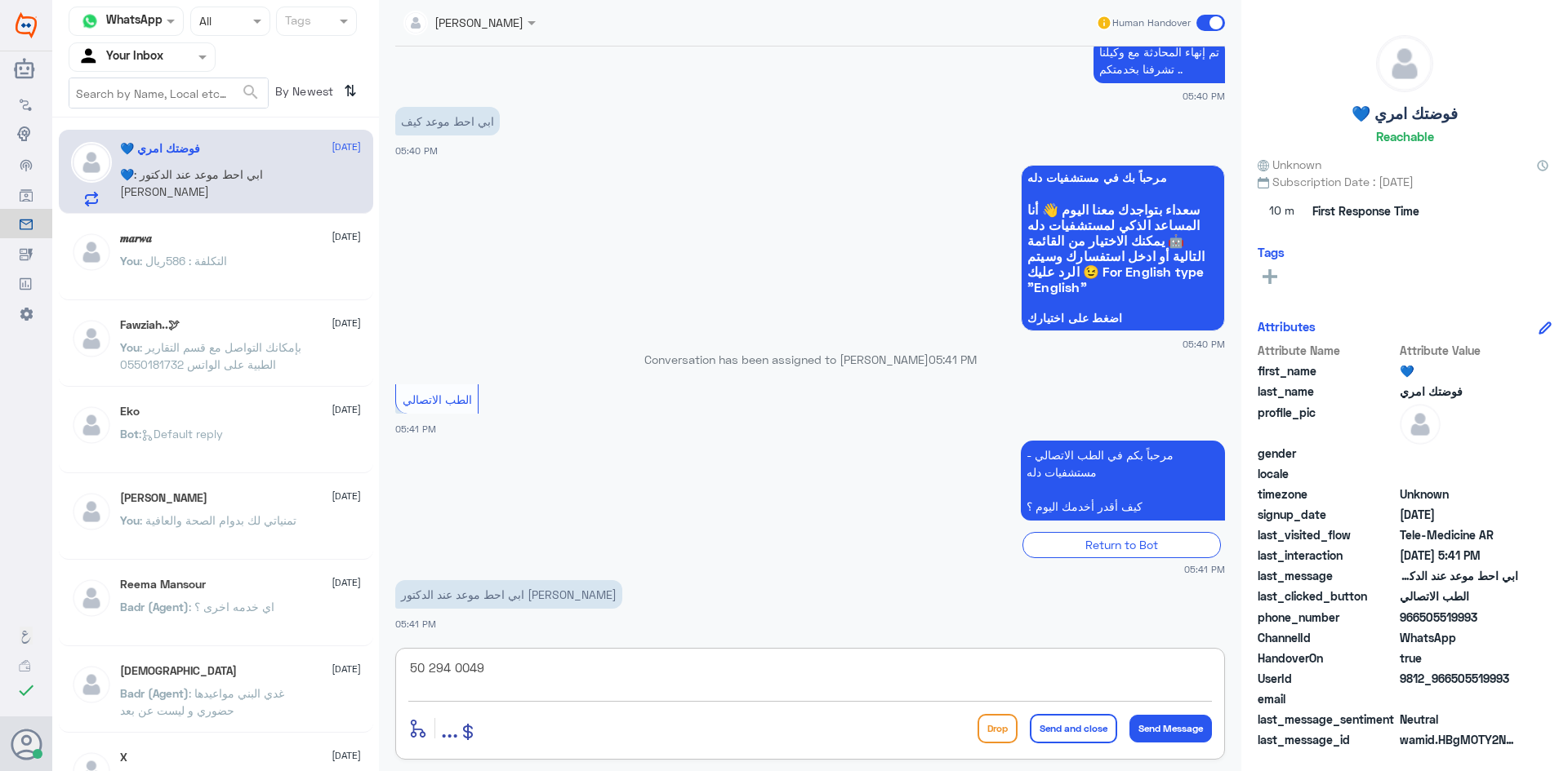
drag, startPoint x: 511, startPoint y: 663, endPoint x: 358, endPoint y: 673, distance: 153.3
click at [358, 673] on div "Channel WhatsApp Status × All Tags Agent Filter Your Inbox search By Newest ⇅ 💙…" at bounding box center [810, 388] width 1516 height 776
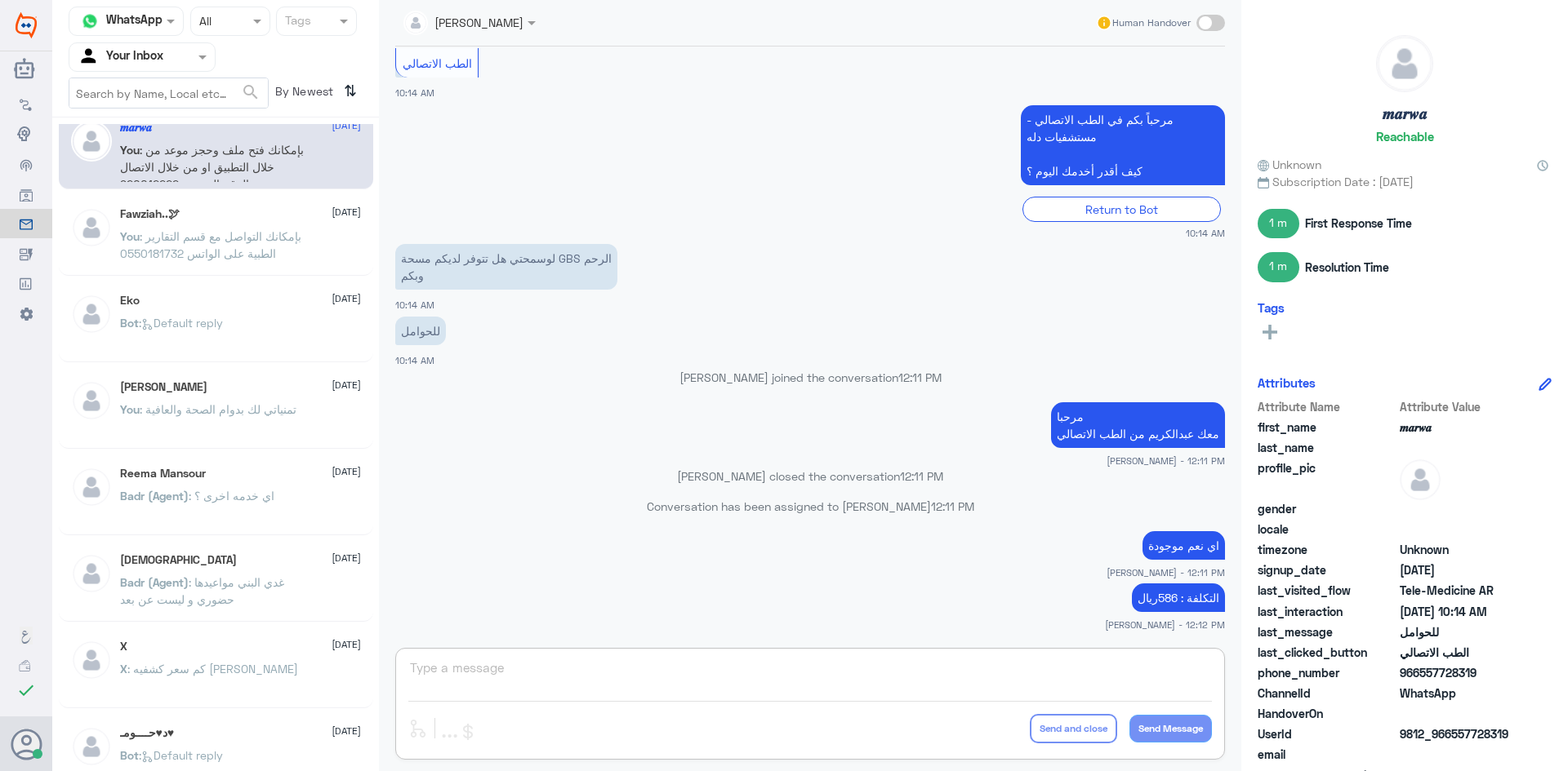
scroll to position [0, 0]
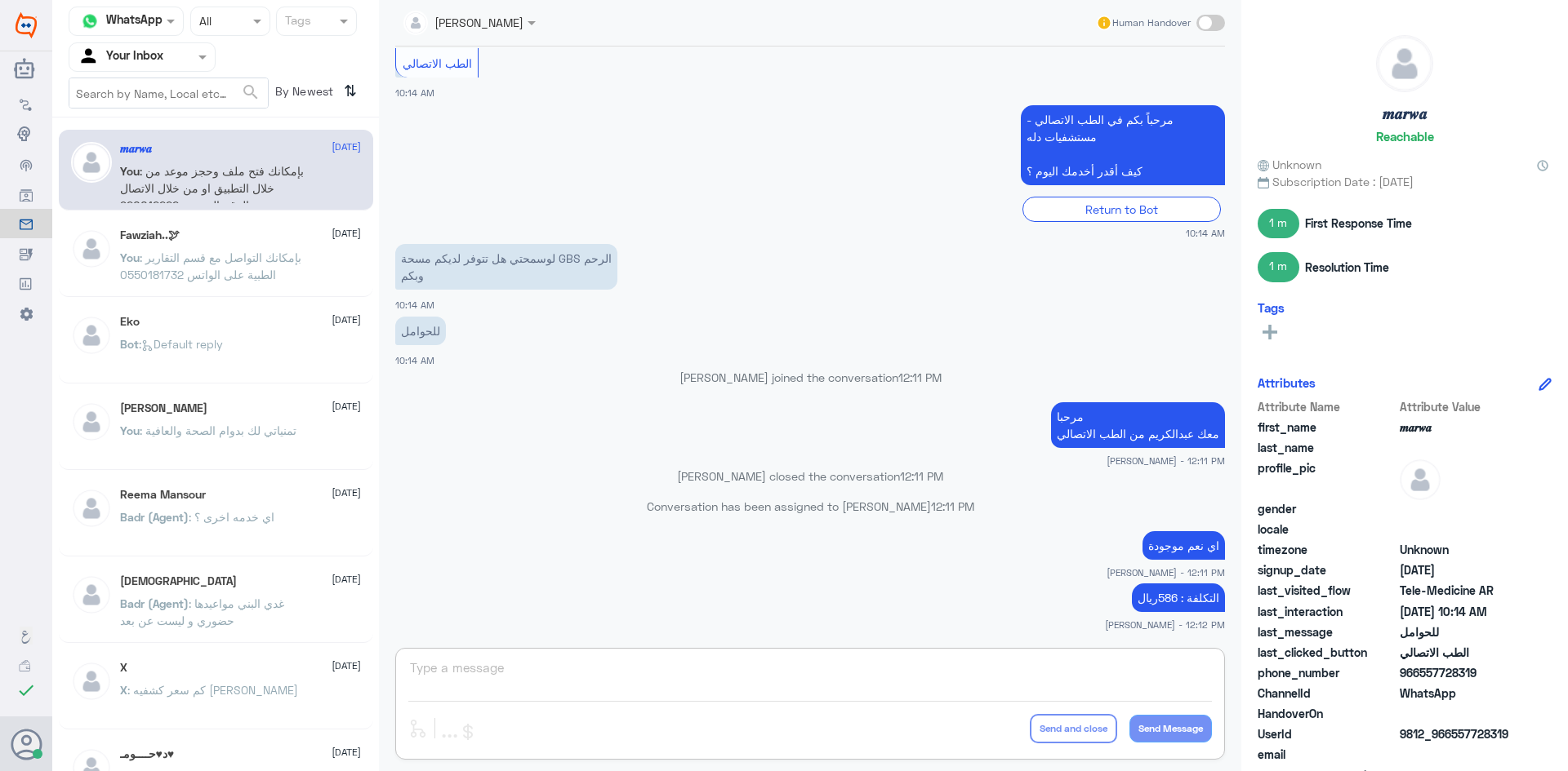
click at [140, 49] on input "text" at bounding box center [122, 57] width 90 height 19
click at [170, 102] on div "All" at bounding box center [141, 95] width 147 height 30
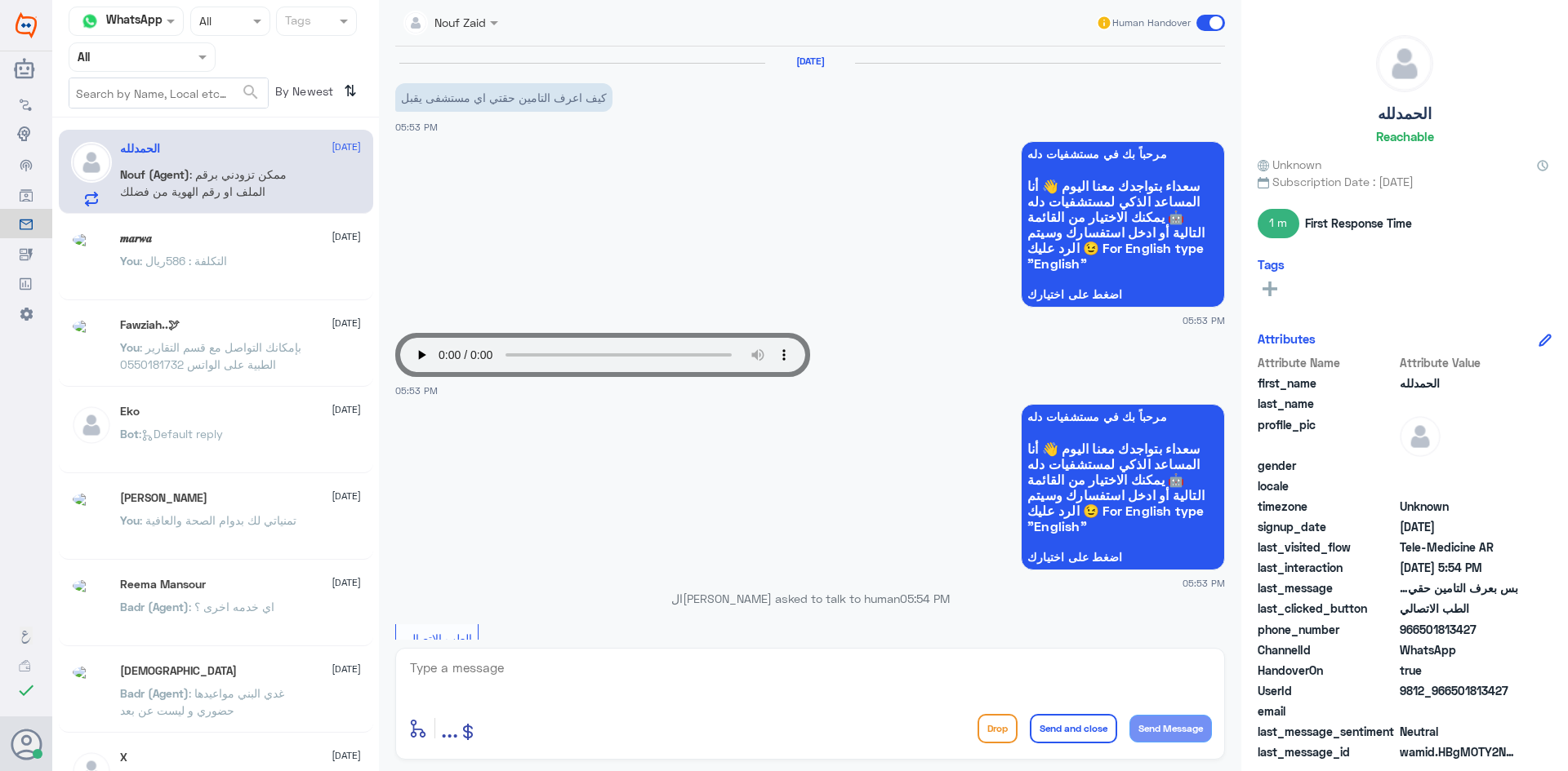
scroll to position [392, 0]
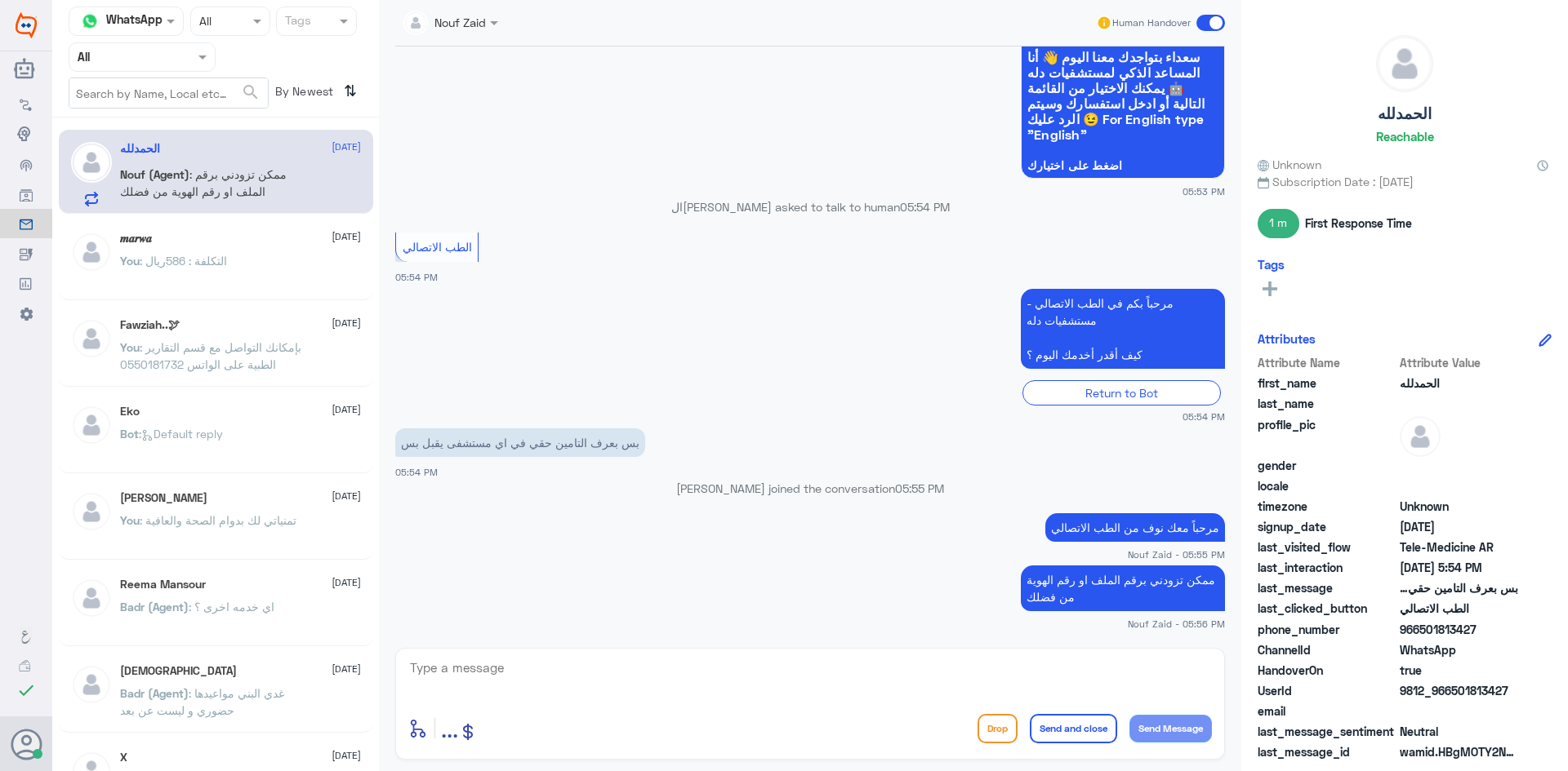
click at [273, 175] on span ": ممكن تزودني برقم الملف او رقم الهوية من فضلك" at bounding box center [203, 183] width 167 height 31
click at [260, 245] on div "𝒎𝒂𝒓𝒘𝒂 2 September" at bounding box center [240, 238] width 241 height 14
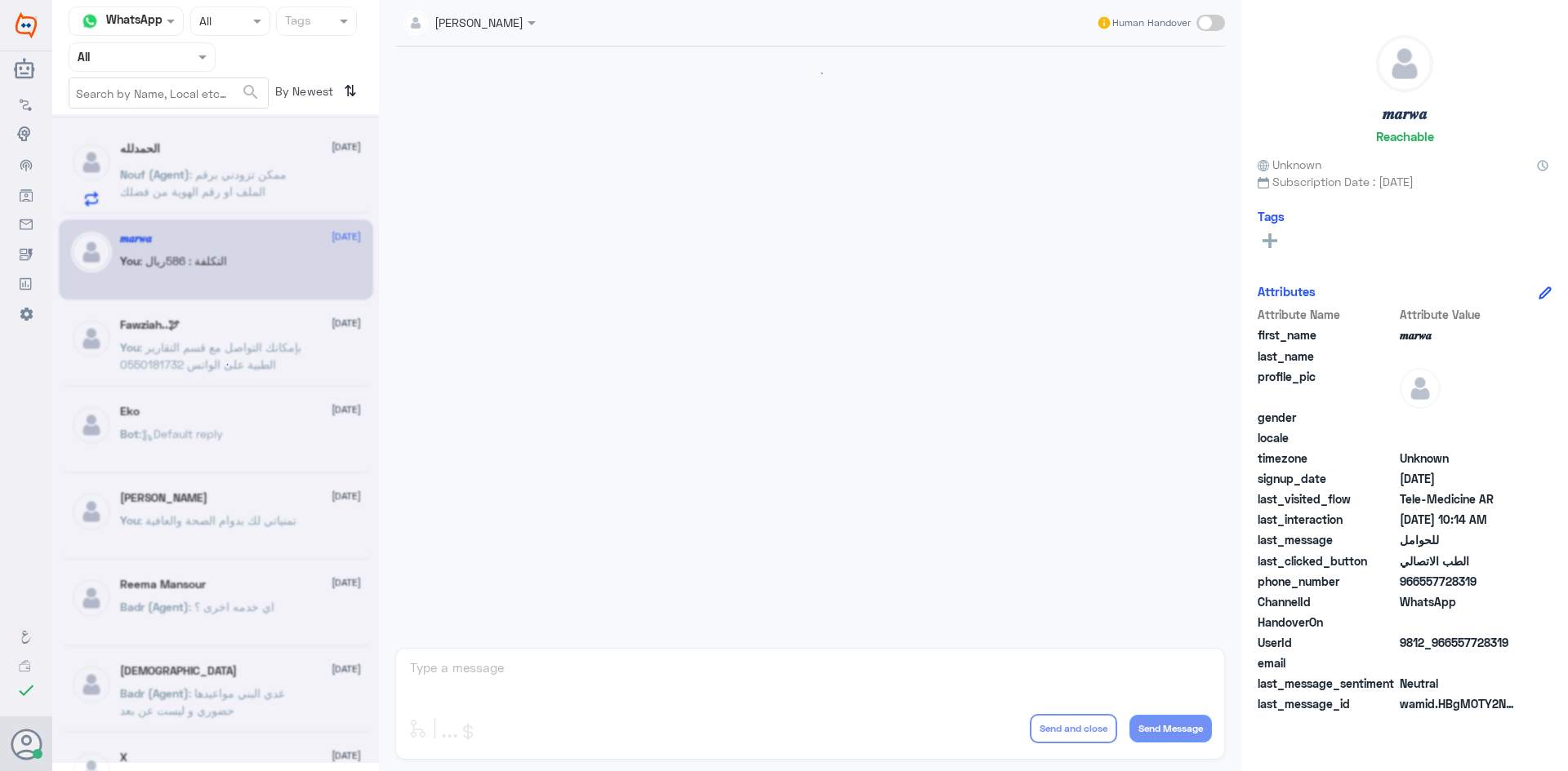
scroll to position [826, 0]
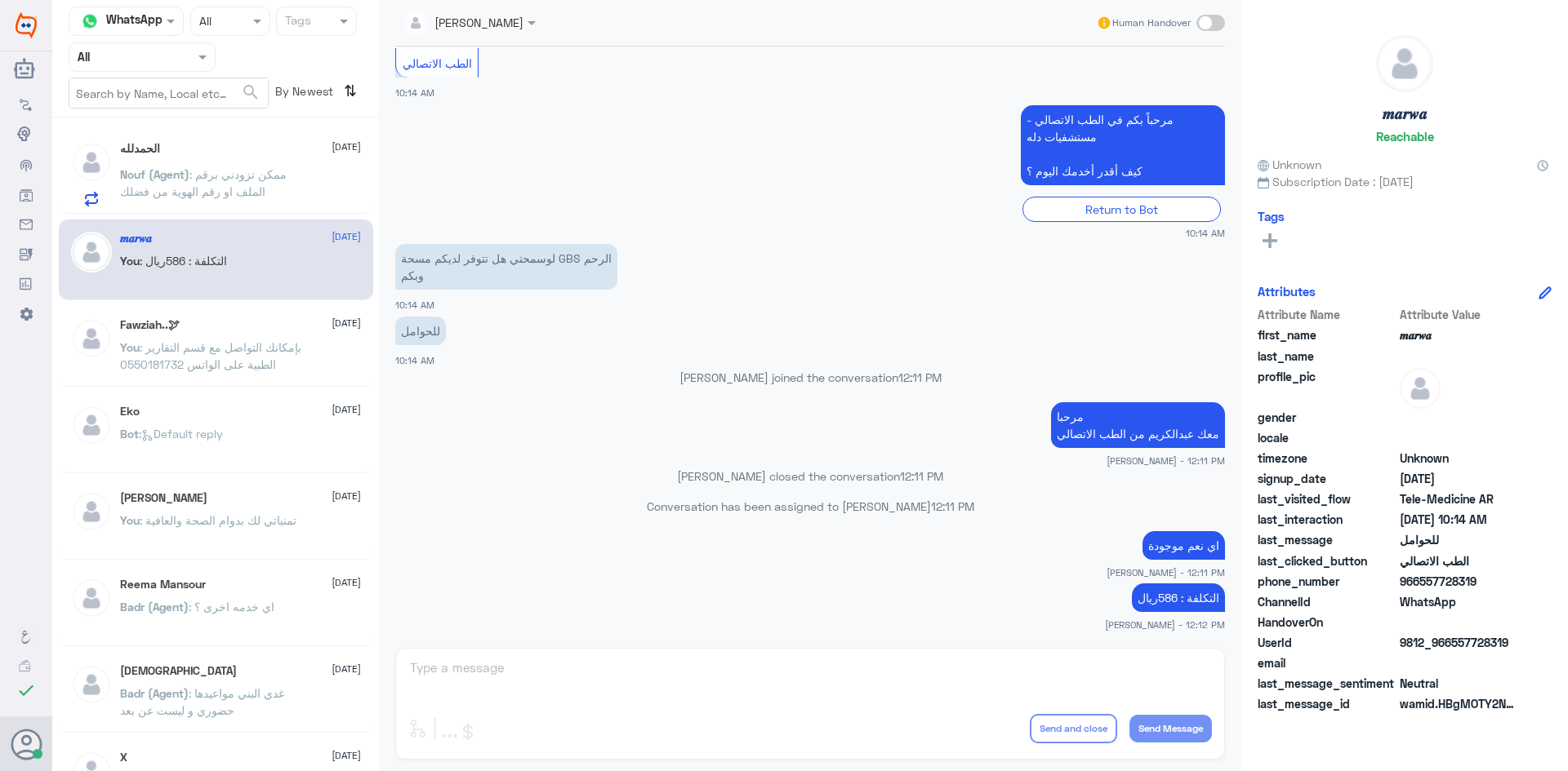
click at [232, 157] on div "الحمدلله 12 October Nouf (Agent) : ممكن تزودني برقم الملف او رقم الهوية من فضلك" at bounding box center [240, 174] width 241 height 64
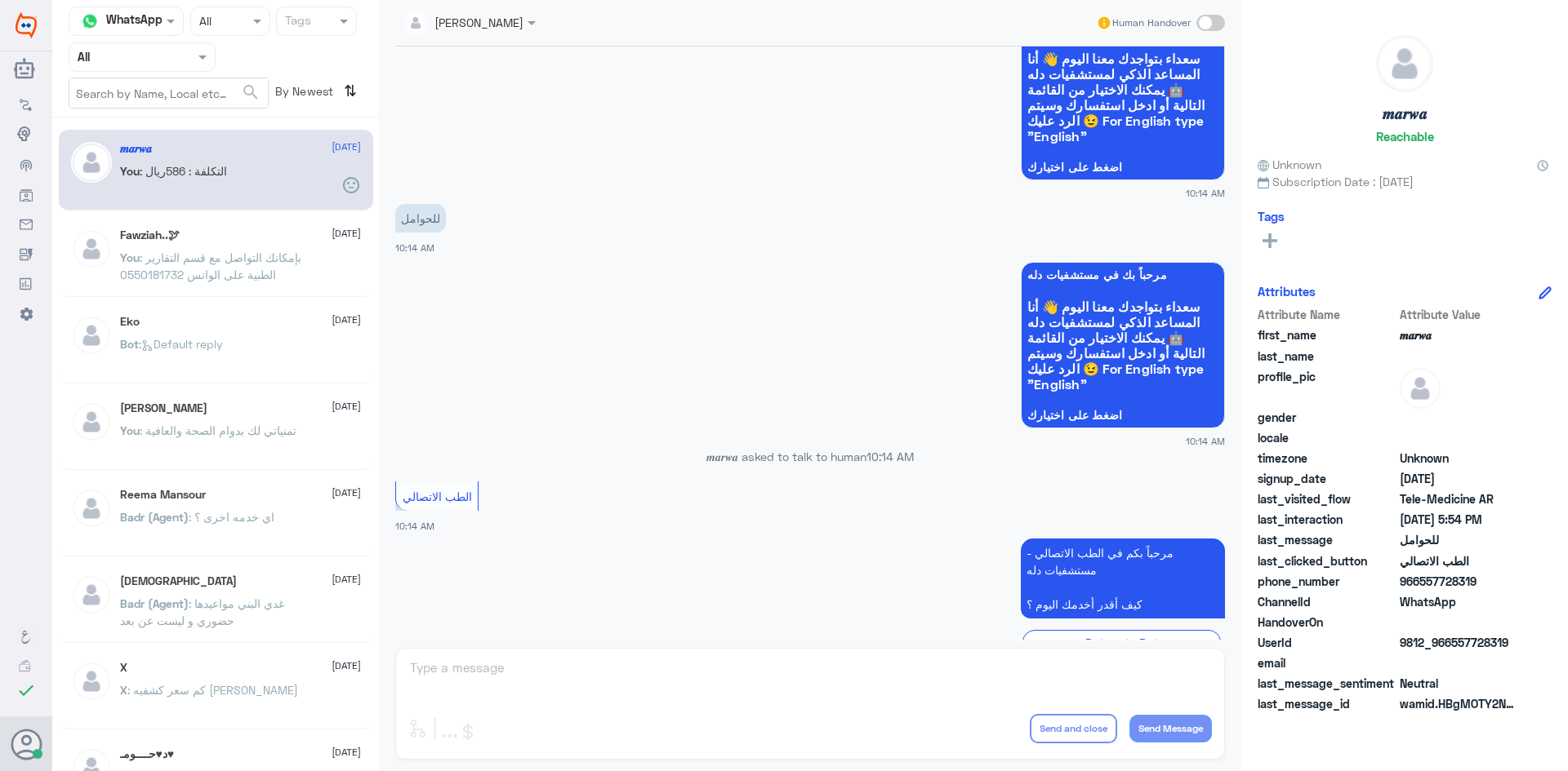
scroll to position [826, 0]
